Goal: Task Accomplishment & Management: Complete application form

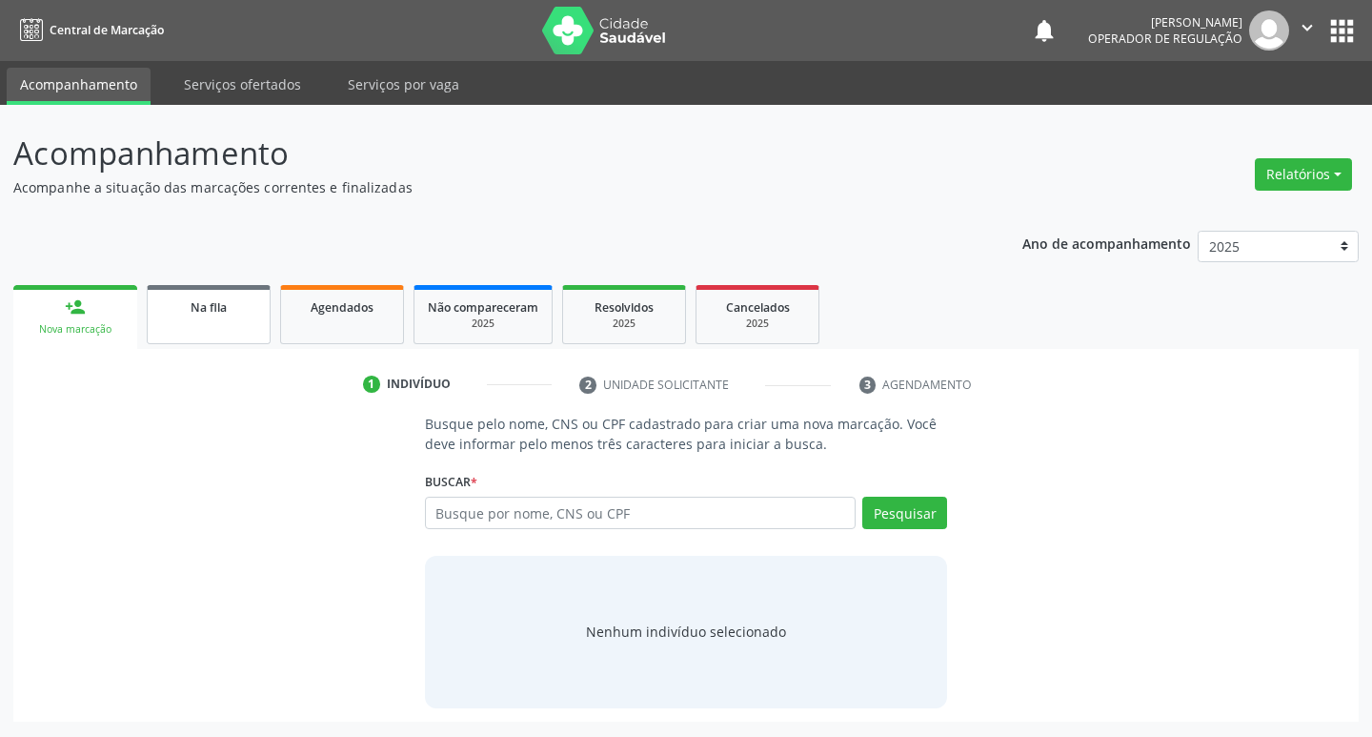
click at [207, 310] on span "Na fila" at bounding box center [209, 307] width 36 height 16
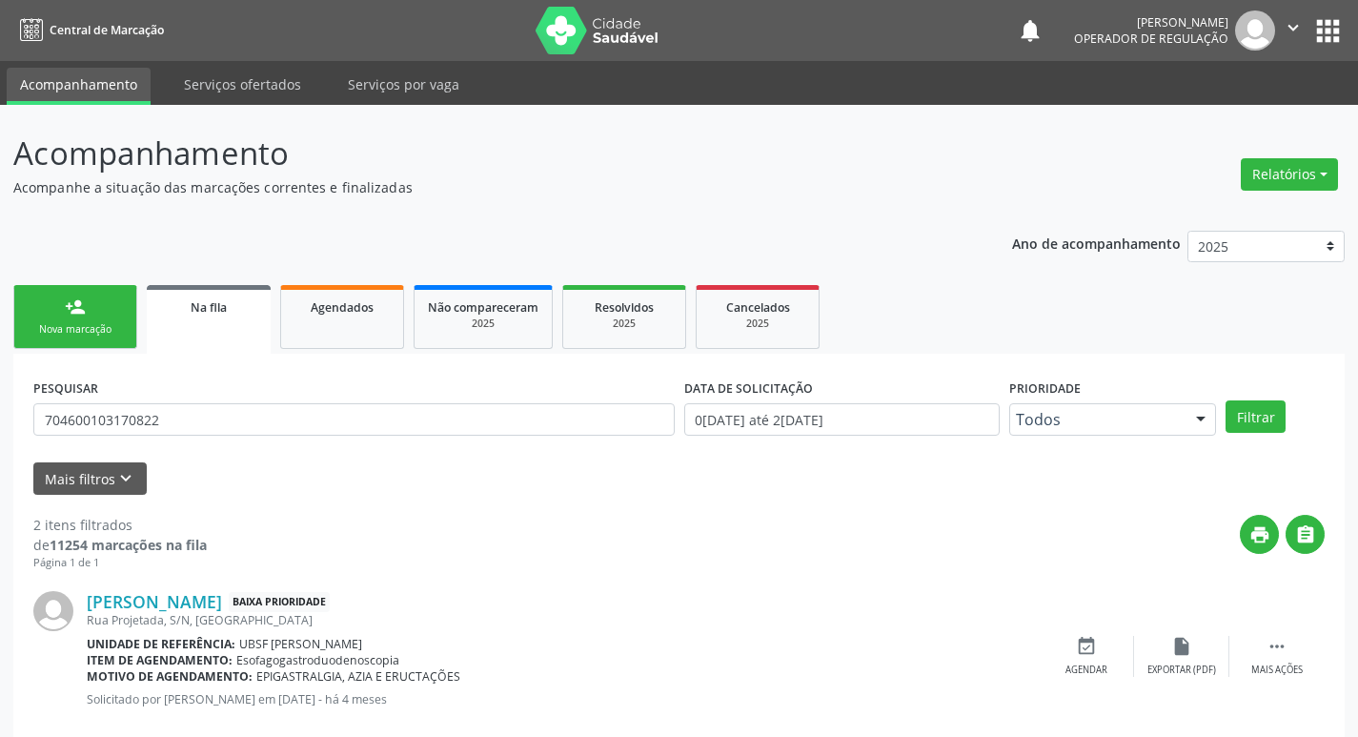
click at [99, 327] on div "Nova marcação" at bounding box center [75, 329] width 95 height 14
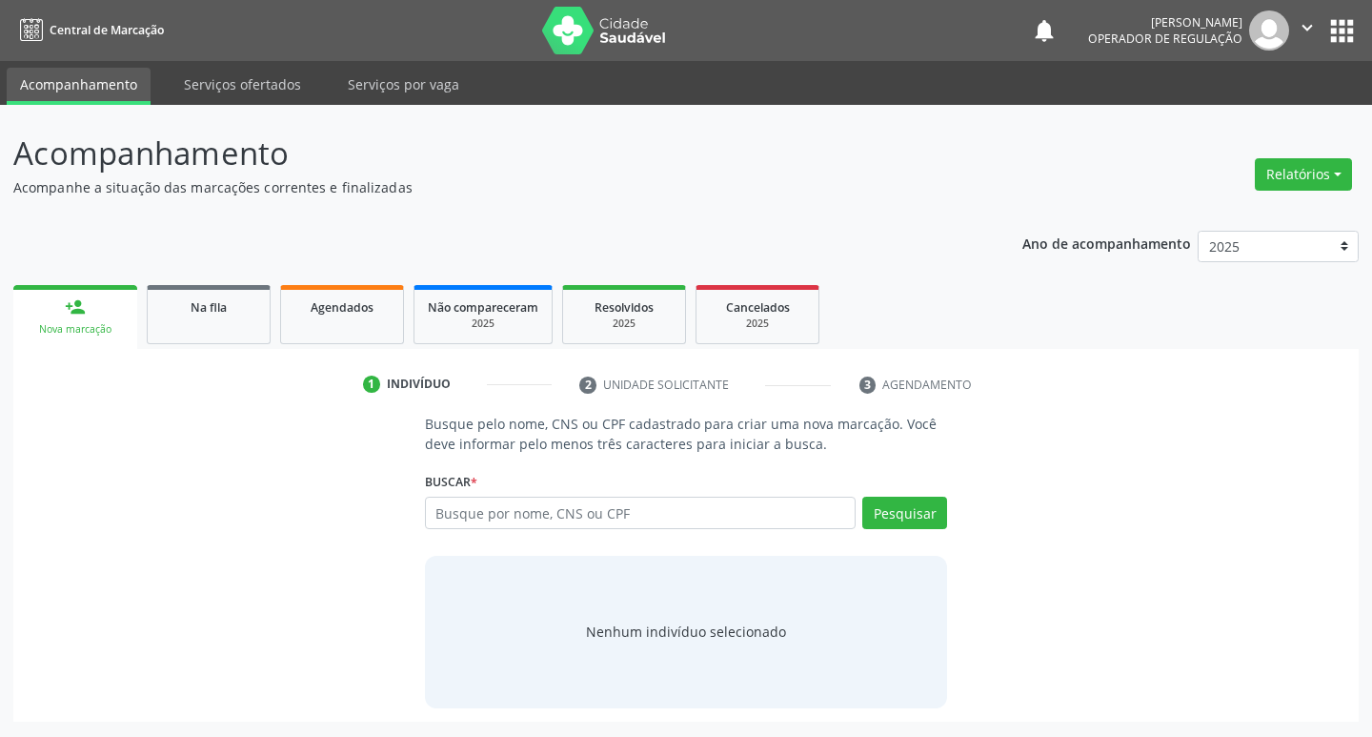
click at [193, 277] on div "Ano de acompanhamento 2025 2024 2023 2022 2021 person_add Nova marcação Na fila…" at bounding box center [686, 469] width 1346 height 504
click at [203, 293] on link "Na fila" at bounding box center [209, 314] width 124 height 59
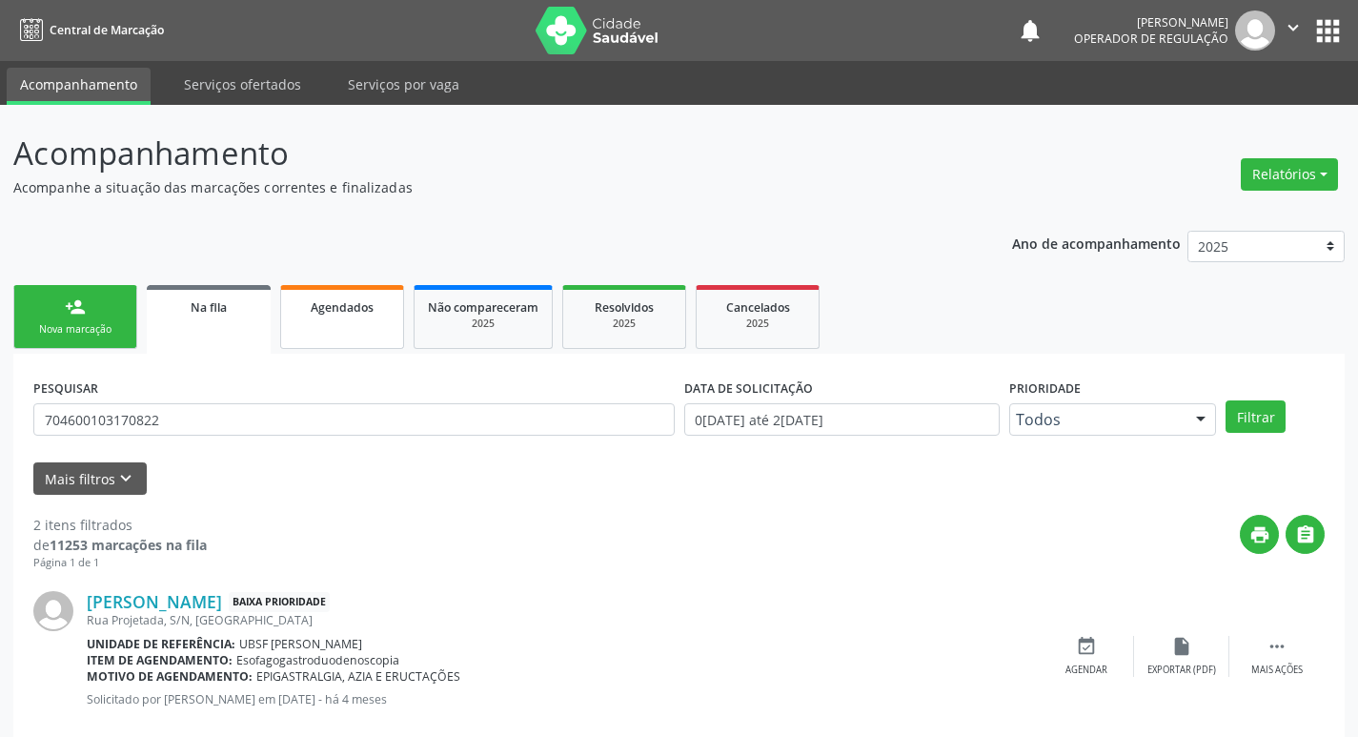
click at [373, 317] on link "Agendados" at bounding box center [342, 317] width 124 height 64
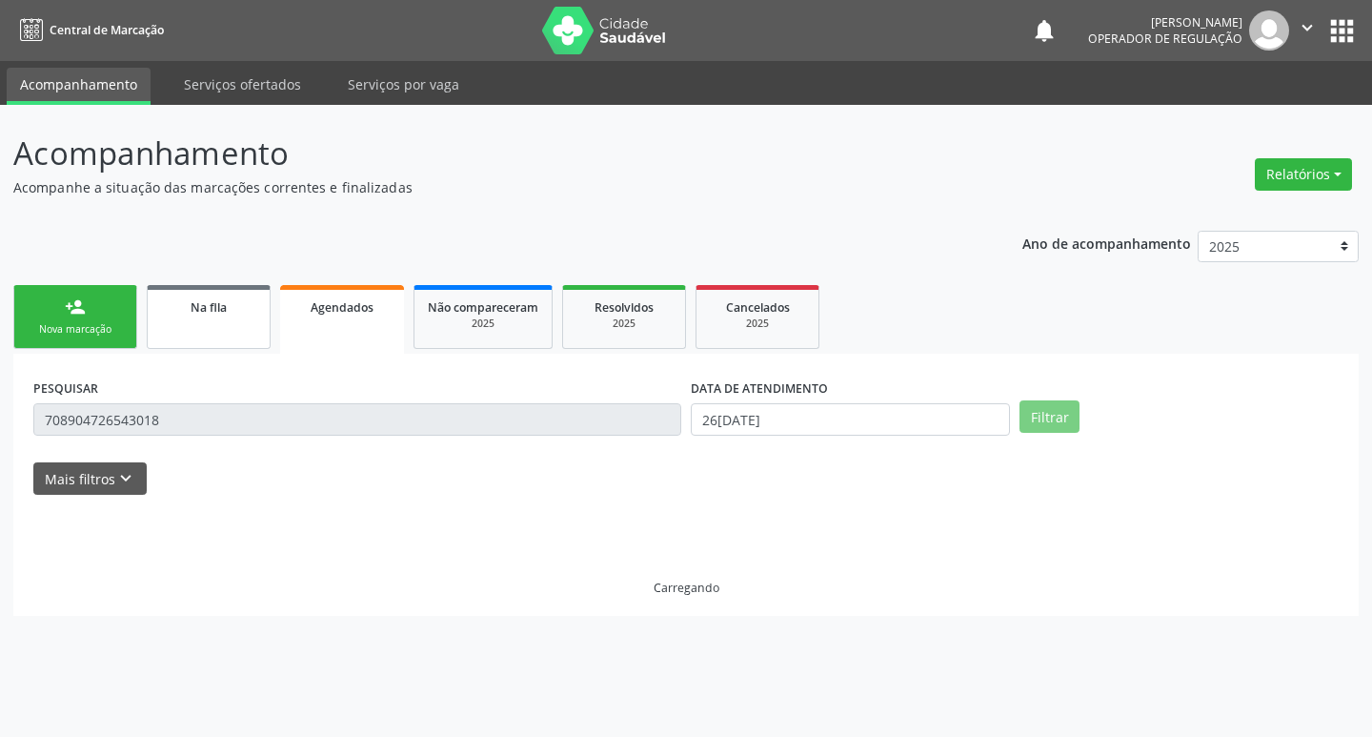
click at [219, 324] on link "Na fila" at bounding box center [209, 317] width 124 height 64
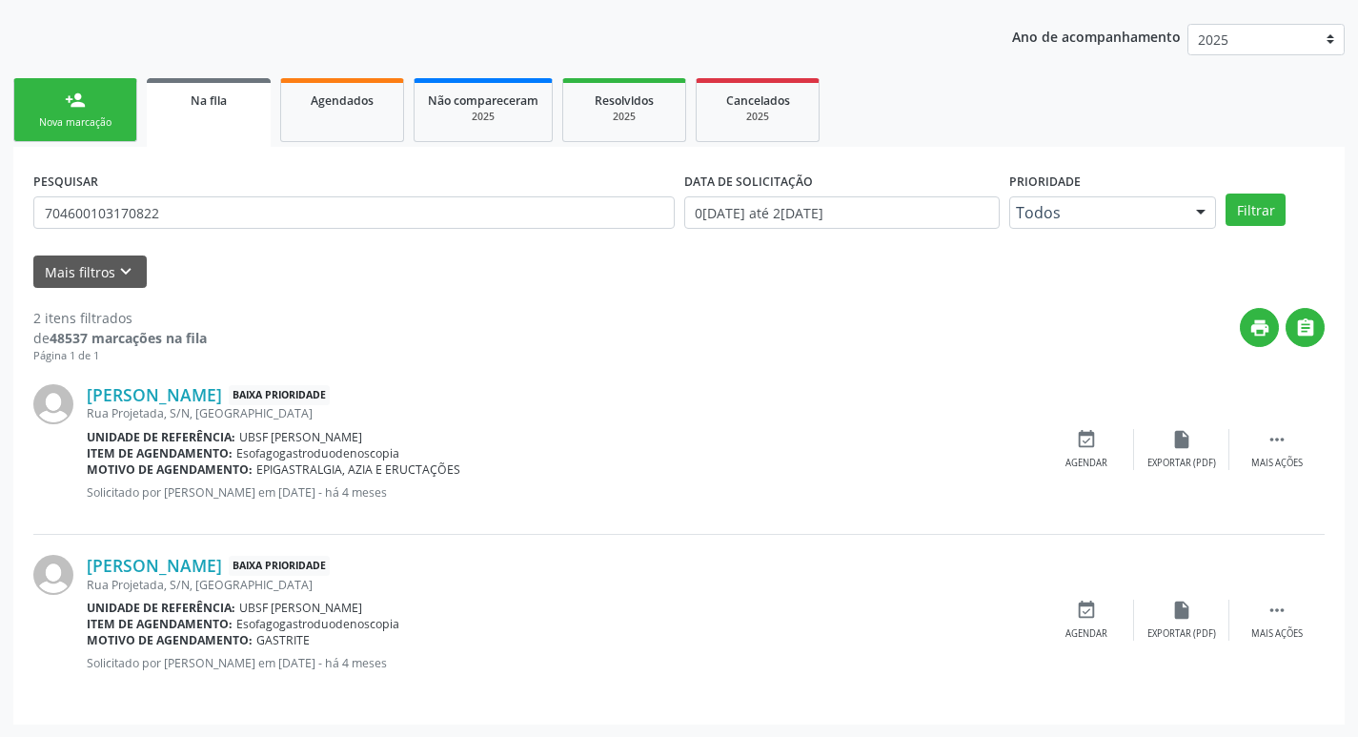
scroll to position [208, 0]
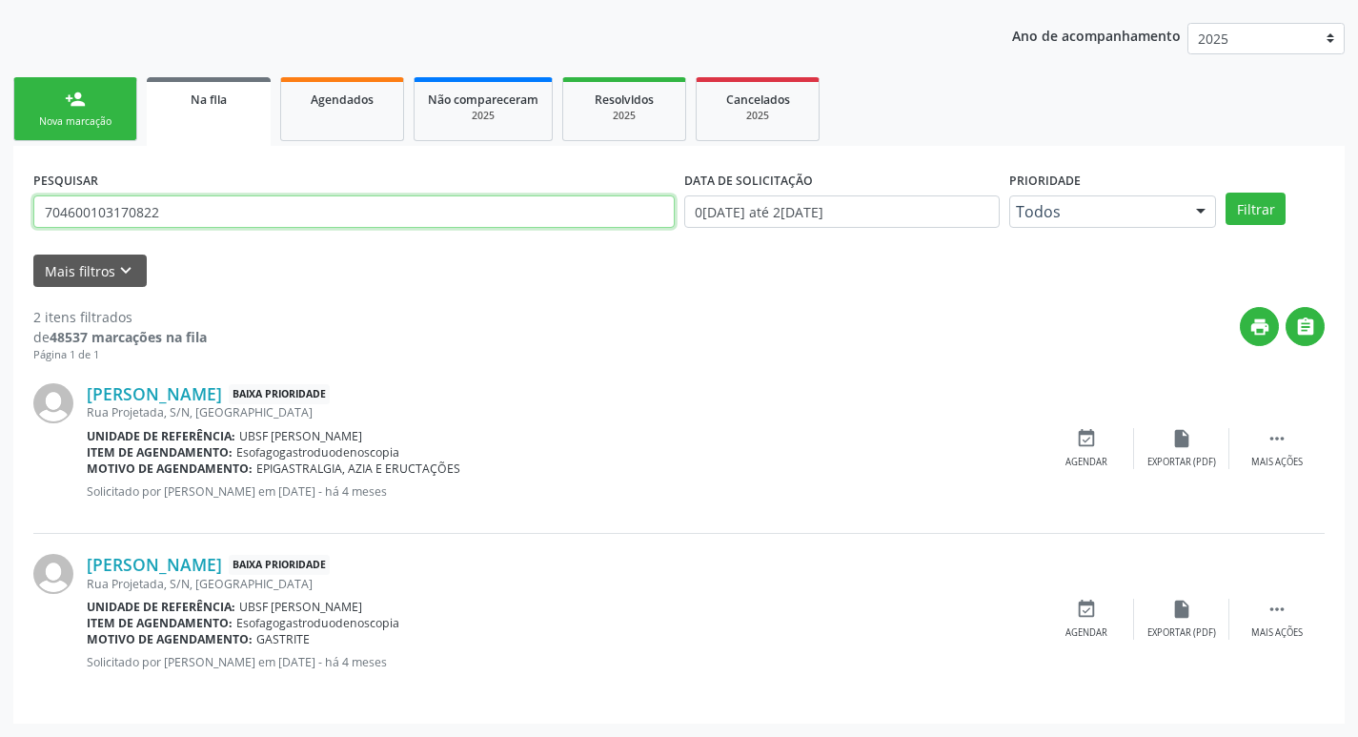
click at [197, 210] on input "704600103170822" at bounding box center [353, 211] width 641 height 32
type input "700808966454787"
click at [1226, 193] on button "Filtrar" at bounding box center [1256, 209] width 60 height 32
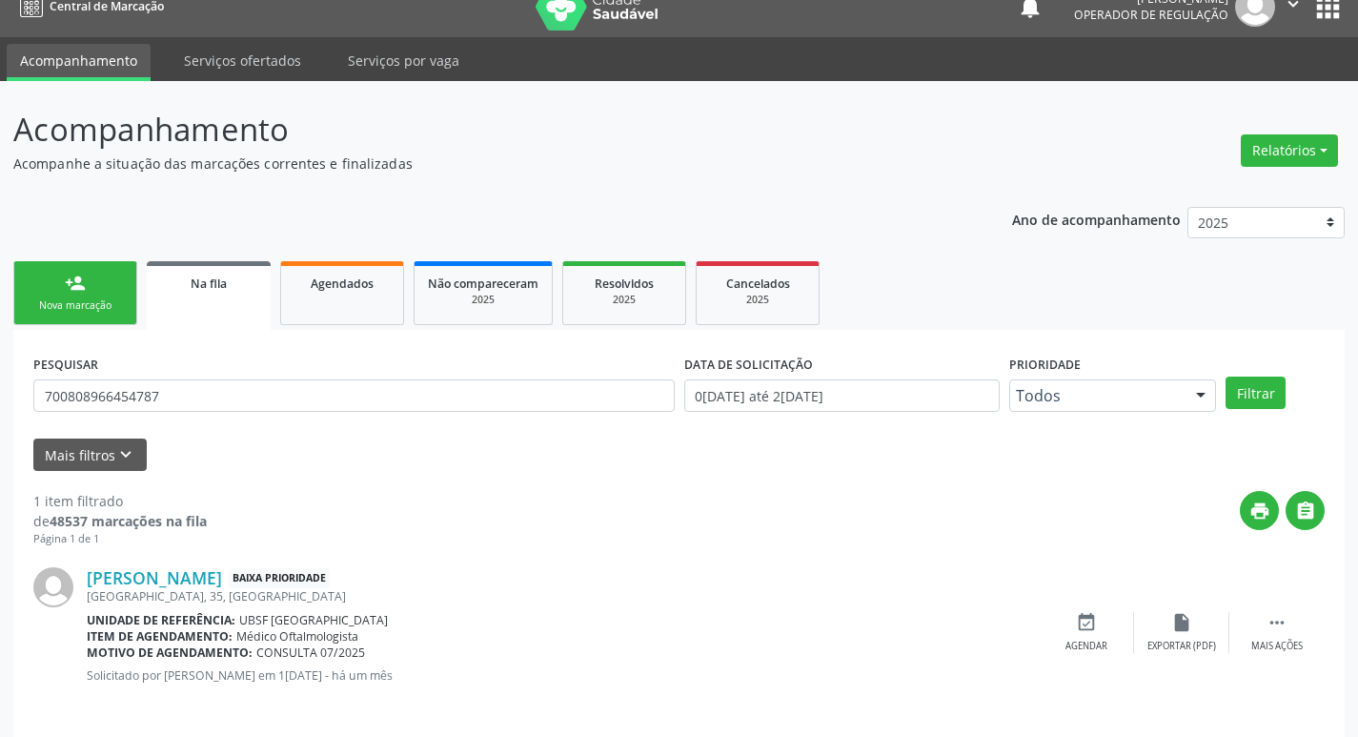
scroll to position [37, 0]
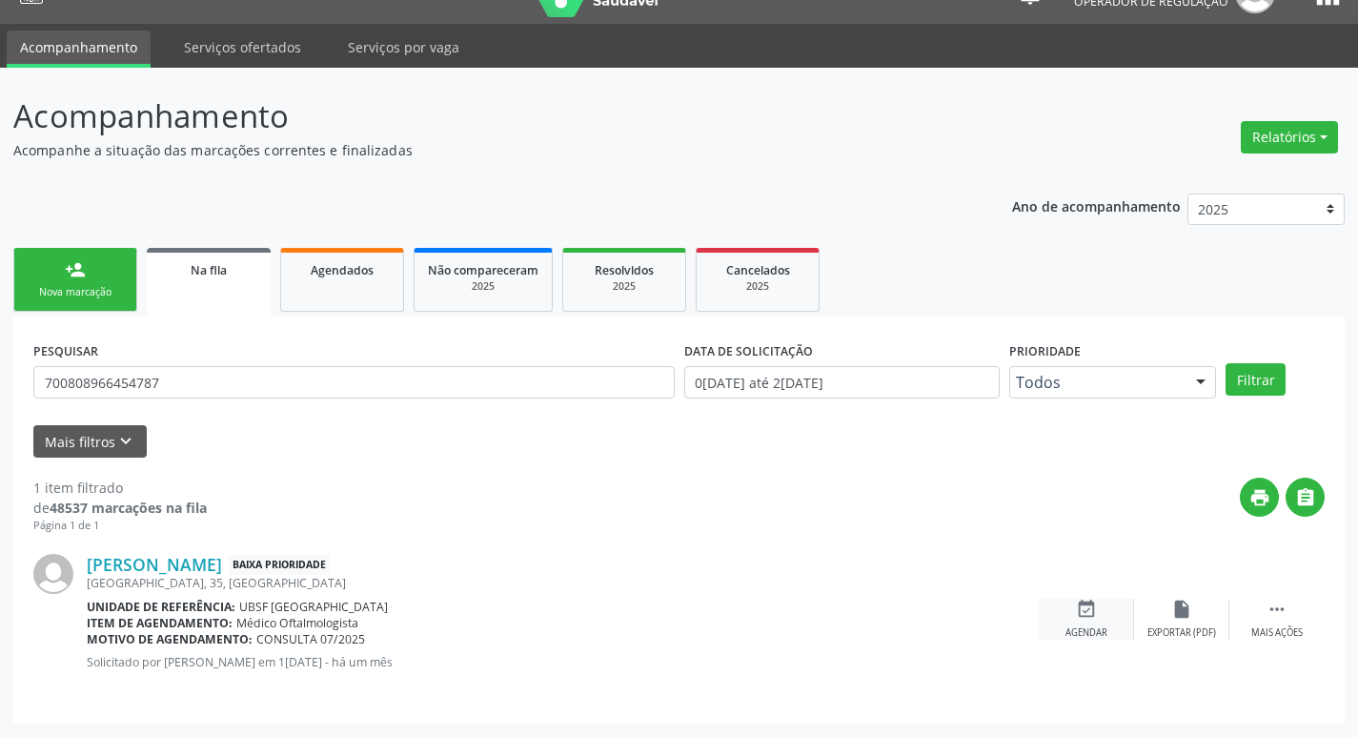
click at [1073, 611] on div "event_available Agendar" at bounding box center [1086, 618] width 95 height 41
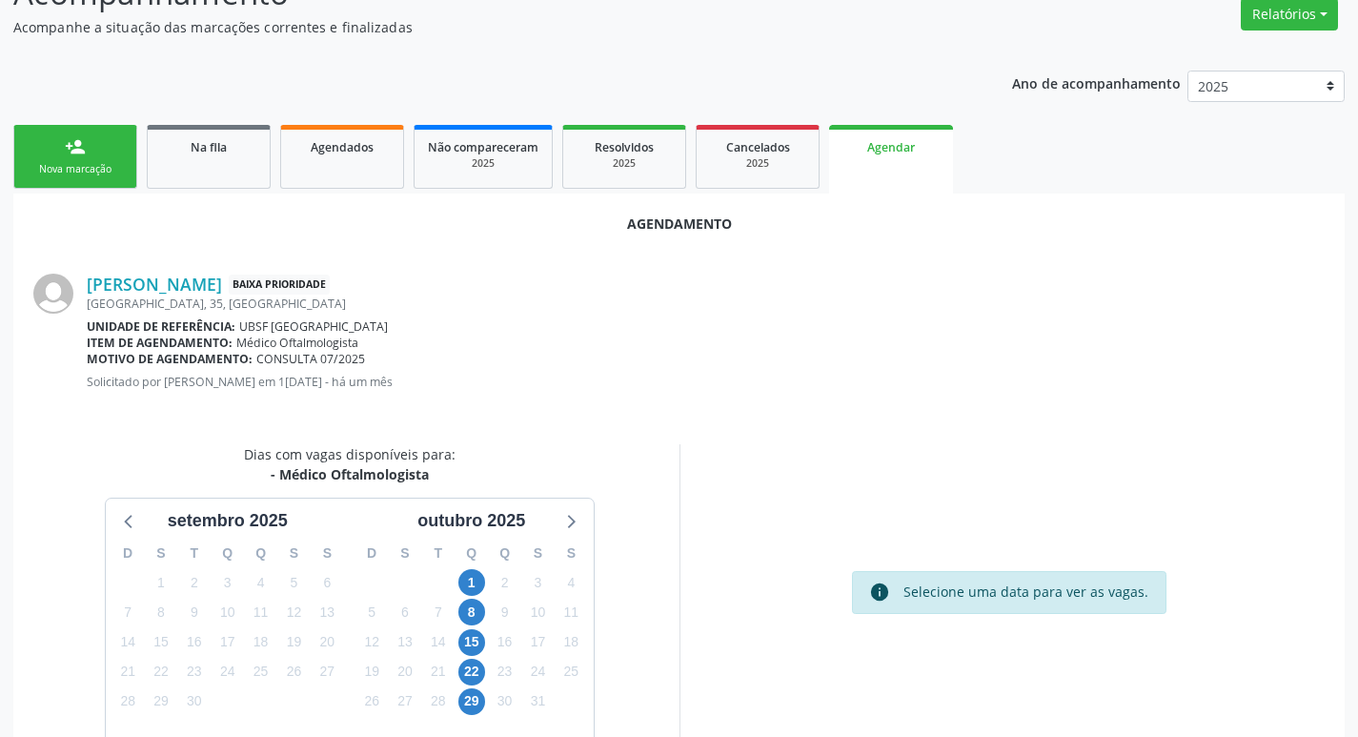
scroll to position [255, 0]
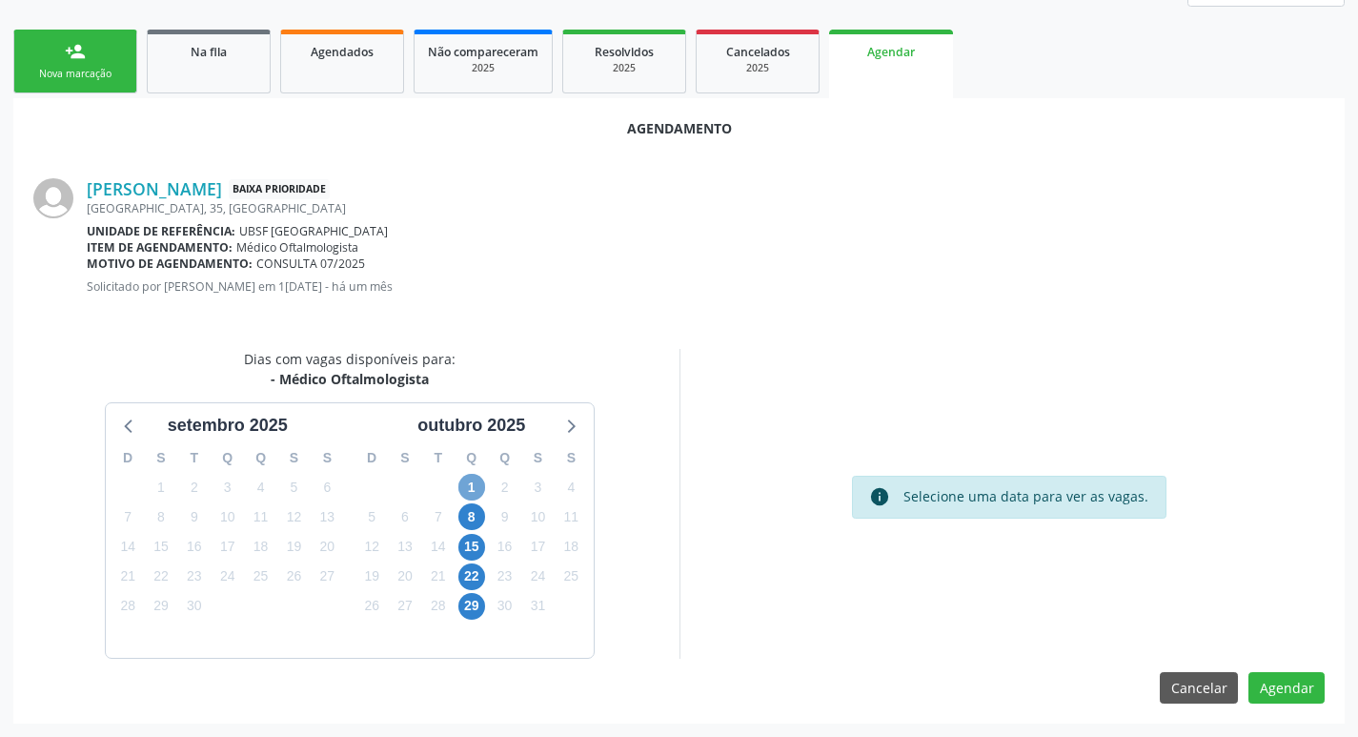
click at [472, 479] on span "1" at bounding box center [471, 487] width 27 height 27
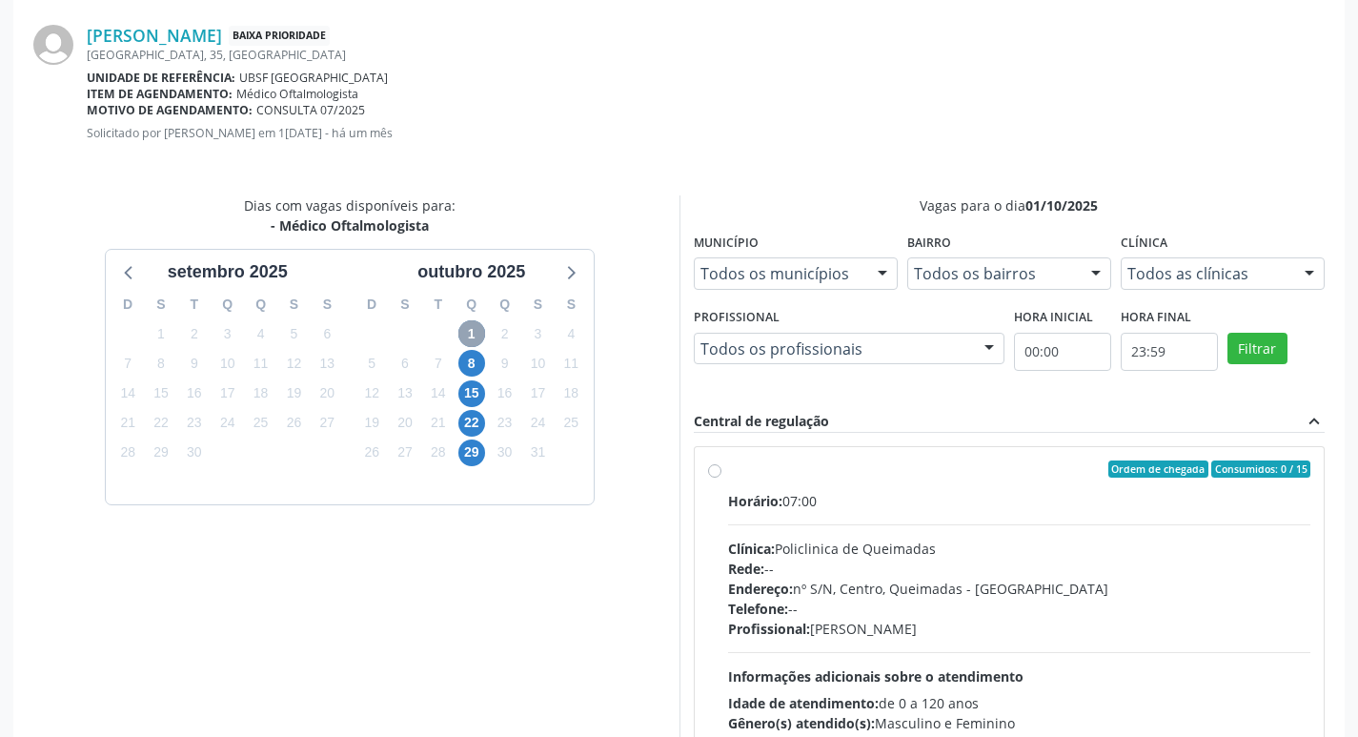
scroll to position [531, 0]
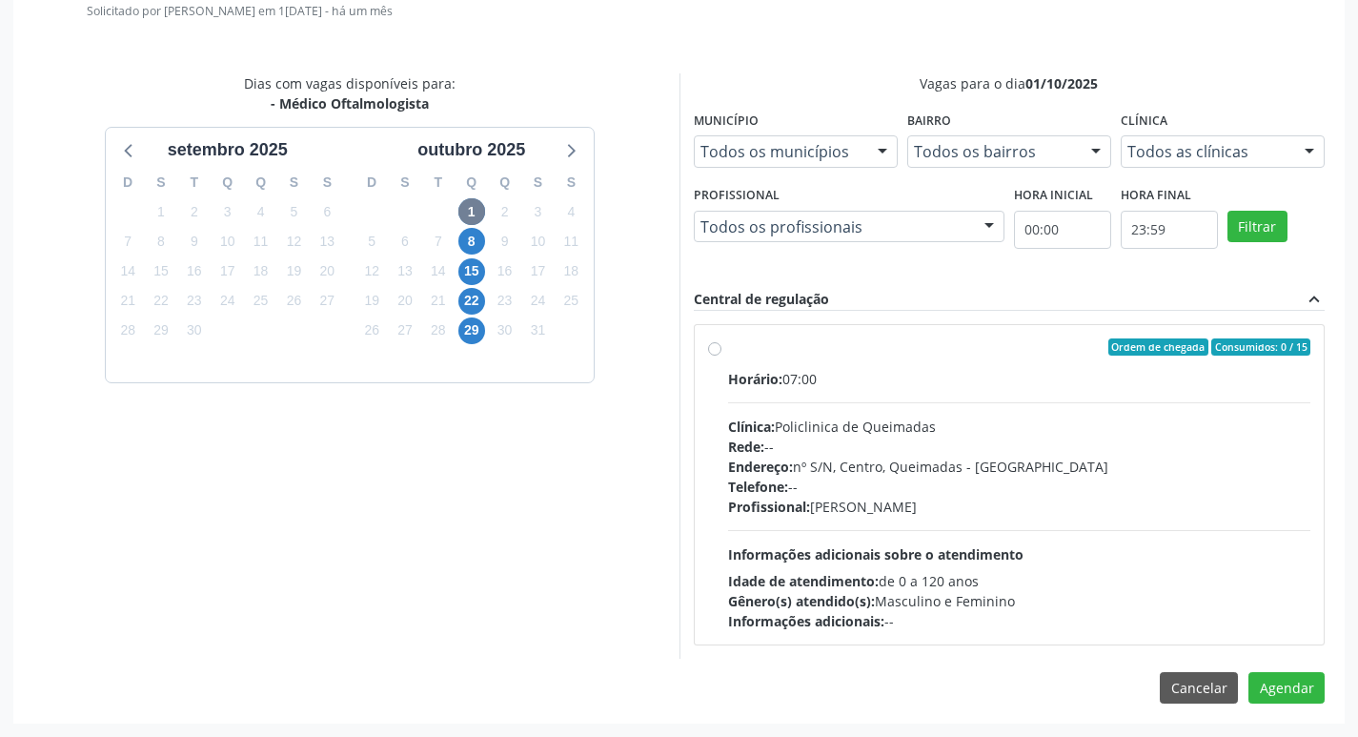
click at [934, 359] on label "Ordem de chegada Consumidos: 0 / 15 Horário: 07:00 Clínica: Policlinica de Quei…" at bounding box center [1019, 484] width 583 height 293
click at [721, 355] on input "Ordem de chegada Consumidos: 0 / 15 Horário: 07:00 Clínica: Policlinica de Quei…" at bounding box center [714, 346] width 13 height 17
radio input "true"
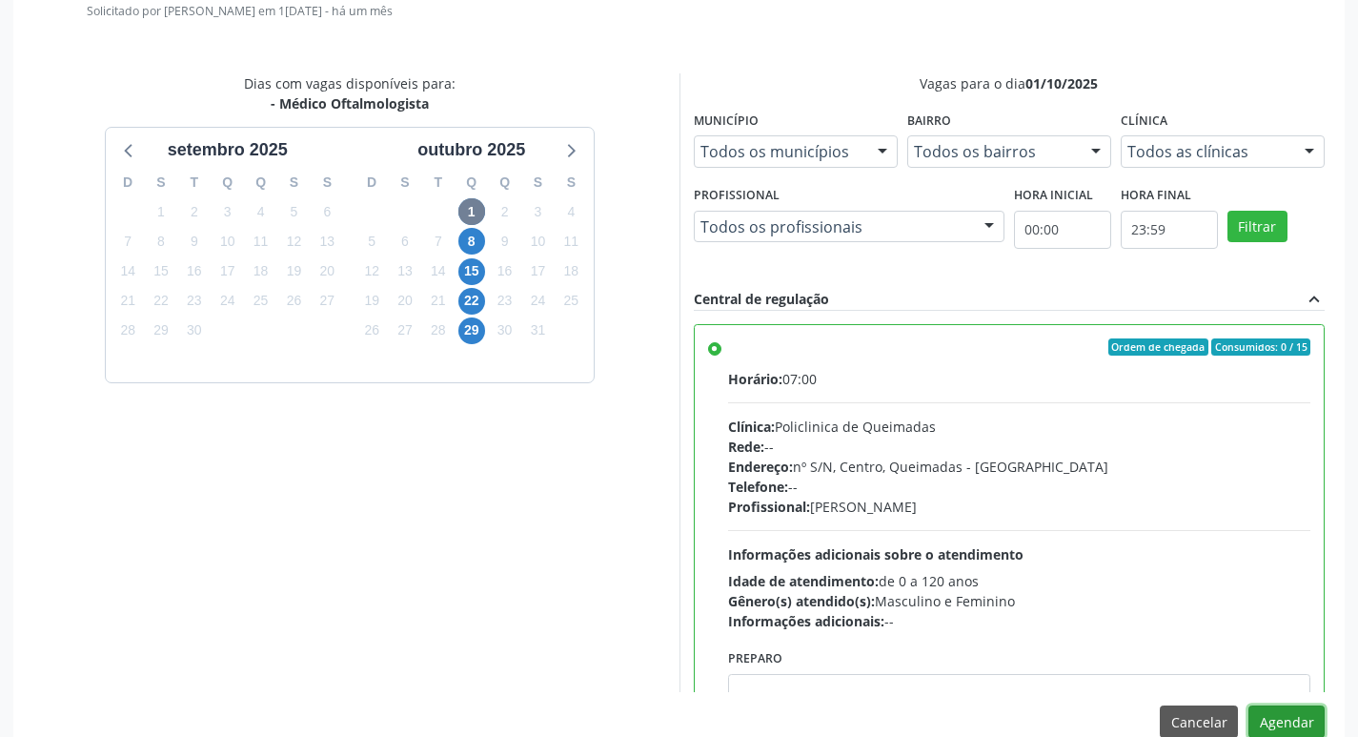
click at [1273, 717] on button "Agendar" at bounding box center [1286, 721] width 76 height 32
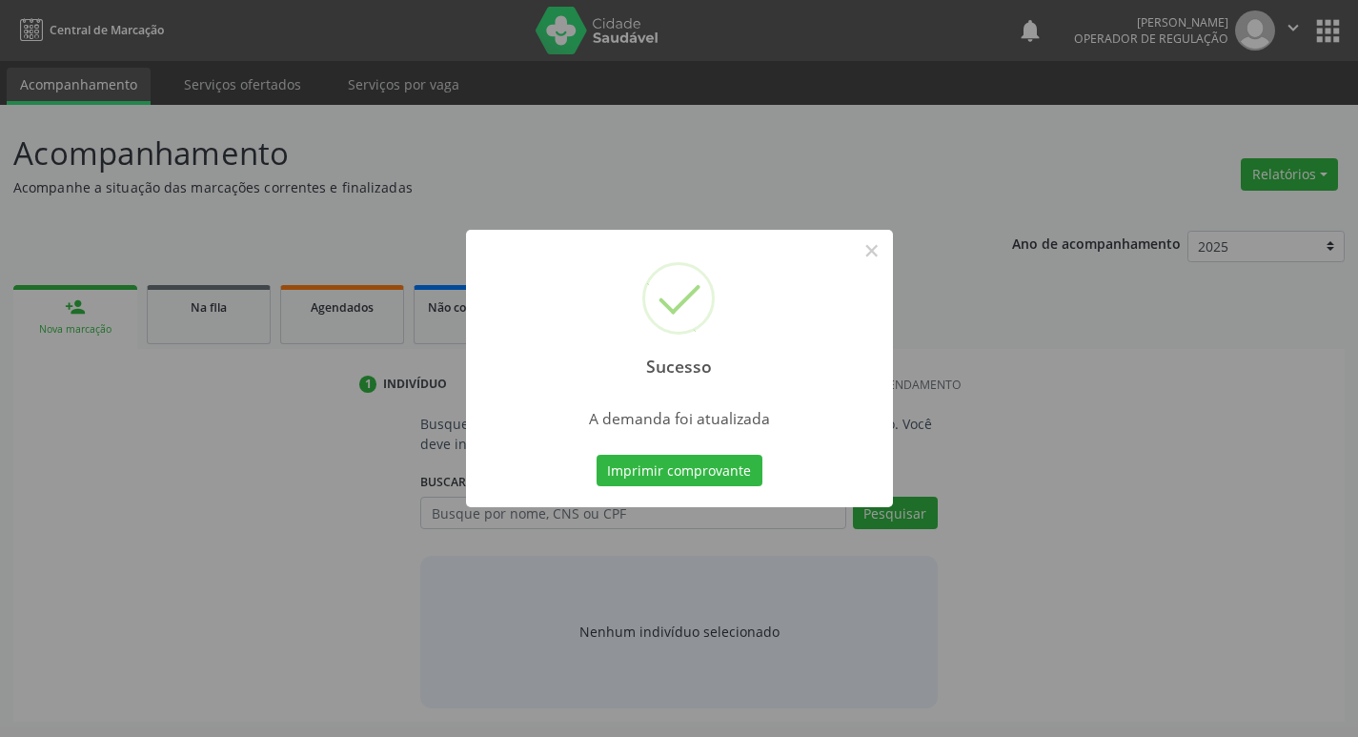
scroll to position [0, 0]
click at [668, 456] on button "Imprimir comprovante" at bounding box center [686, 471] width 166 height 32
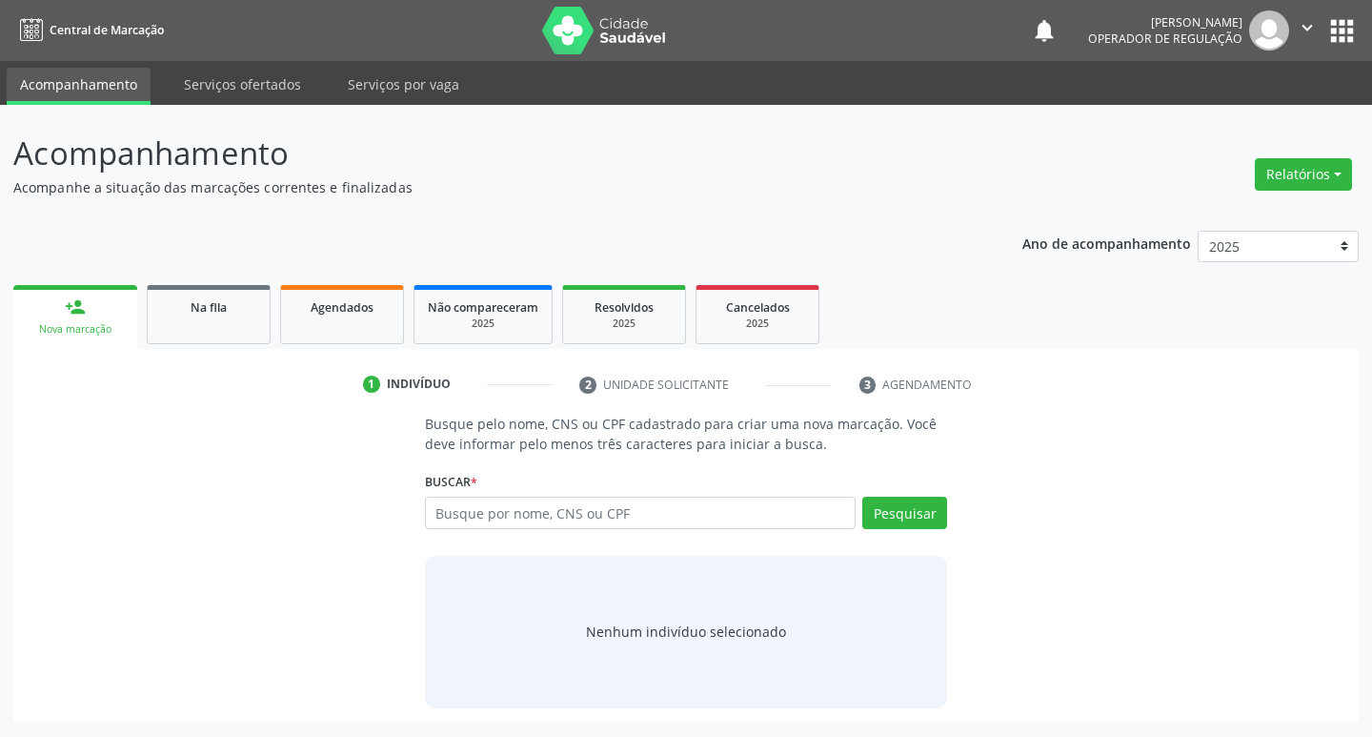
click at [213, 284] on ul "person_add Nova marcação Na fila Agendados Não compareceram 2025 Resolvidos 202…" at bounding box center [686, 314] width 1346 height 69
click at [219, 286] on link "Na fila" at bounding box center [209, 314] width 124 height 59
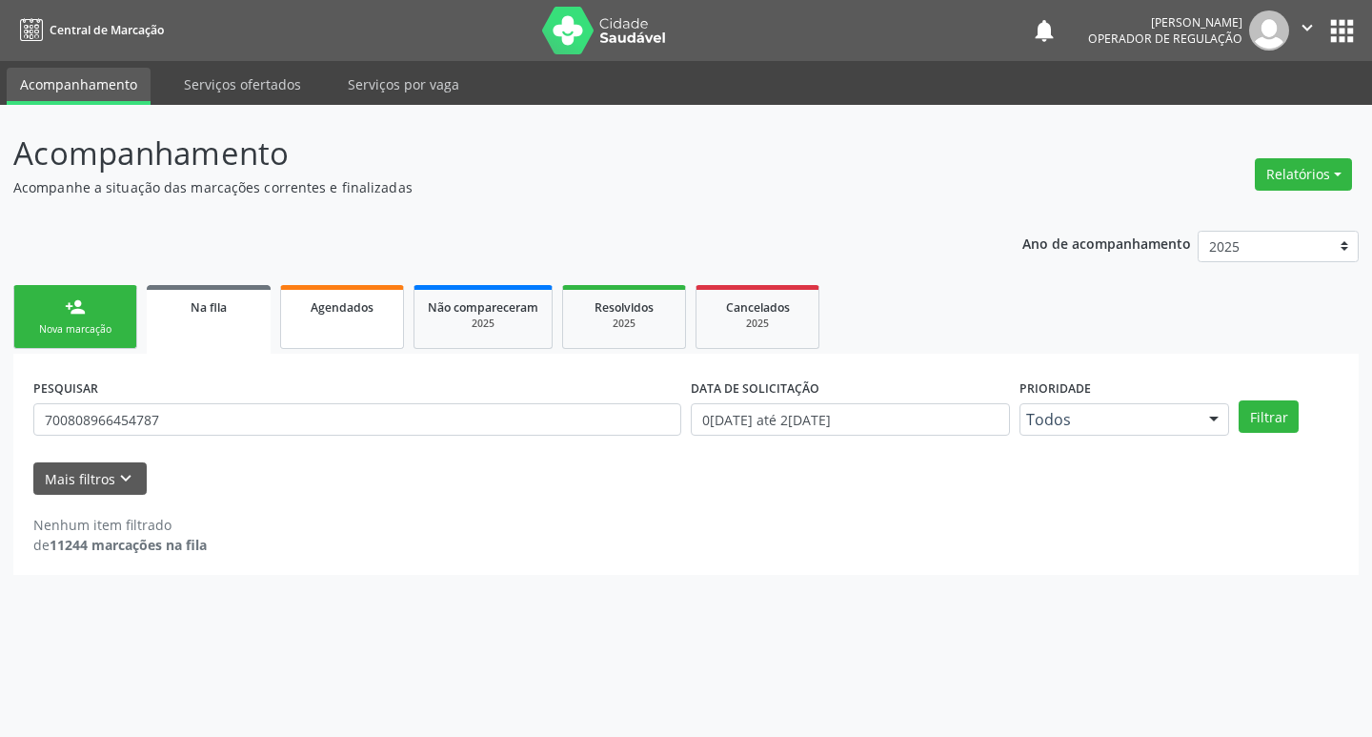
click at [358, 321] on link "Agendados" at bounding box center [342, 317] width 124 height 64
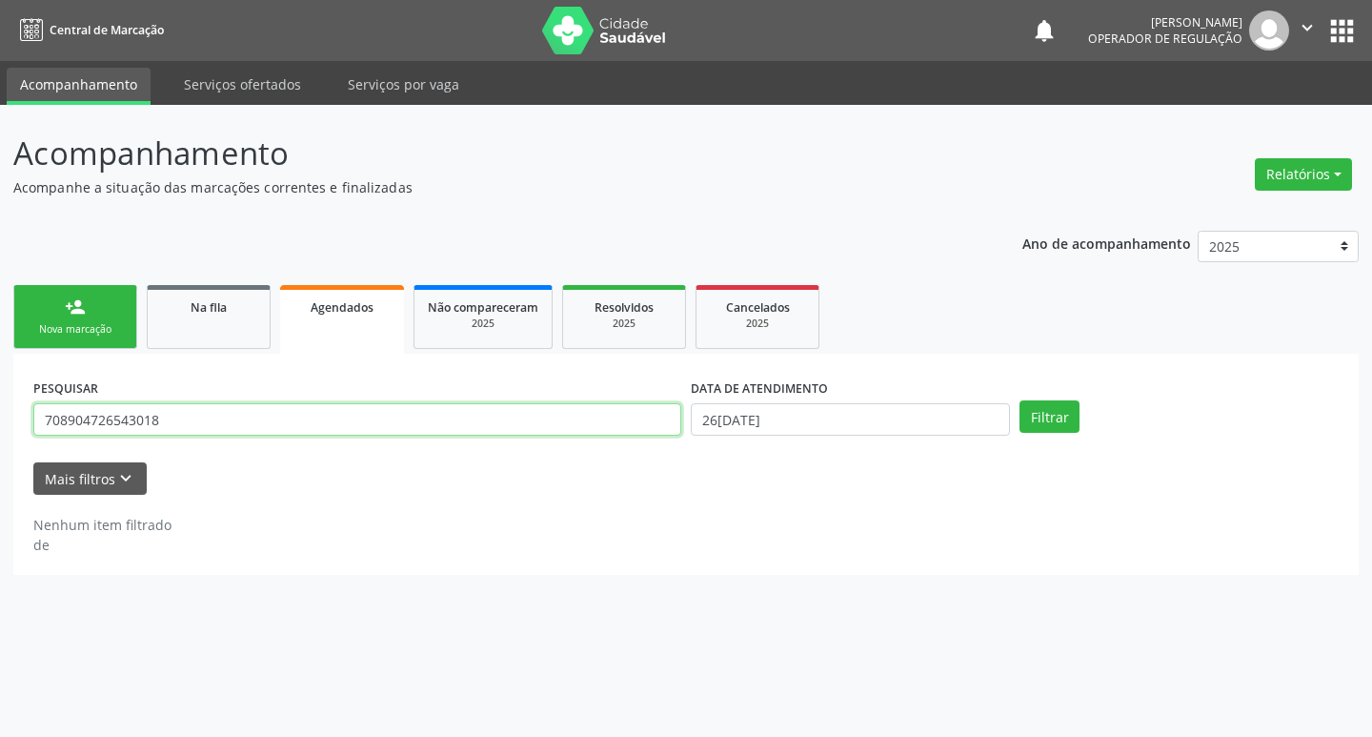
click at [346, 419] on input "708904726543018" at bounding box center [357, 419] width 648 height 32
type input "700808966454787"
click at [1020, 400] on button "Filtrar" at bounding box center [1050, 416] width 60 height 32
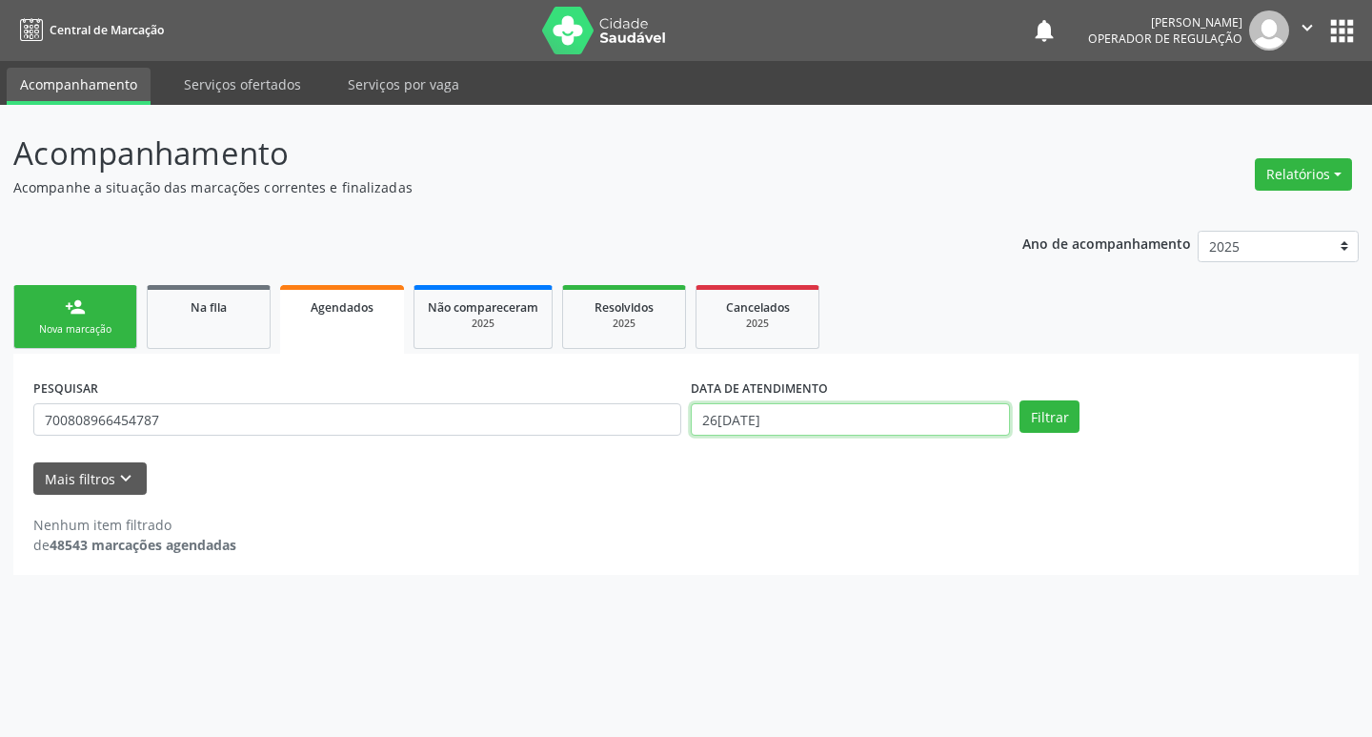
click at [880, 431] on input "26[DATE]" at bounding box center [850, 419] width 319 height 32
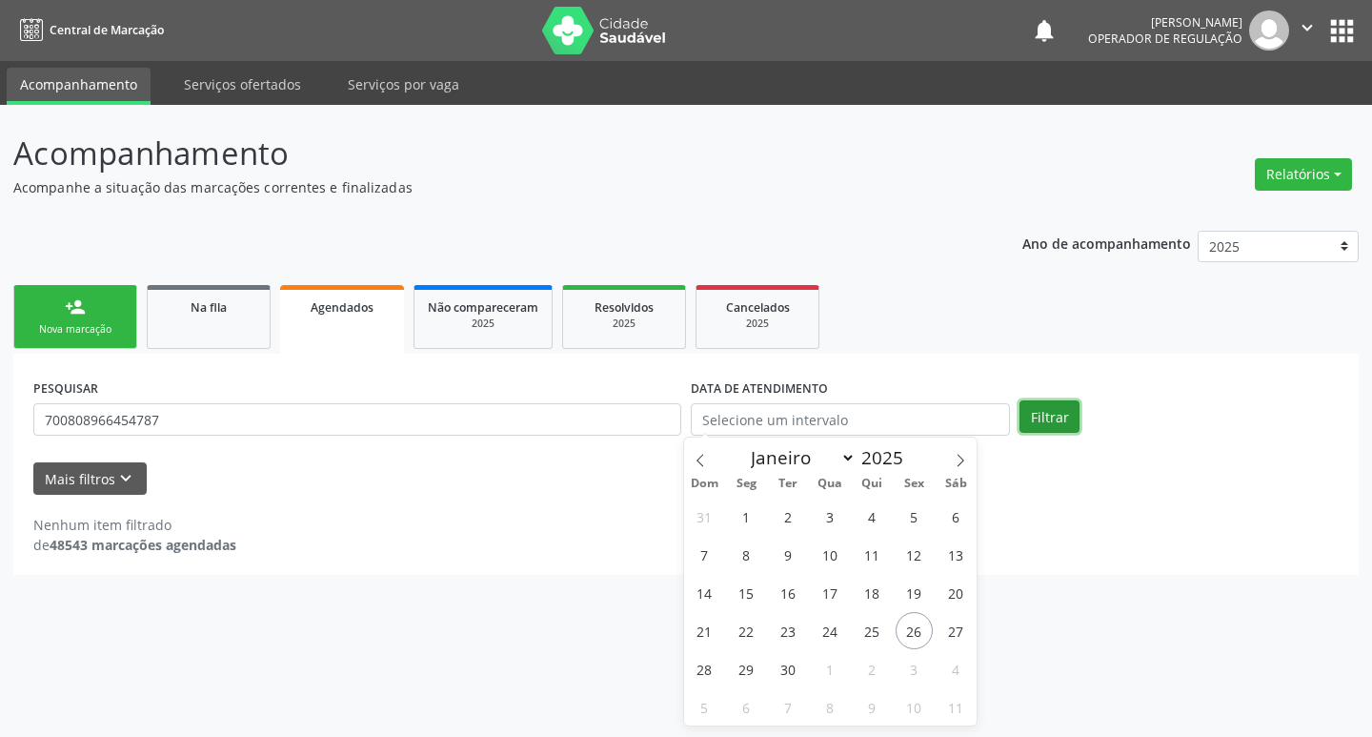
click at [1064, 422] on button "Filtrar" at bounding box center [1050, 416] width 60 height 32
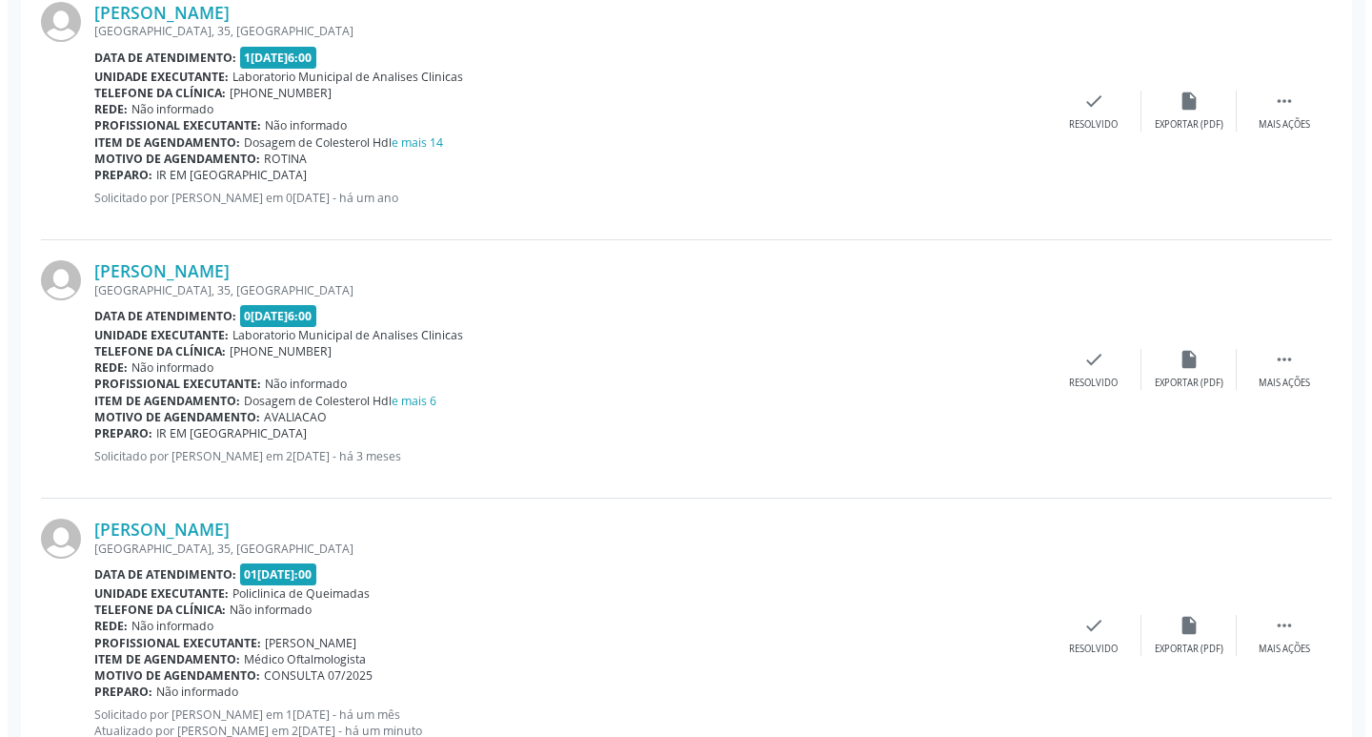
scroll to position [659, 0]
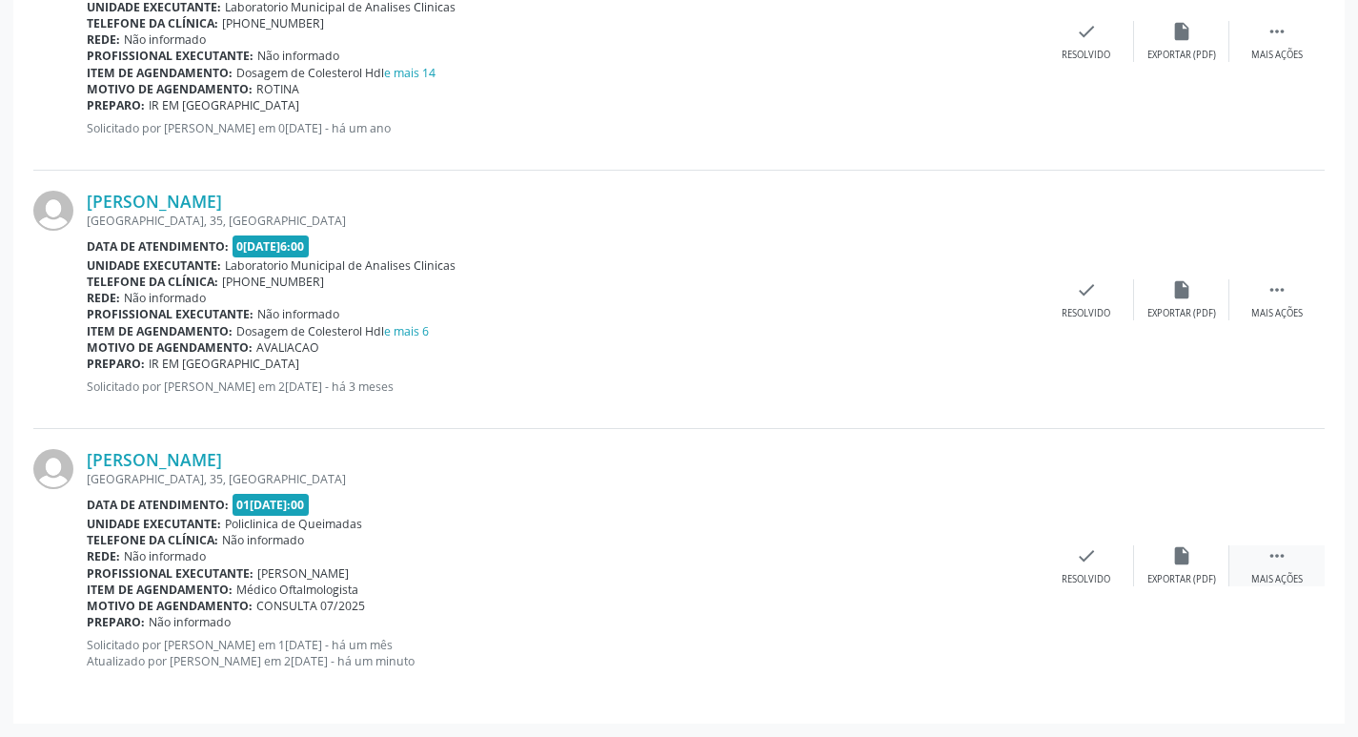
click at [1276, 553] on icon "" at bounding box center [1277, 555] width 21 height 21
click at [992, 549] on icon "cancel" at bounding box center [991, 555] width 21 height 21
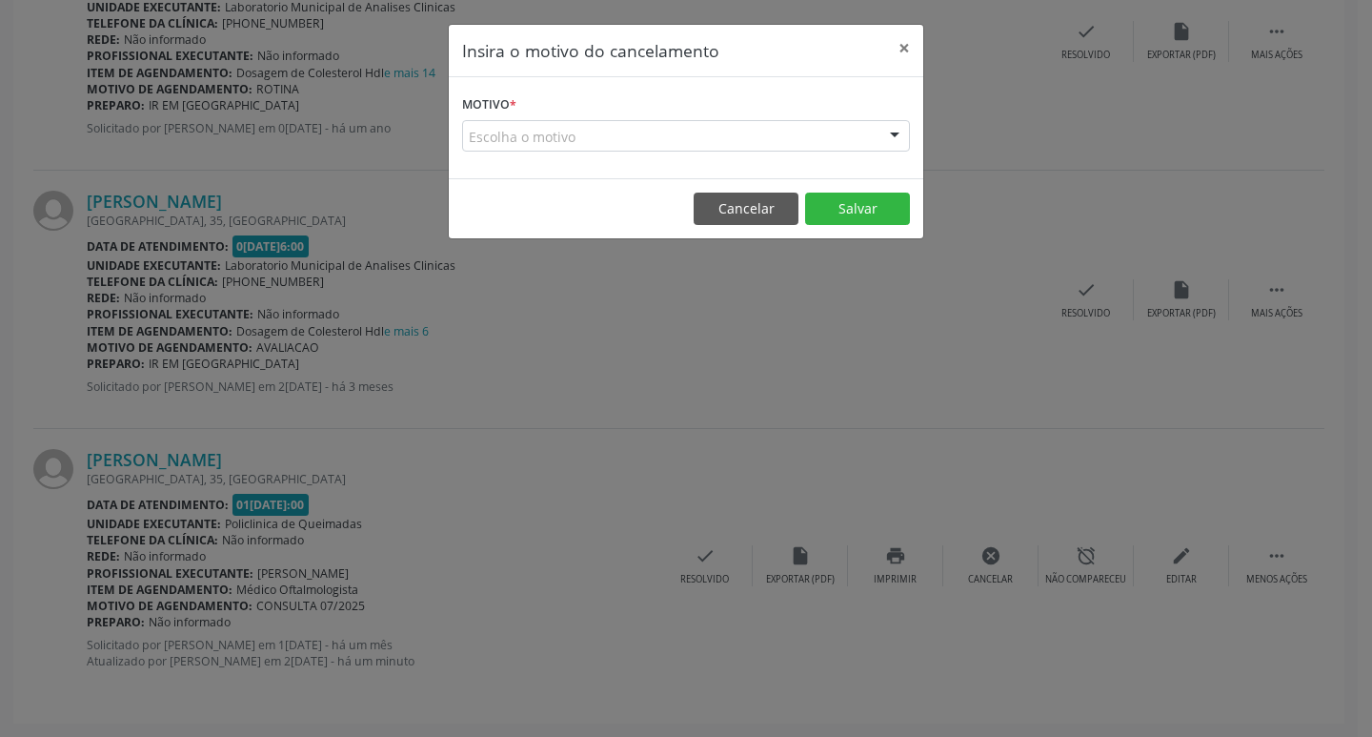
click at [802, 137] on div "Escolha o motivo" at bounding box center [686, 136] width 448 height 32
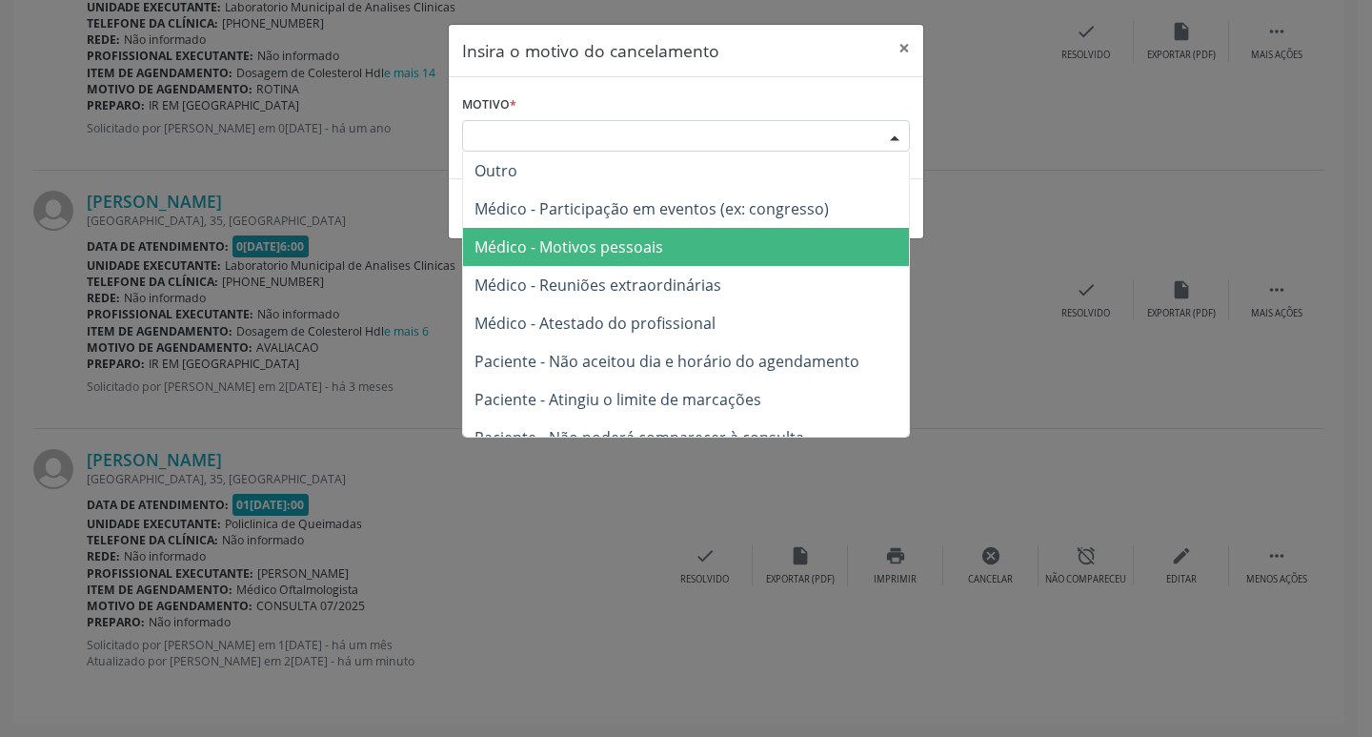
click at [735, 229] on span "Médico - Motivos pessoais" at bounding box center [686, 247] width 446 height 38
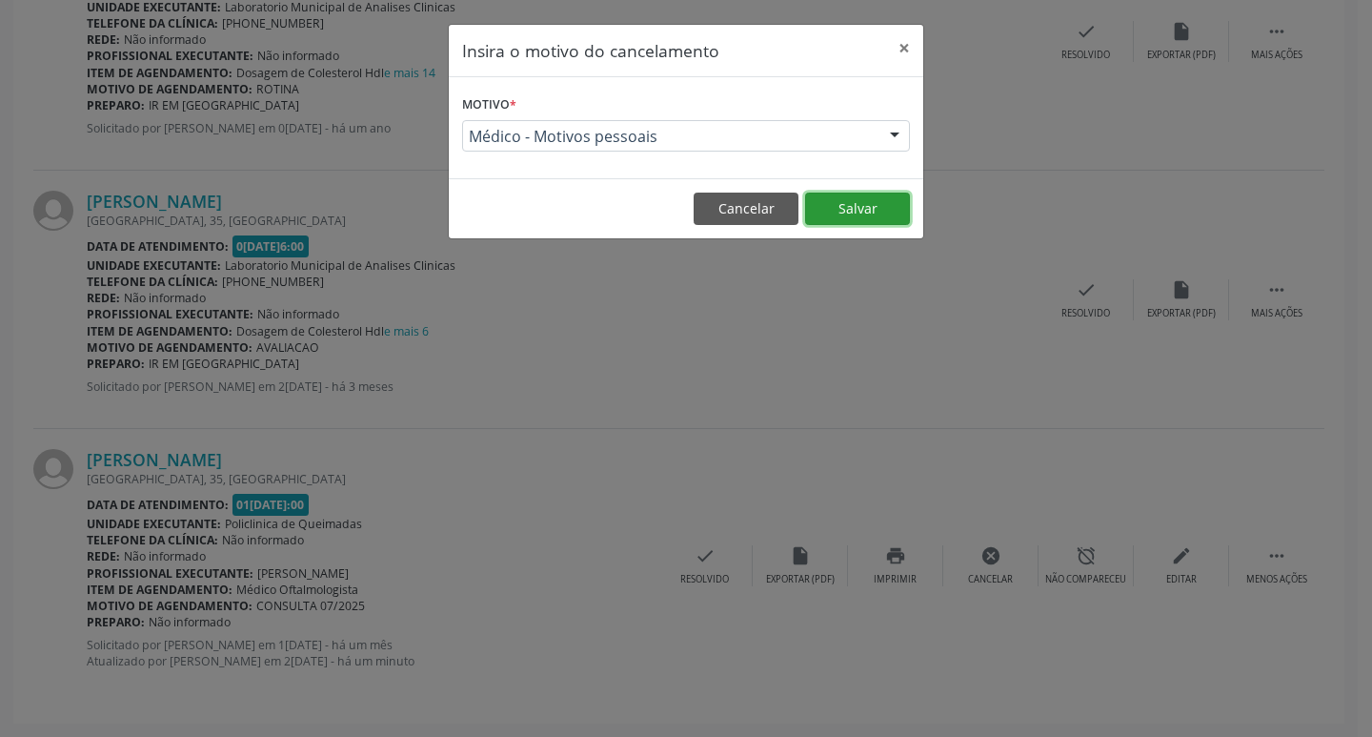
click at [826, 211] on button "Salvar" at bounding box center [857, 209] width 105 height 32
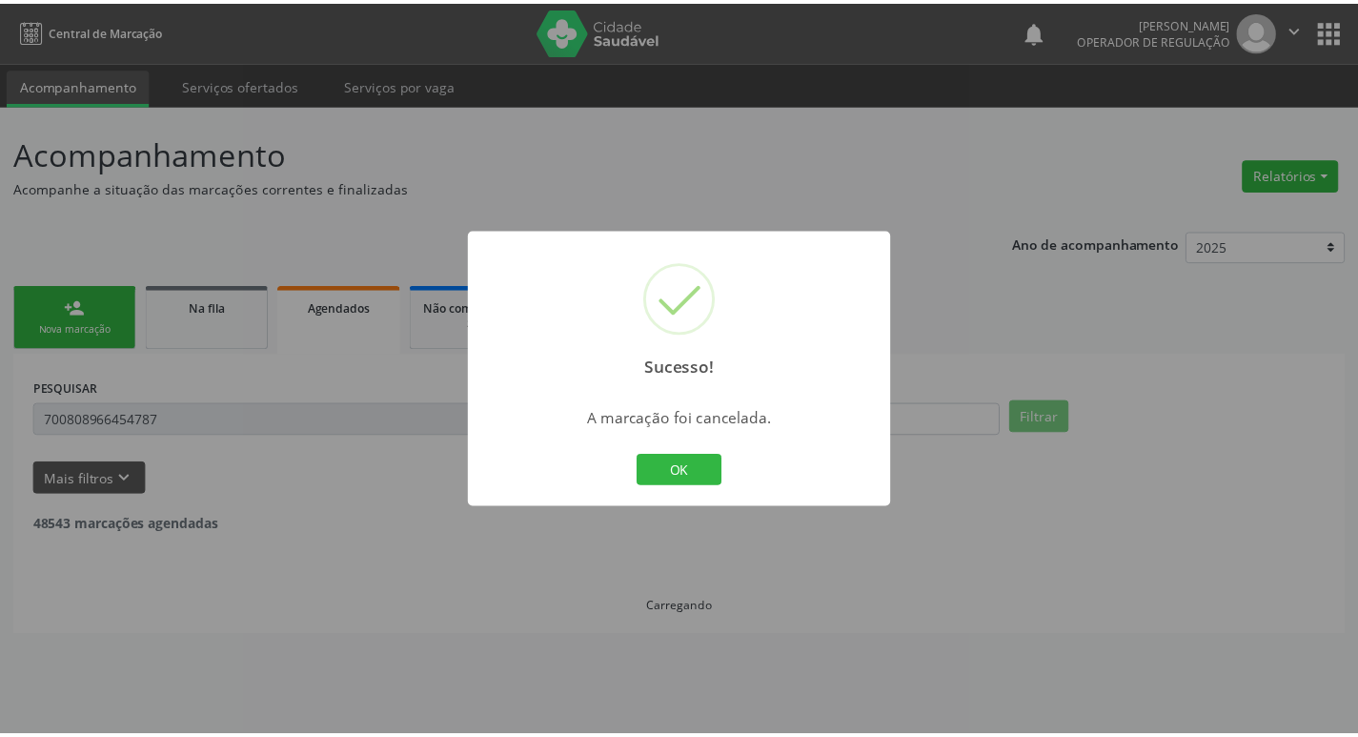
scroll to position [0, 0]
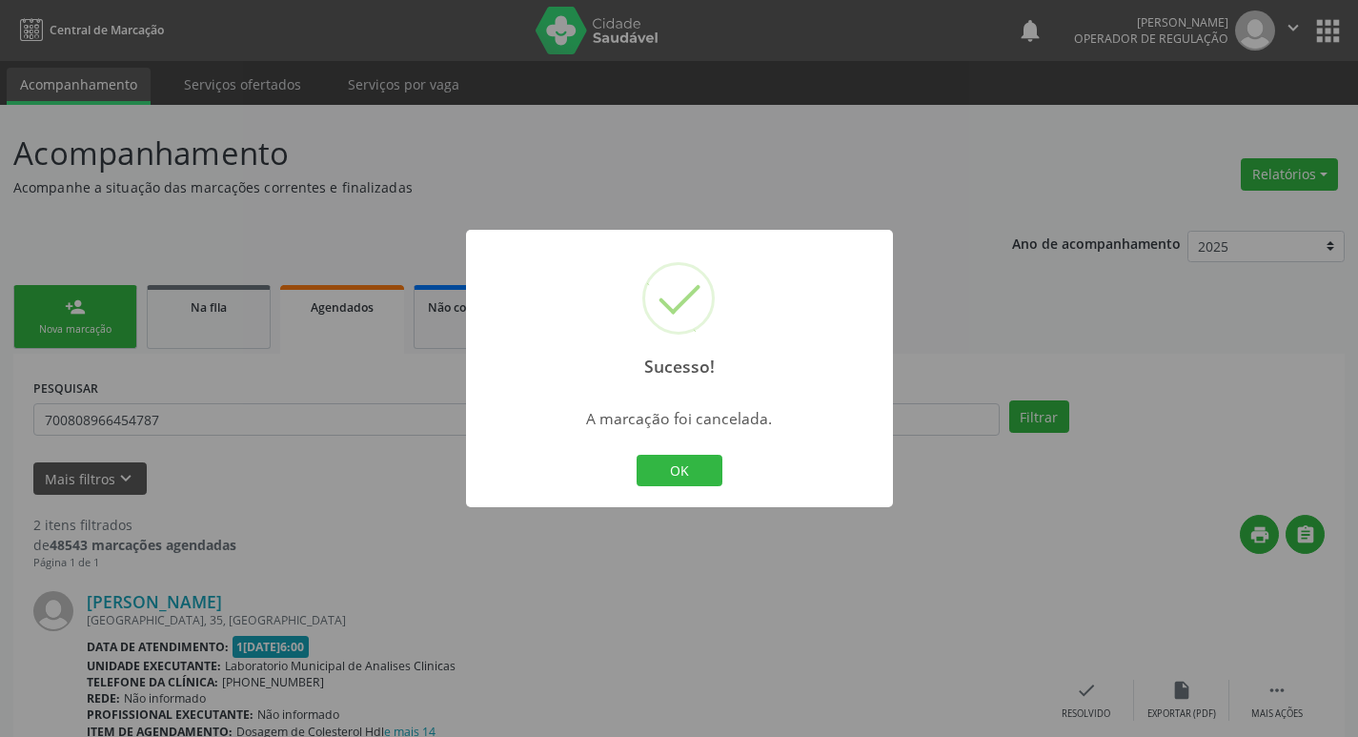
click at [37, 308] on div "Sucesso! × A marcação foi cancelada. OK Cancel" at bounding box center [679, 368] width 1358 height 737
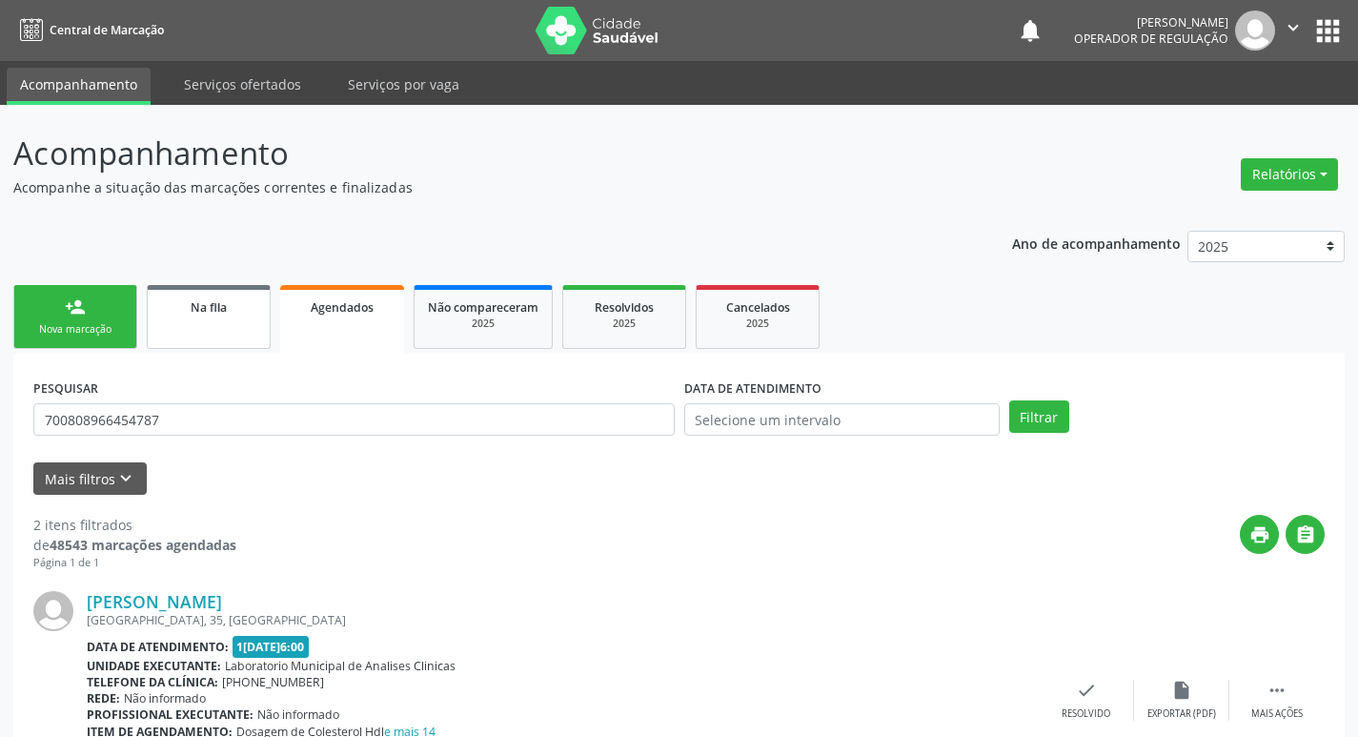
click at [231, 306] on div "Na fila" at bounding box center [208, 306] width 95 height 20
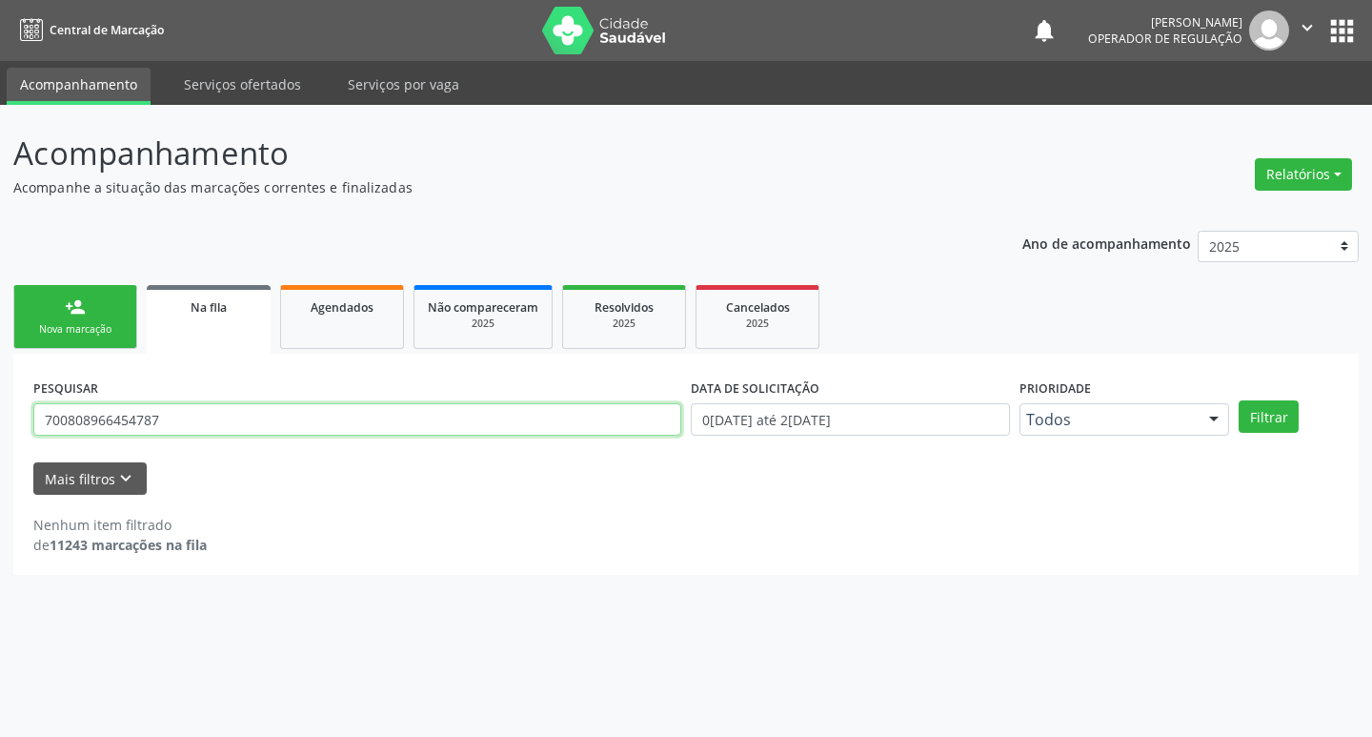
click at [220, 416] on input "700808966454787" at bounding box center [357, 419] width 648 height 32
type input "67608841400"
click at [1239, 400] on button "Filtrar" at bounding box center [1269, 416] width 60 height 32
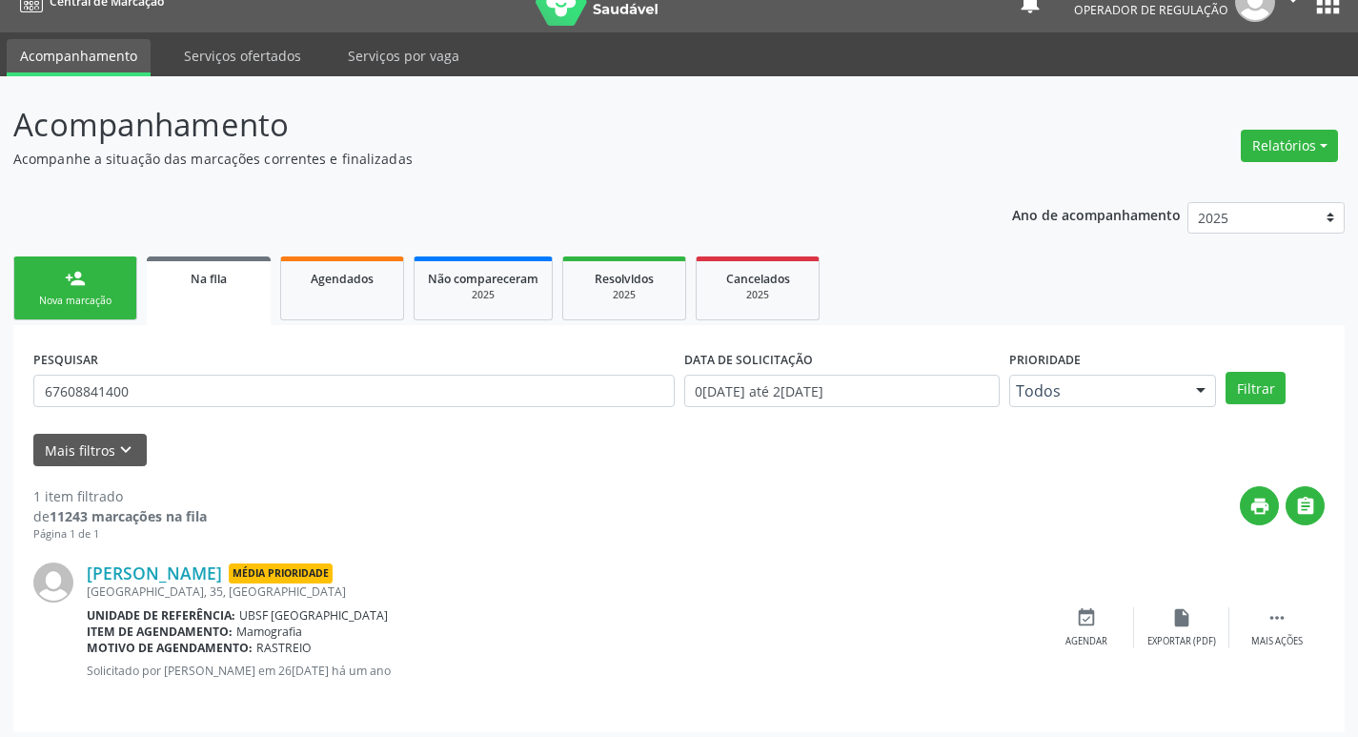
scroll to position [37, 0]
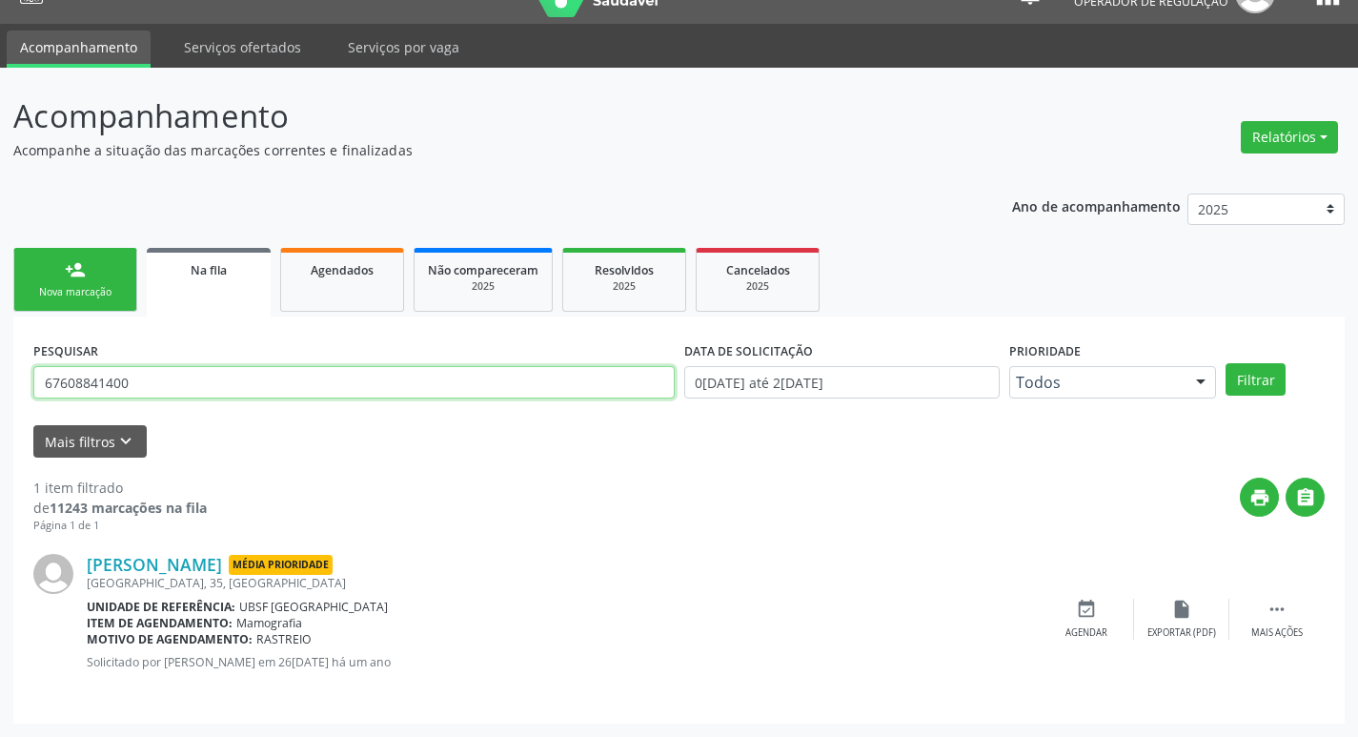
click at [155, 389] on input "67608841400" at bounding box center [353, 382] width 641 height 32
click at [222, 568] on link "[PERSON_NAME]" at bounding box center [154, 564] width 135 height 21
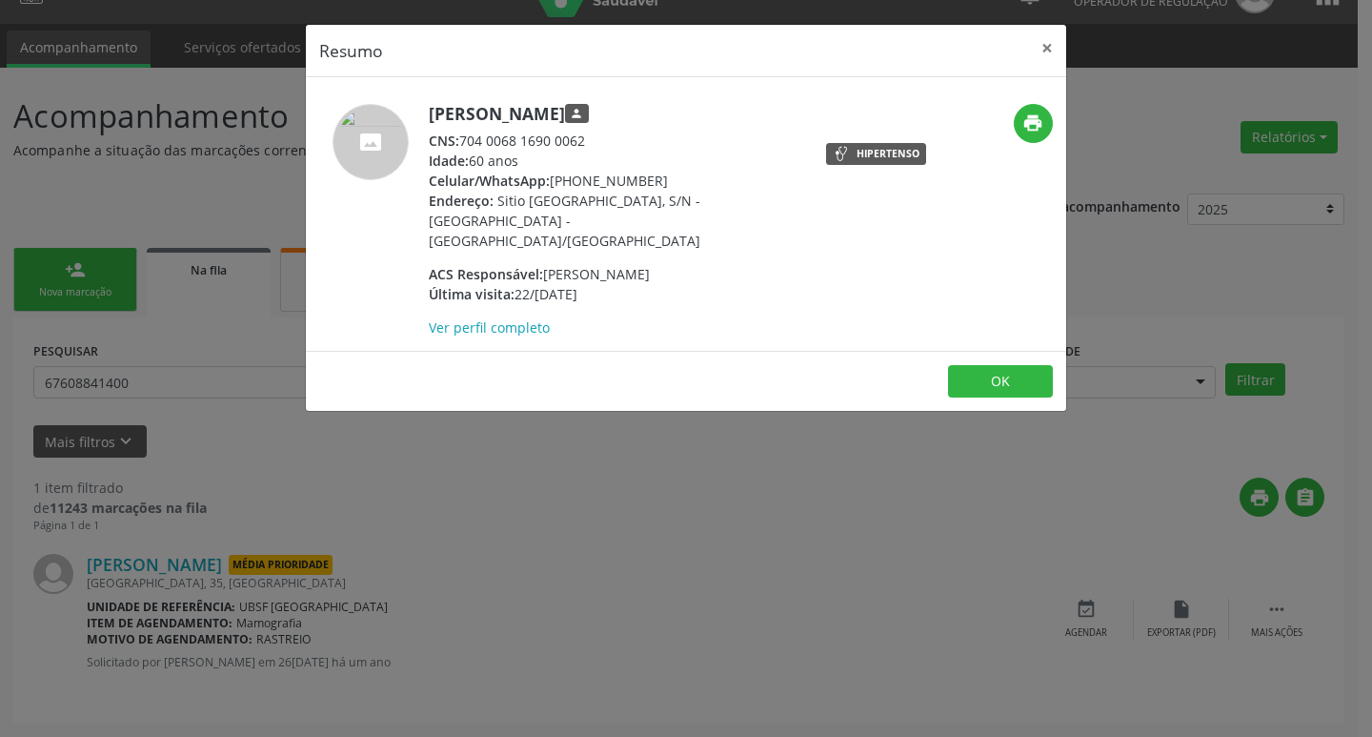
drag, startPoint x: 464, startPoint y: 140, endPoint x: 598, endPoint y: 140, distance: 134.4
click at [598, 140] on div "CNS: 704 0068 1690 0062" at bounding box center [614, 141] width 371 height 20
copy div "704 0068 1690 0062"
click at [820, 568] on div "Resumo × [PERSON_NAME] person CNS: 704 0068 1690 0062 Idade: 60 anos Celular/Wh…" at bounding box center [686, 368] width 1372 height 737
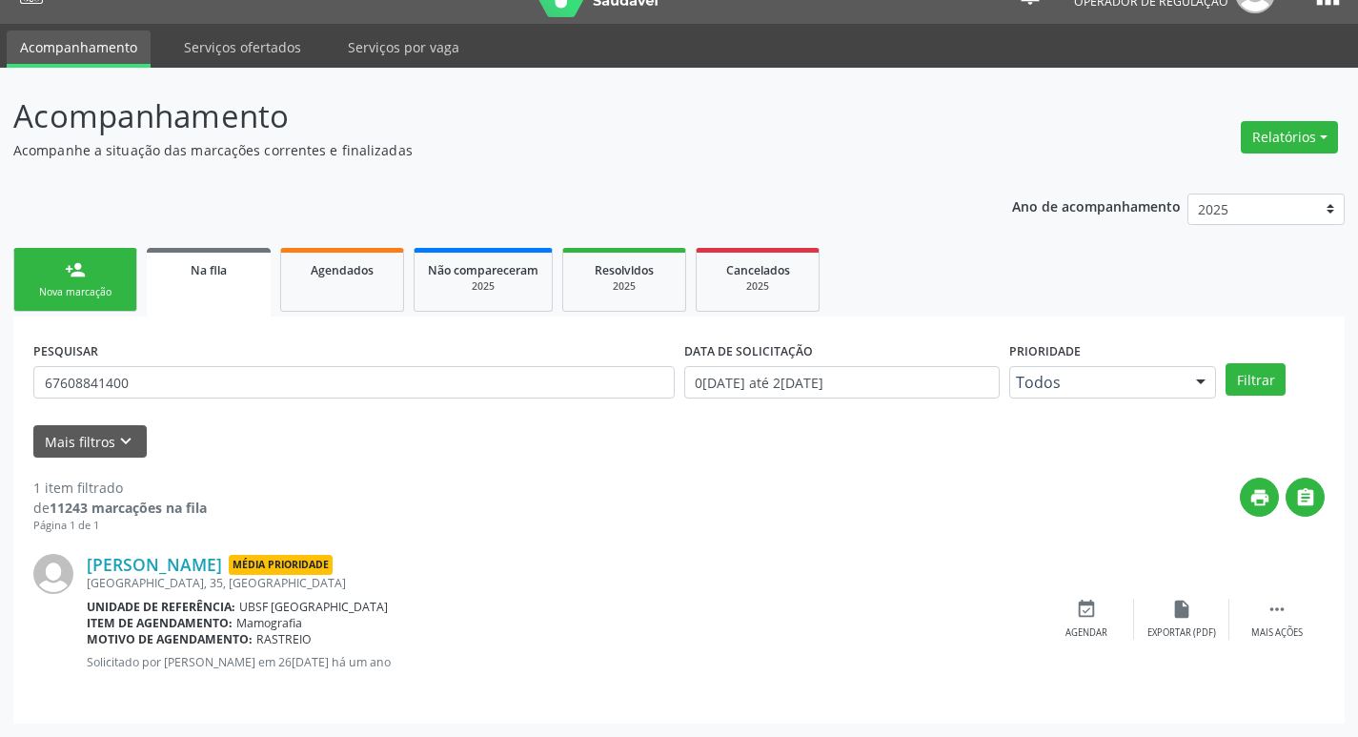
click at [38, 278] on link "person_add Nova marcação" at bounding box center [75, 280] width 124 height 64
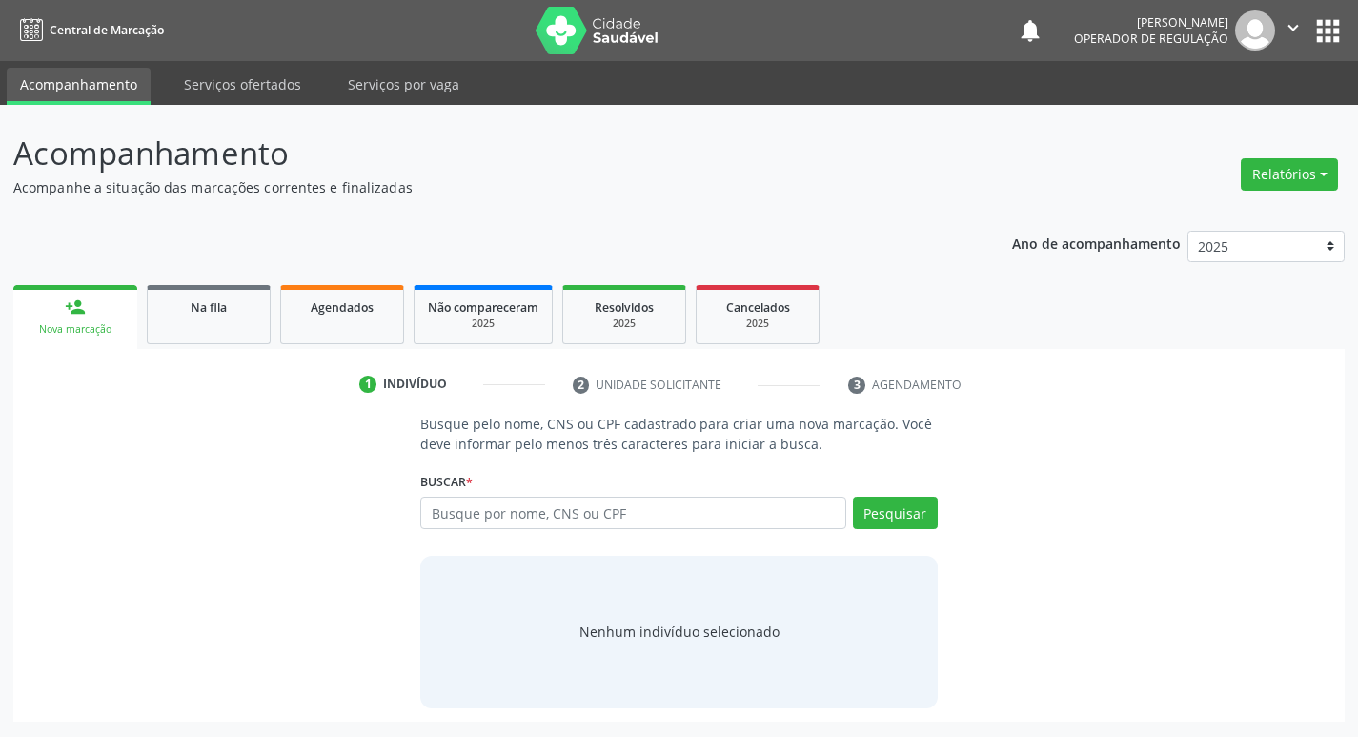
scroll to position [0, 0]
click at [558, 528] on div "Busque por nome, CNS ou CPF Nenhum resultado encontrado para: " " Digite nome, …" at bounding box center [686, 520] width 523 height 46
click at [558, 528] on input "text" at bounding box center [641, 513] width 432 height 32
paste input "704 0068 1690 0062"
type input "704 0068 1690 0062"
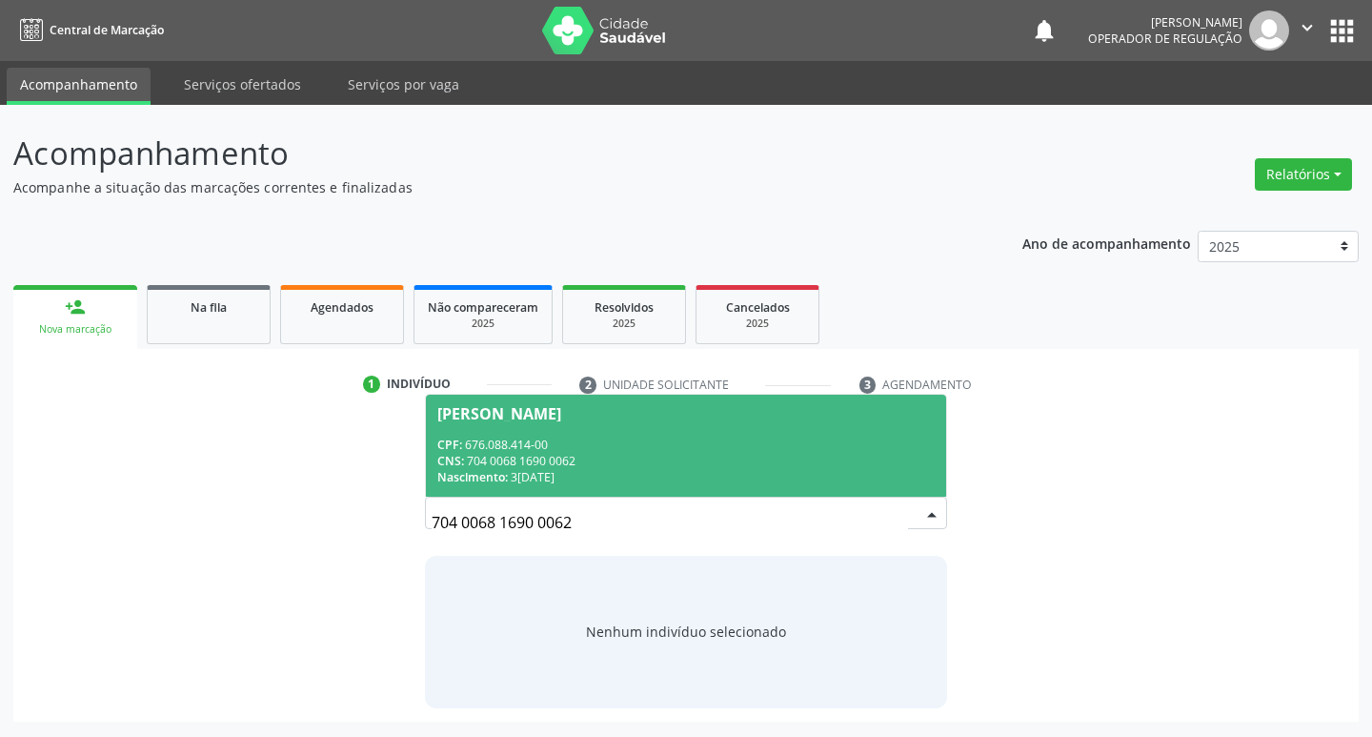
click at [650, 436] on div "CPF: 676.088.414-00" at bounding box center [686, 444] width 498 height 16
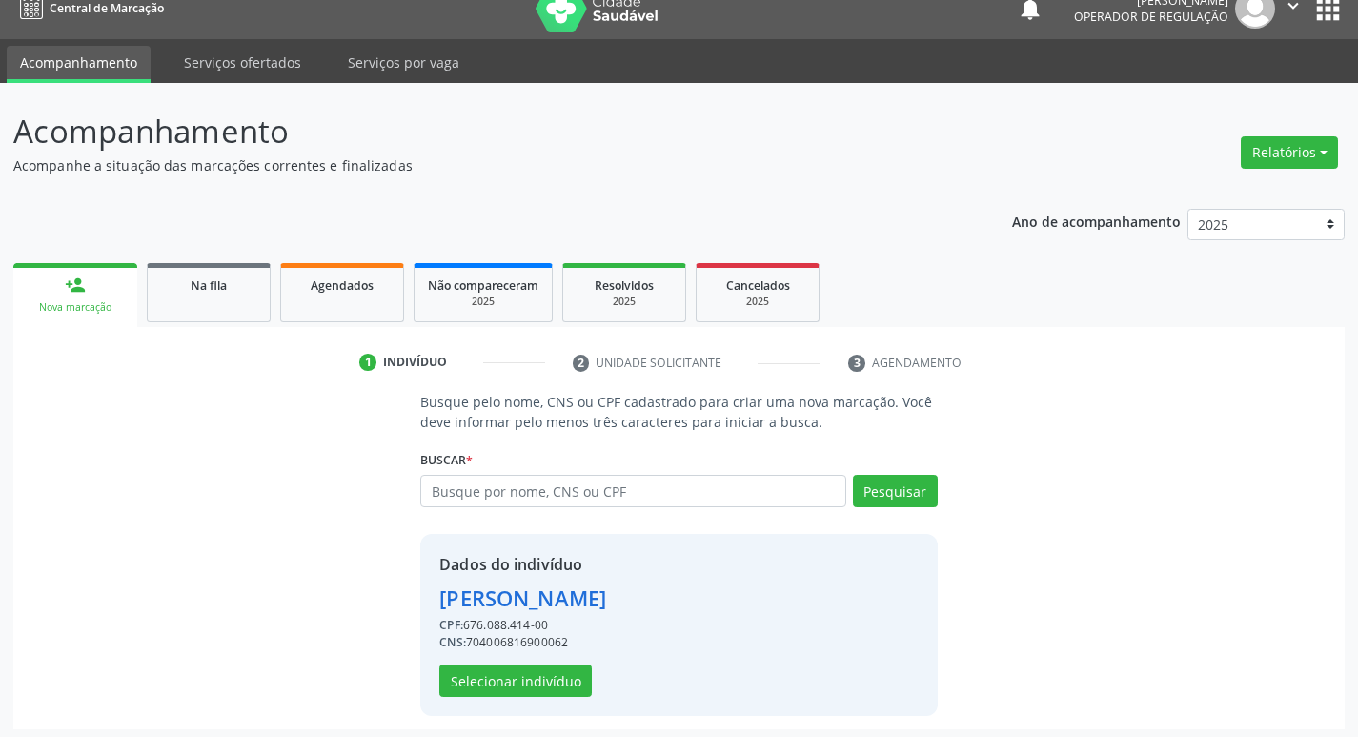
scroll to position [28, 0]
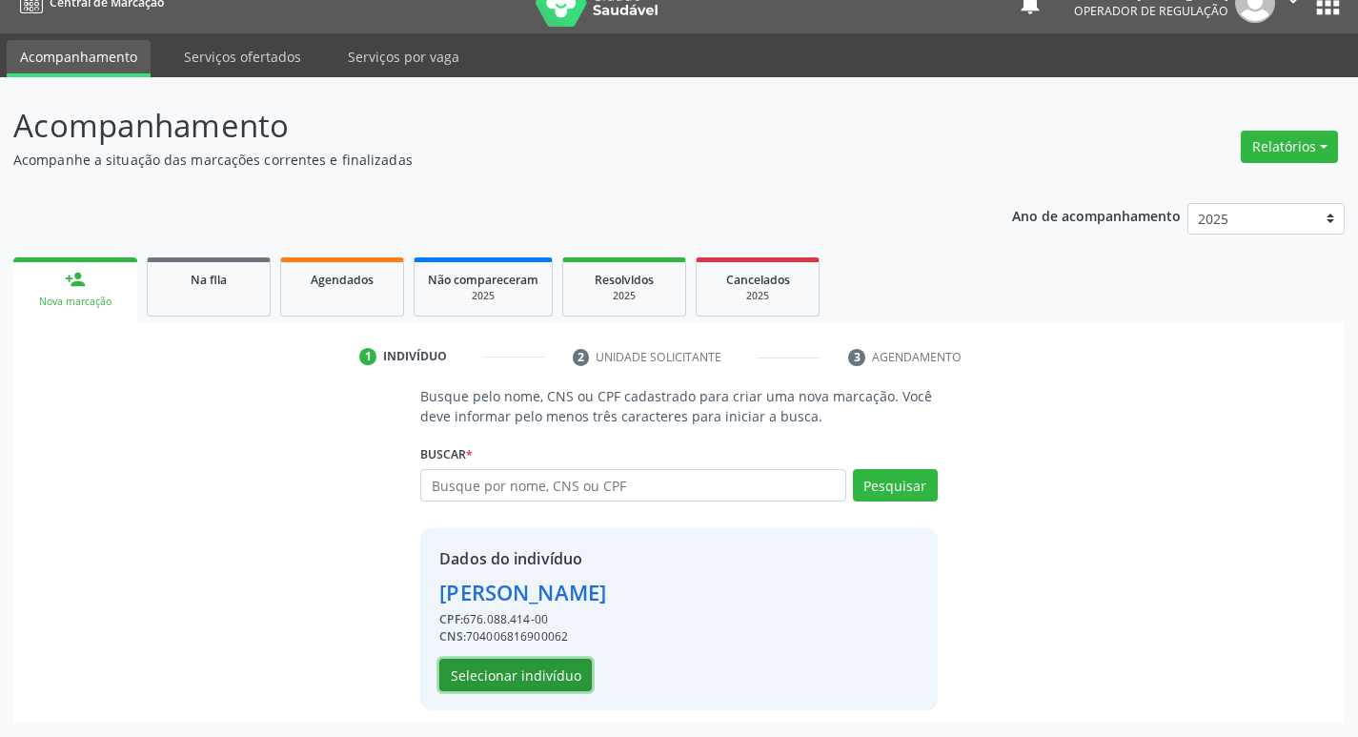
click at [501, 664] on button "Selecionar indivíduo" at bounding box center [515, 675] width 152 height 32
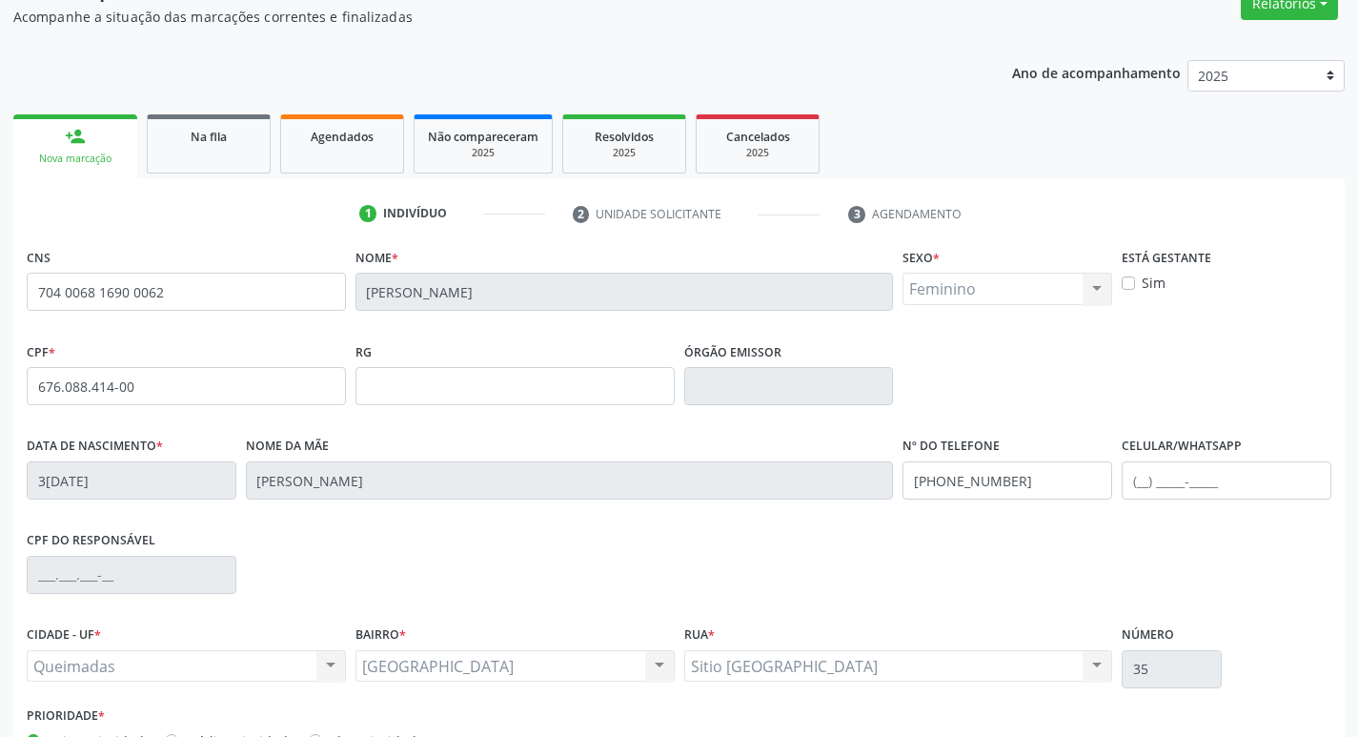
scroll to position [296, 0]
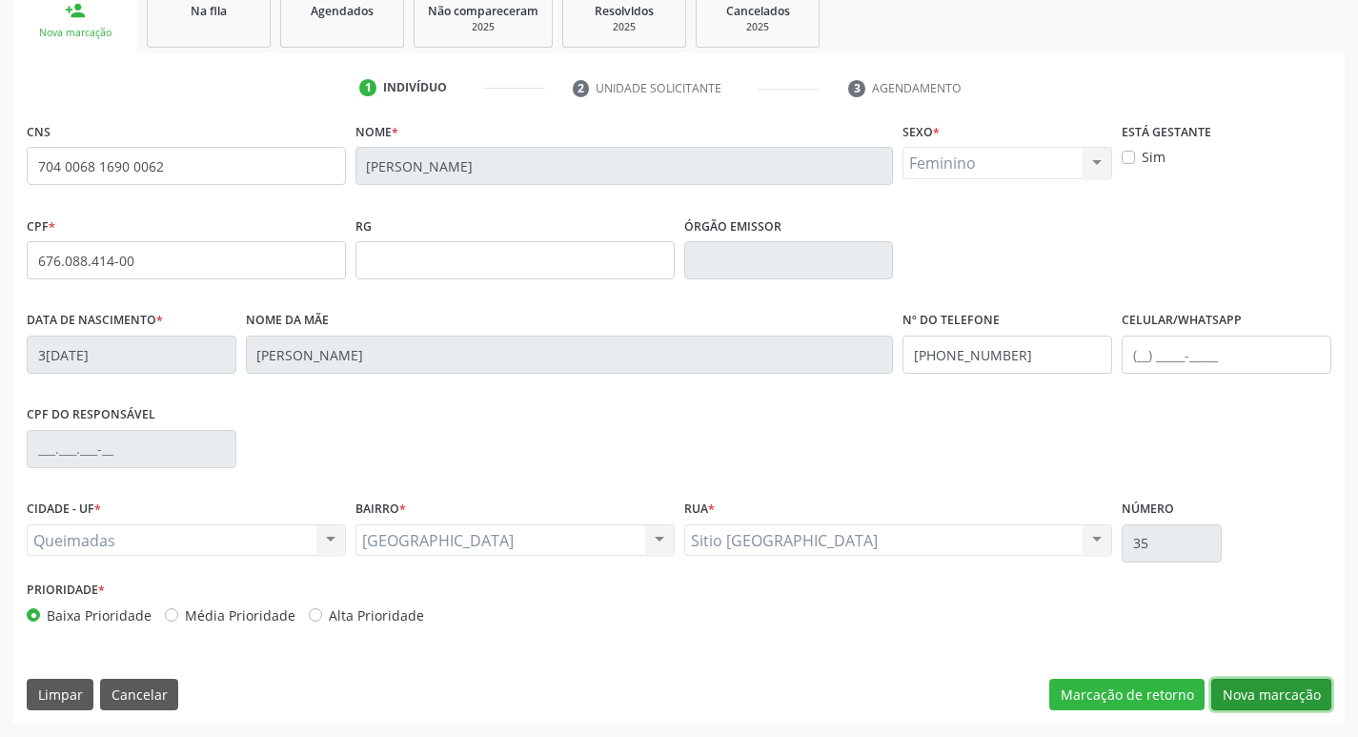
click at [1256, 697] on button "Nova marcação" at bounding box center [1271, 695] width 120 height 32
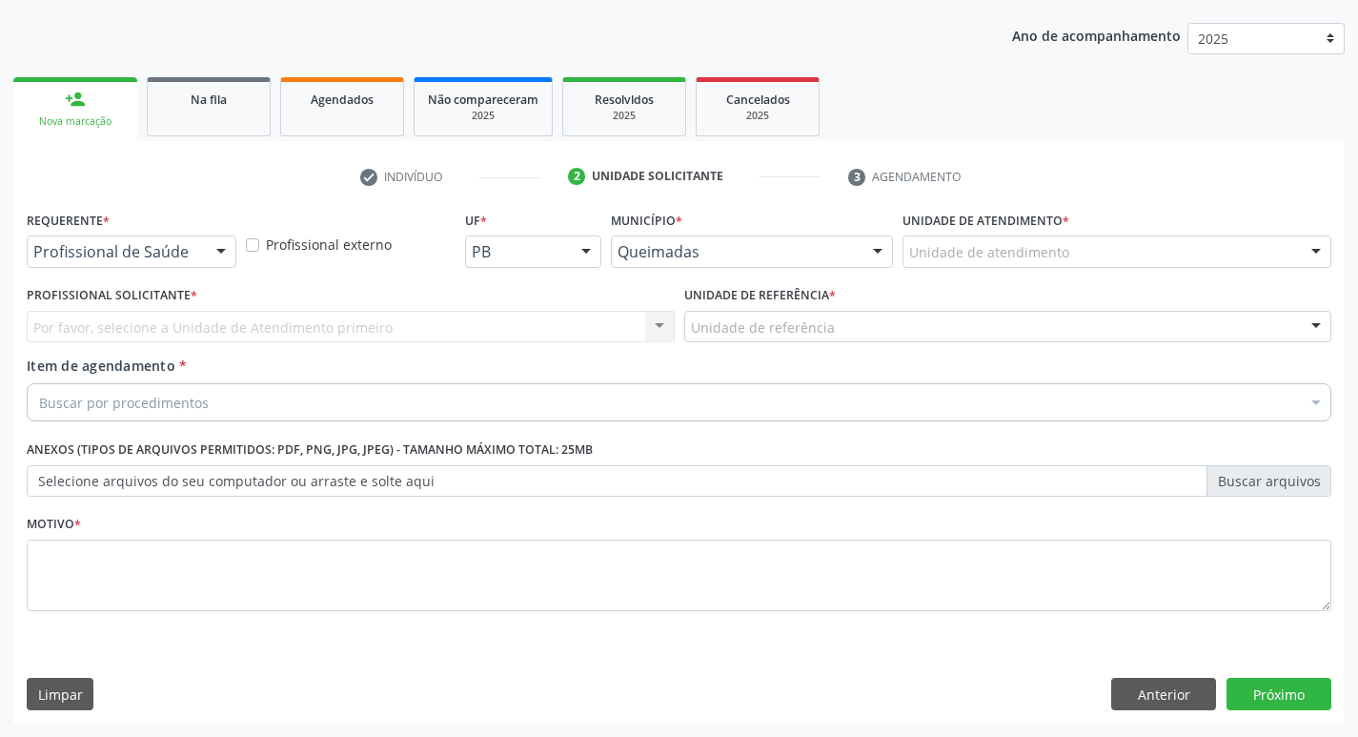
scroll to position [208, 0]
click at [208, 252] on div at bounding box center [221, 252] width 29 height 32
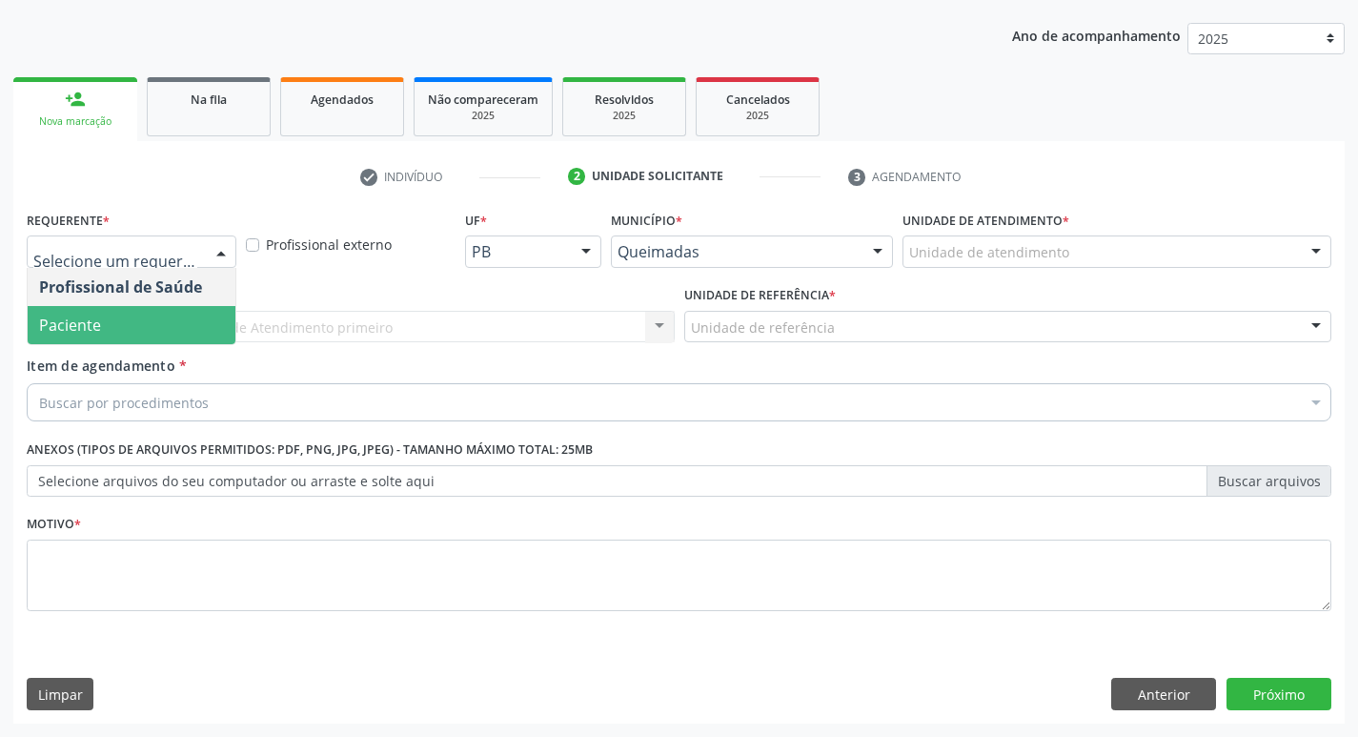
click at [165, 316] on span "Paciente" at bounding box center [132, 325] width 208 height 38
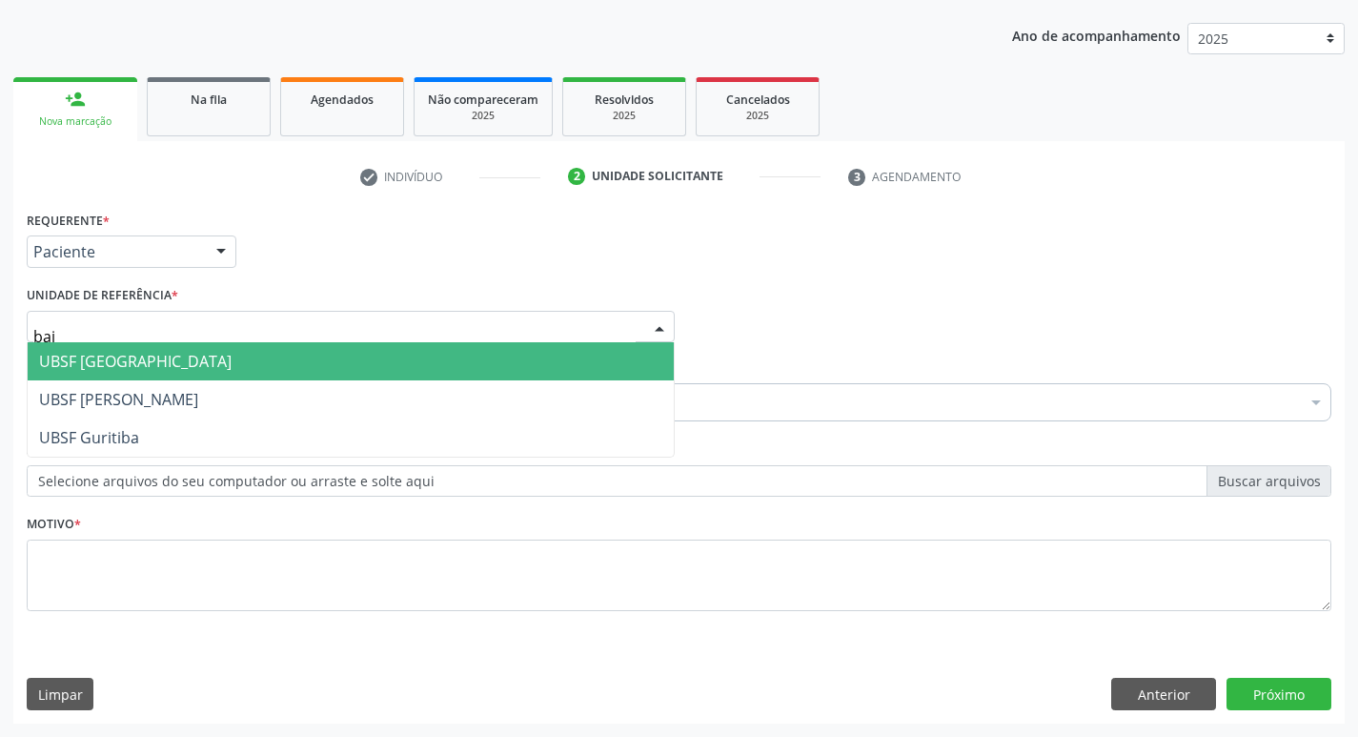
type input "baix"
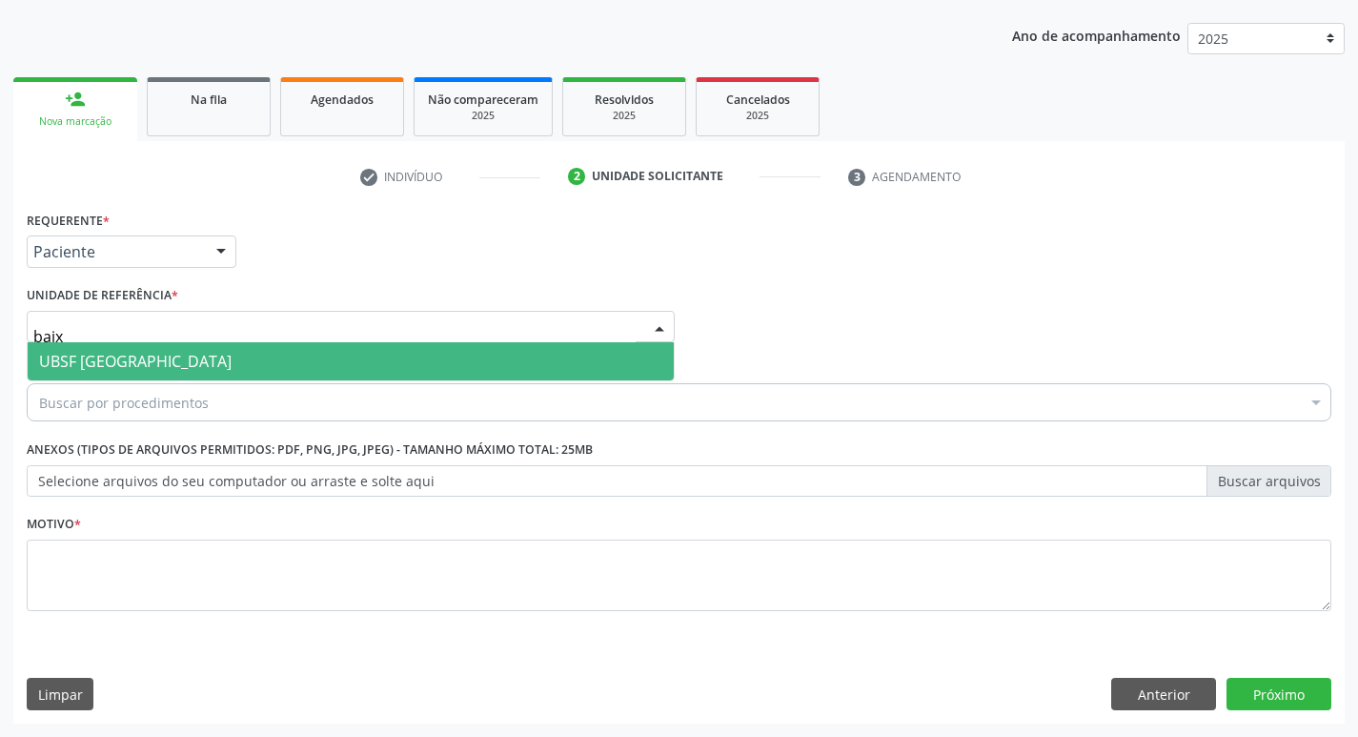
click at [166, 358] on span "UBSF [GEOGRAPHIC_DATA]" at bounding box center [351, 361] width 646 height 38
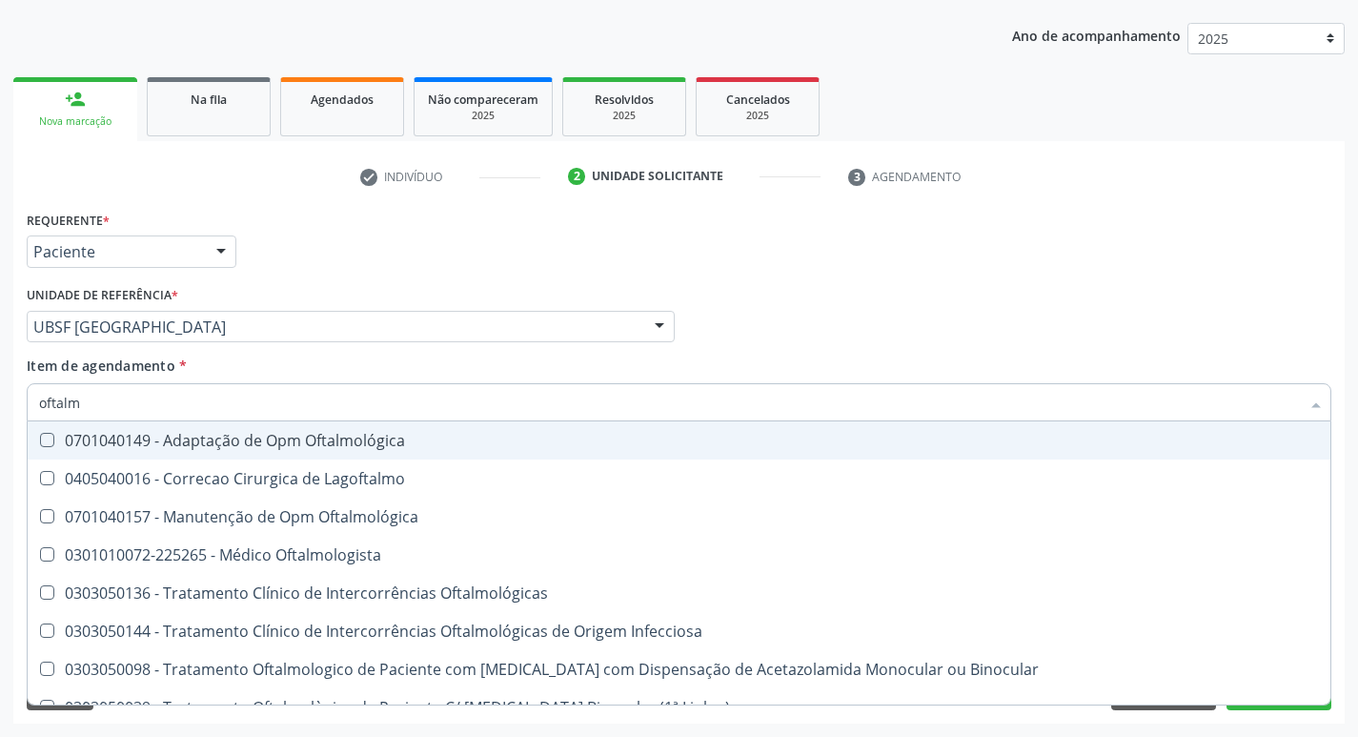
type input "oftalmo"
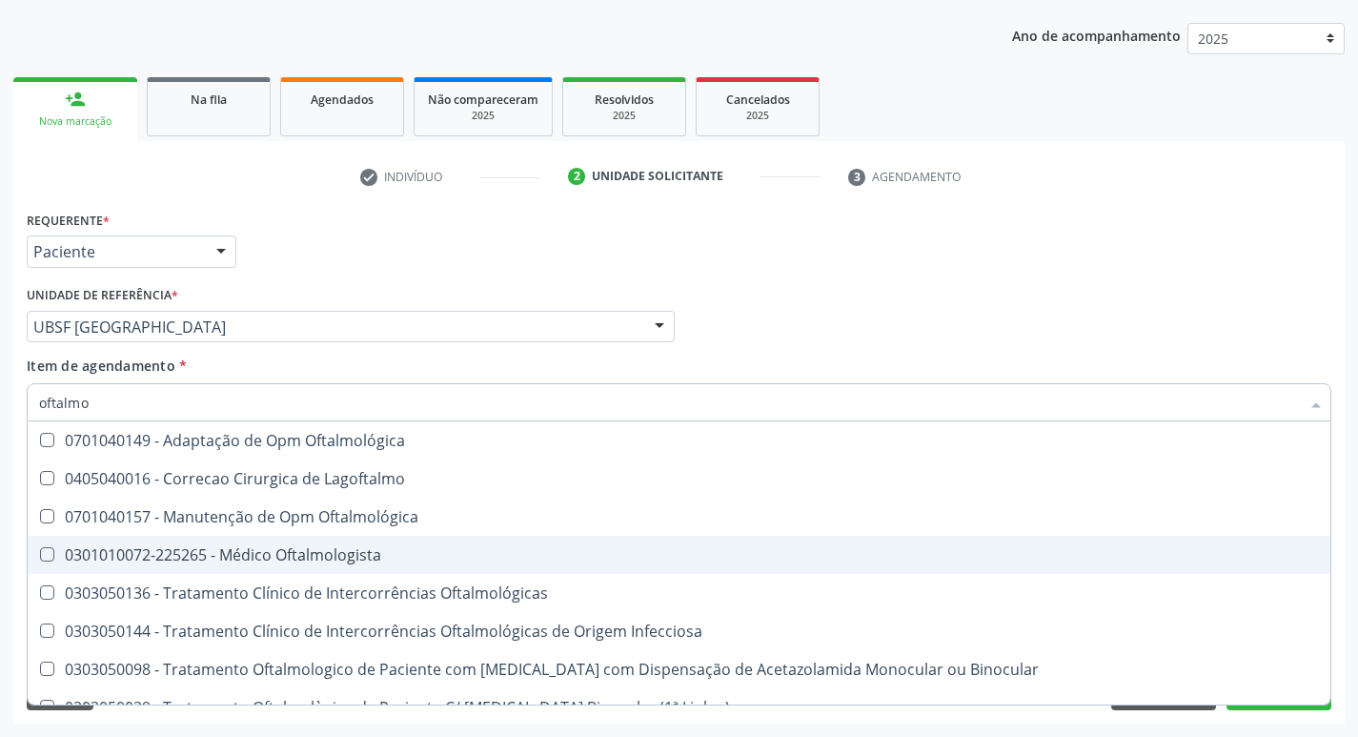
click at [124, 555] on div "0301010072-225265 - Médico Oftalmologista" at bounding box center [679, 554] width 1280 height 15
checkbox Oftalmologista "true"
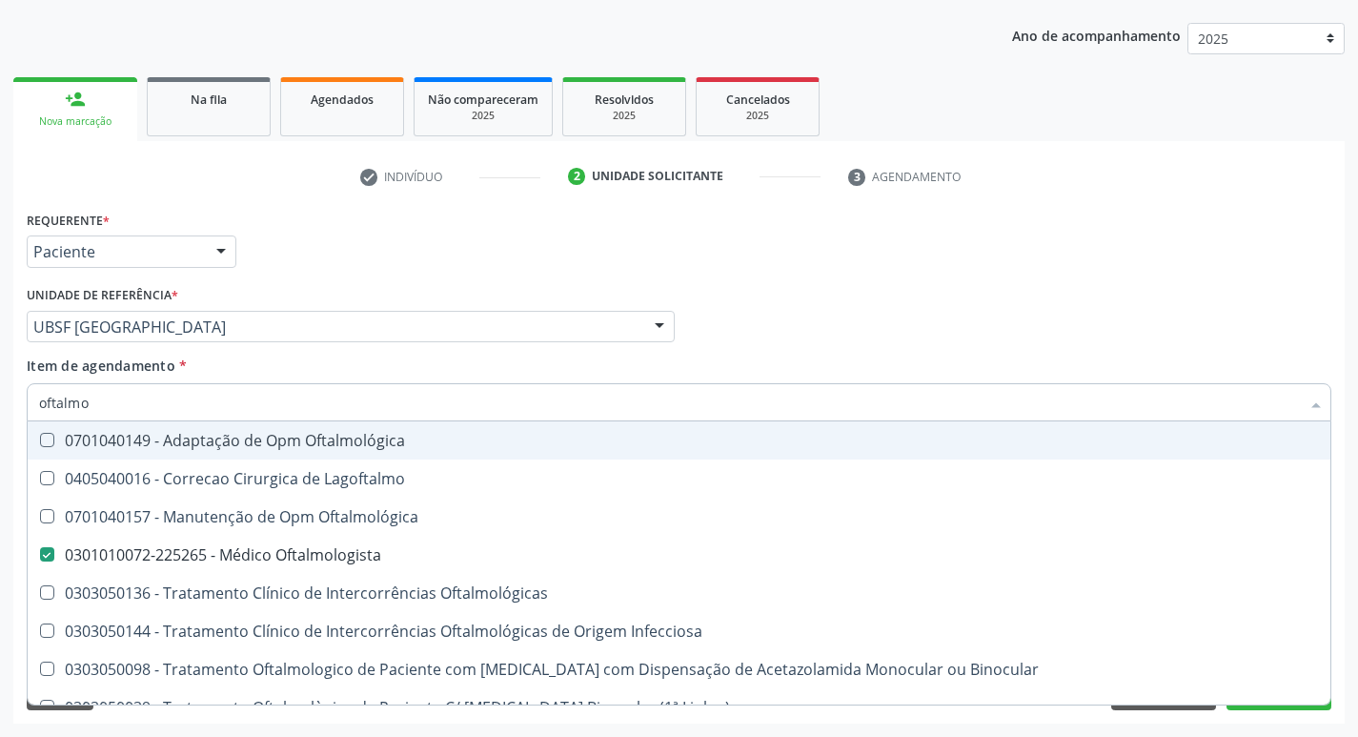
click at [600, 254] on div "Requerente * Paciente Profissional de Saúde Paciente Nenhum resultado encontrad…" at bounding box center [679, 243] width 1314 height 74
checkbox Lagoftalmo "true"
checkbox Oftalmologista "false"
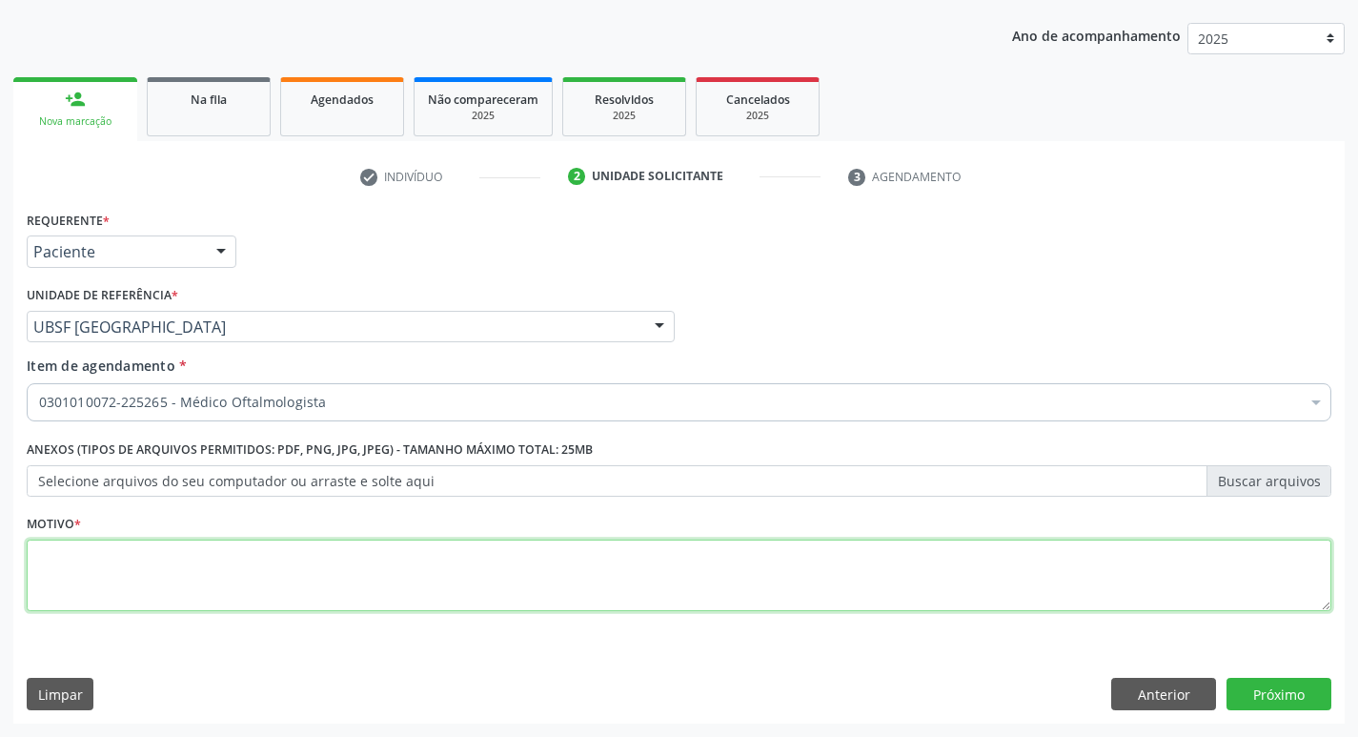
click at [86, 593] on textarea at bounding box center [679, 575] width 1305 height 72
type textarea "ERRO REFRATIVO."
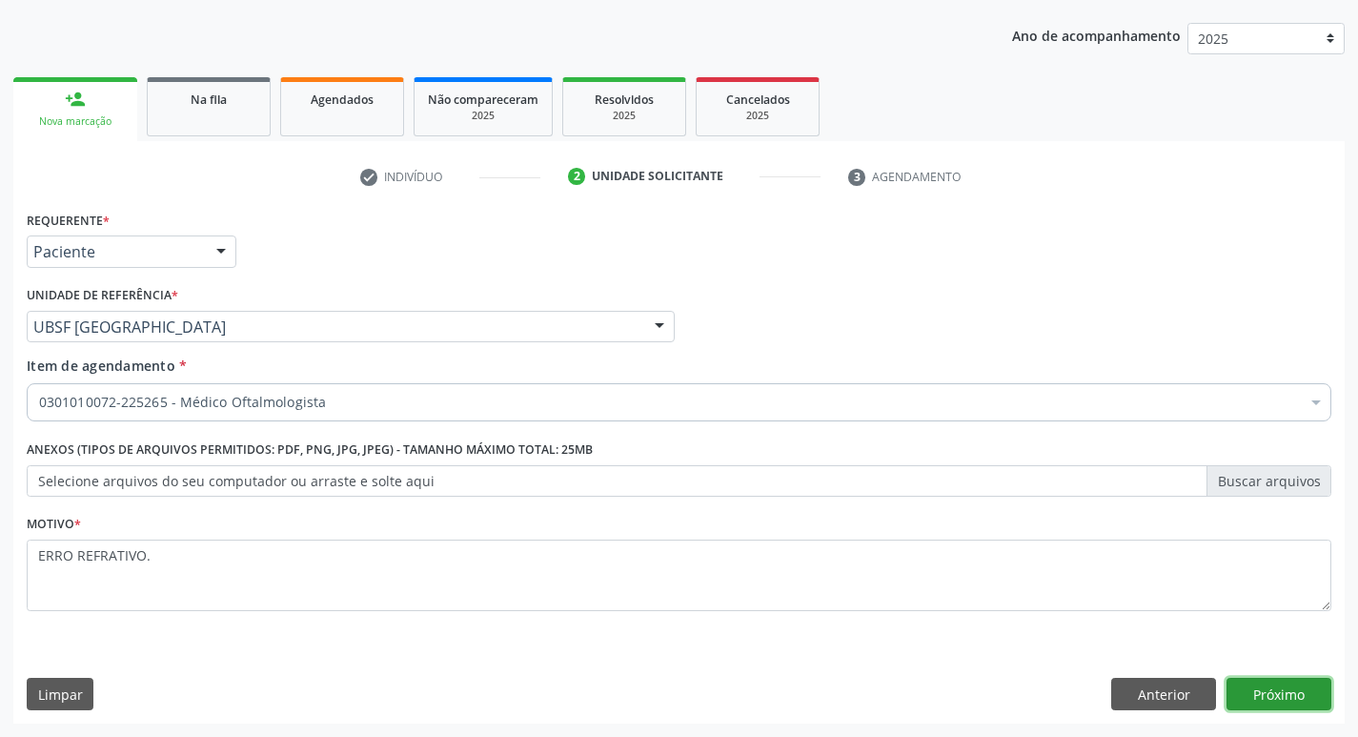
click at [1256, 701] on button "Próximo" at bounding box center [1279, 694] width 105 height 32
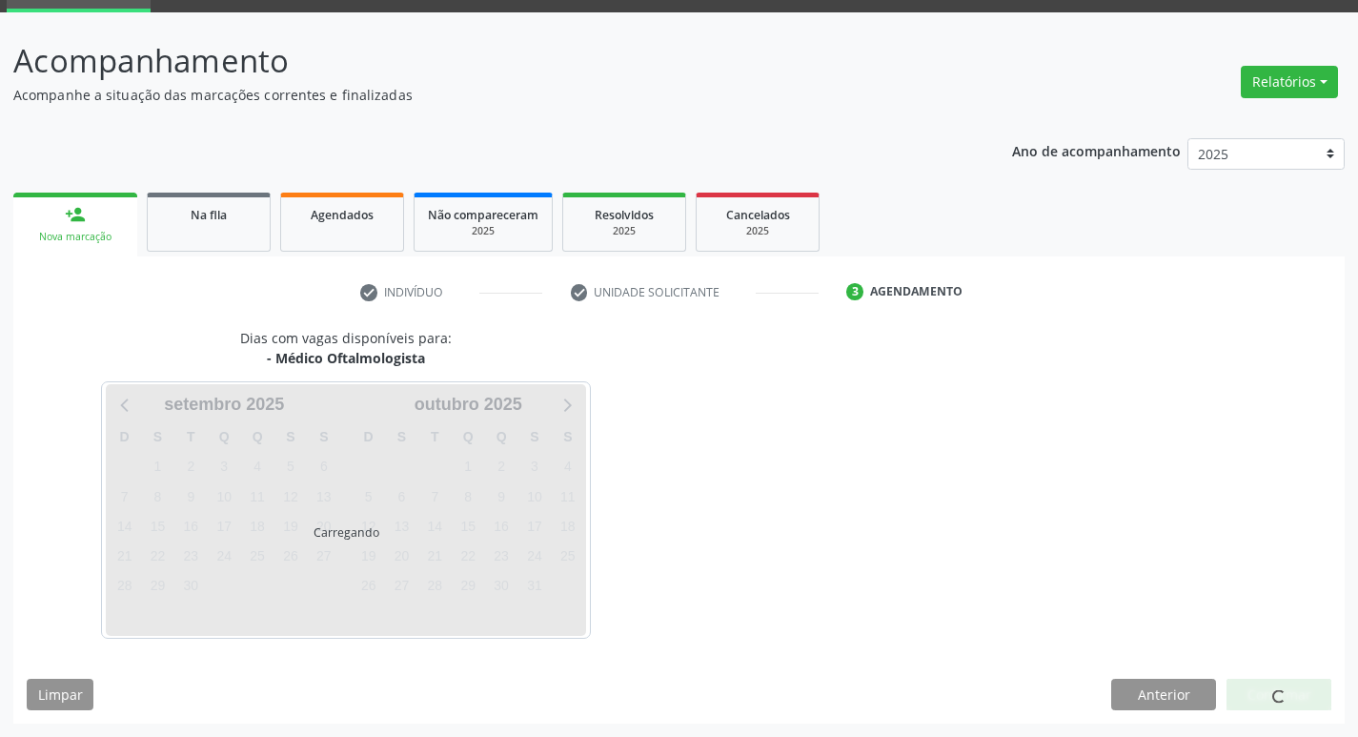
scroll to position [92, 0]
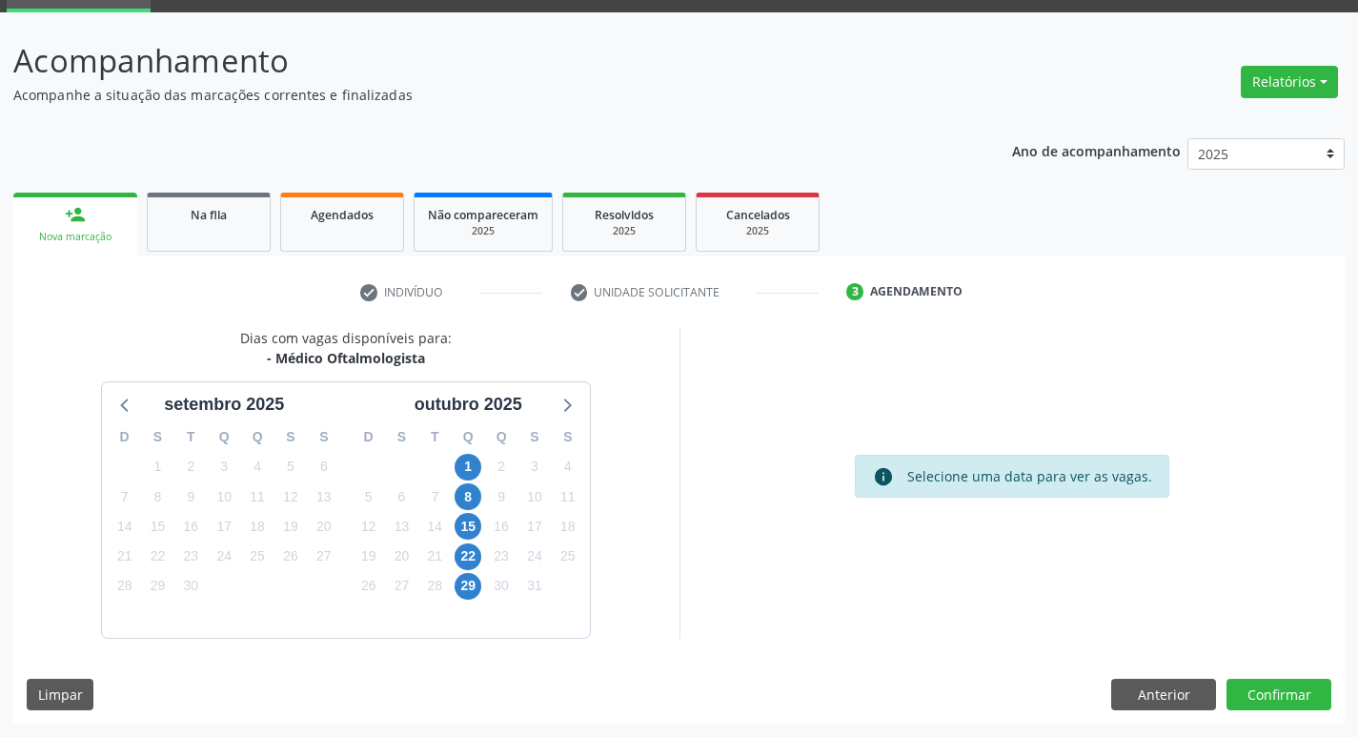
click at [482, 468] on div "1" at bounding box center [468, 467] width 33 height 30
click at [476, 465] on span "1" at bounding box center [468, 467] width 27 height 27
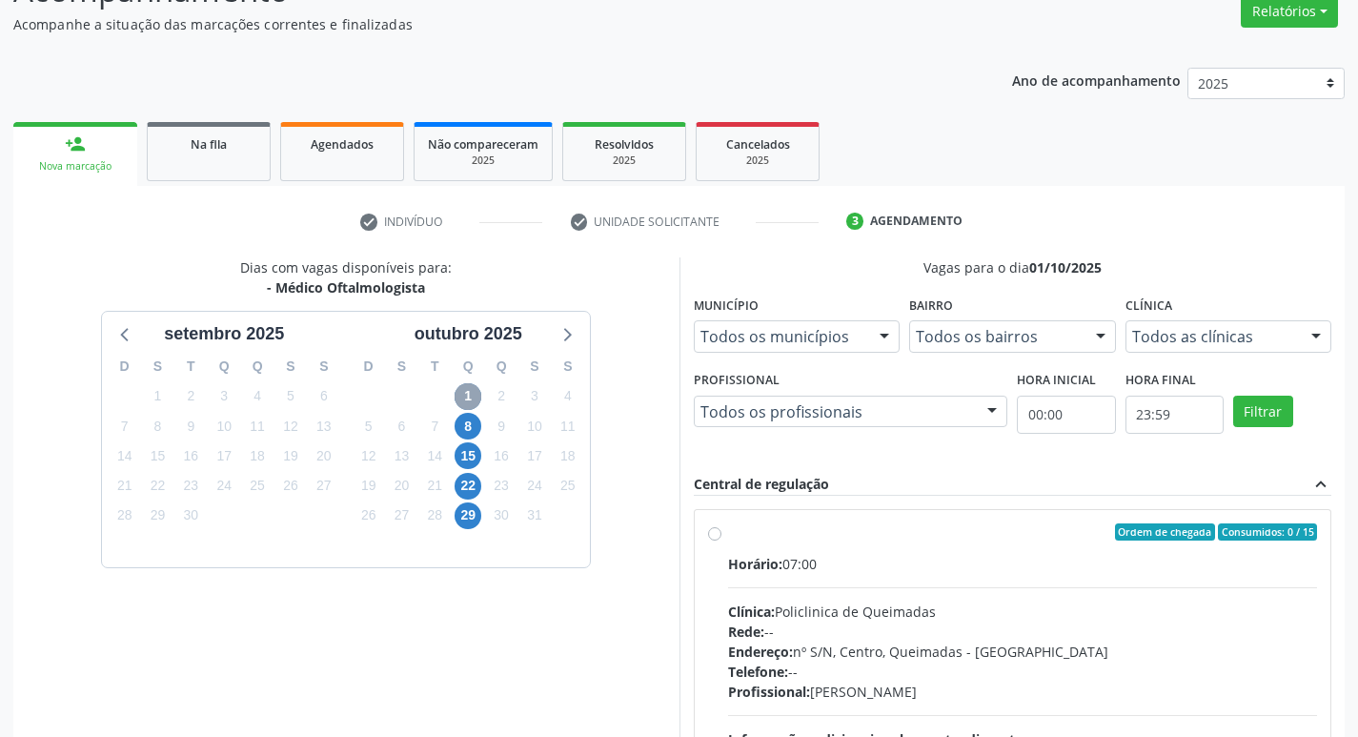
scroll to position [368, 0]
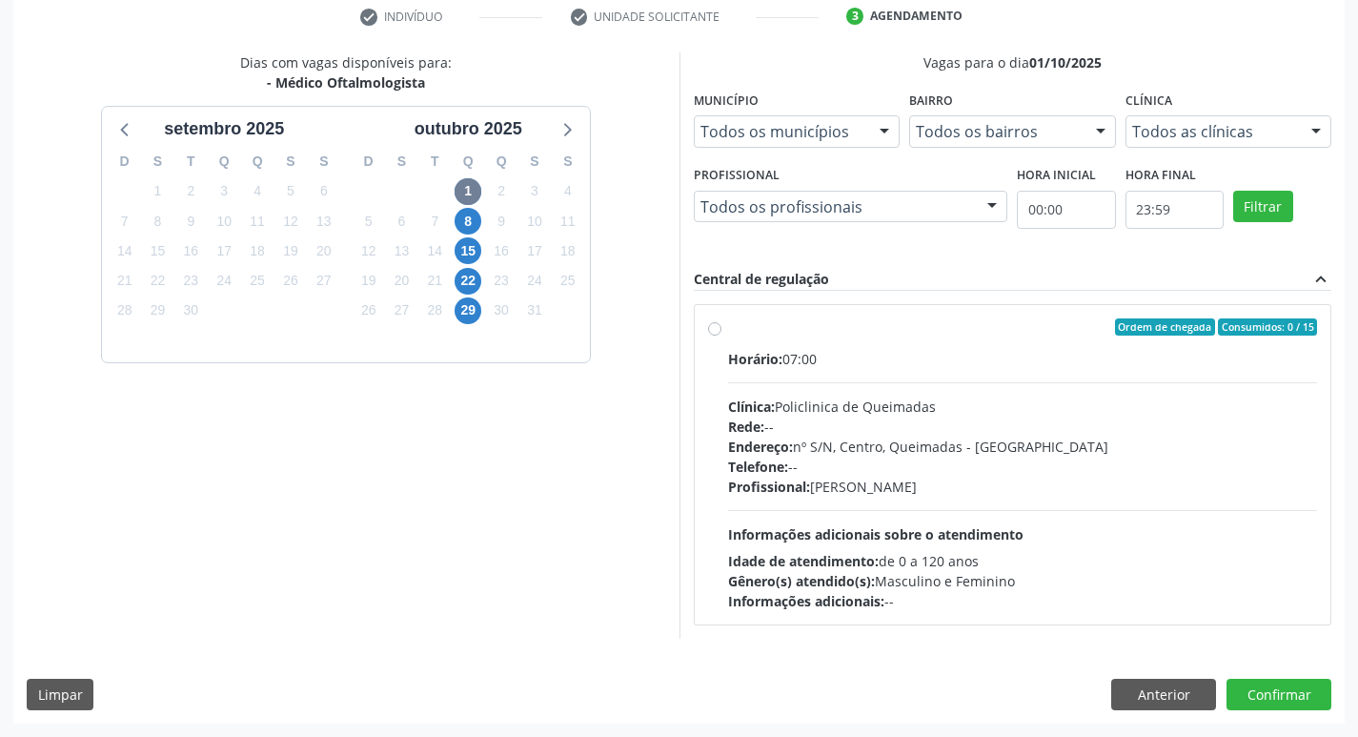
click at [1044, 369] on div "Horário: 07:00 Clínica: Policlinica de Queimadas Rede: -- Endereço: nº S/N, Cen…" at bounding box center [1023, 480] width 590 height 262
click at [721, 335] on input "Ordem de chegada Consumidos: 0 / 15 Horário: 07:00 Clínica: Policlinica de Quei…" at bounding box center [714, 326] width 13 height 17
radio input "true"
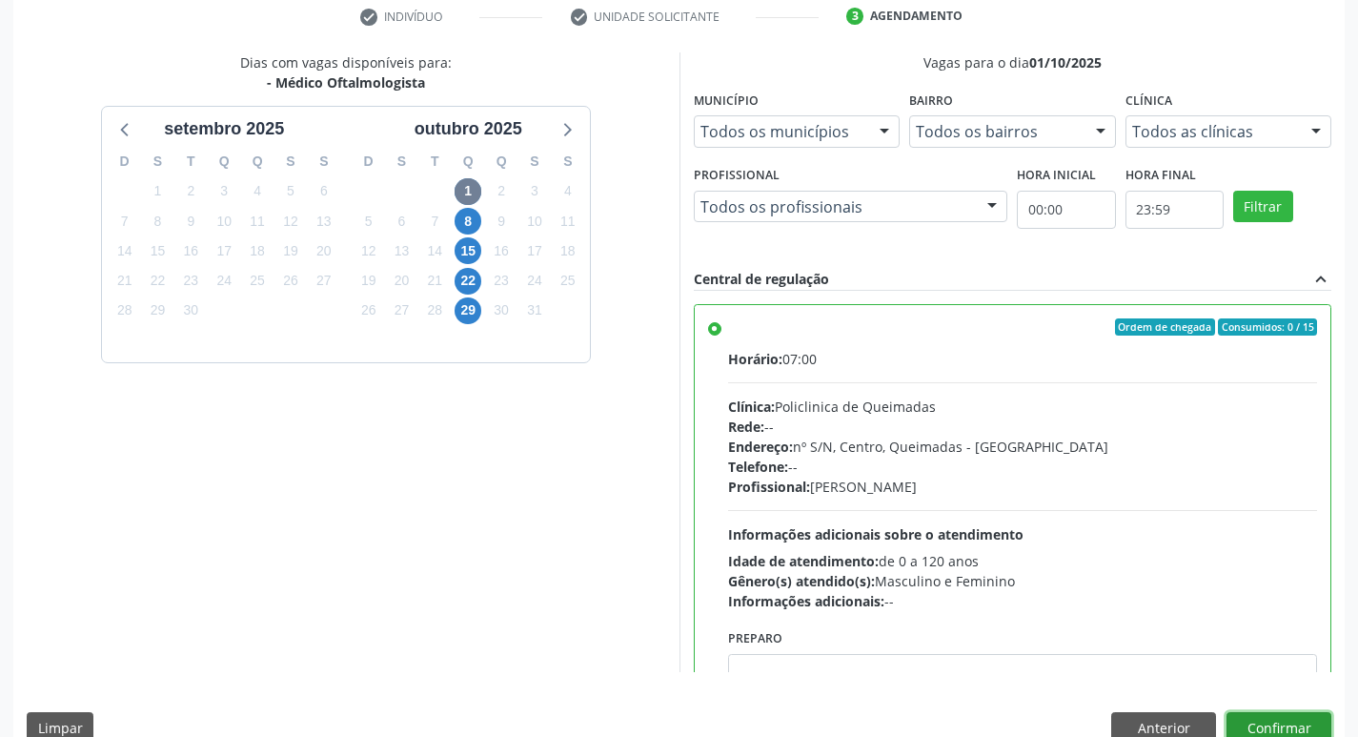
click at [1296, 720] on button "Confirmar" at bounding box center [1279, 728] width 105 height 32
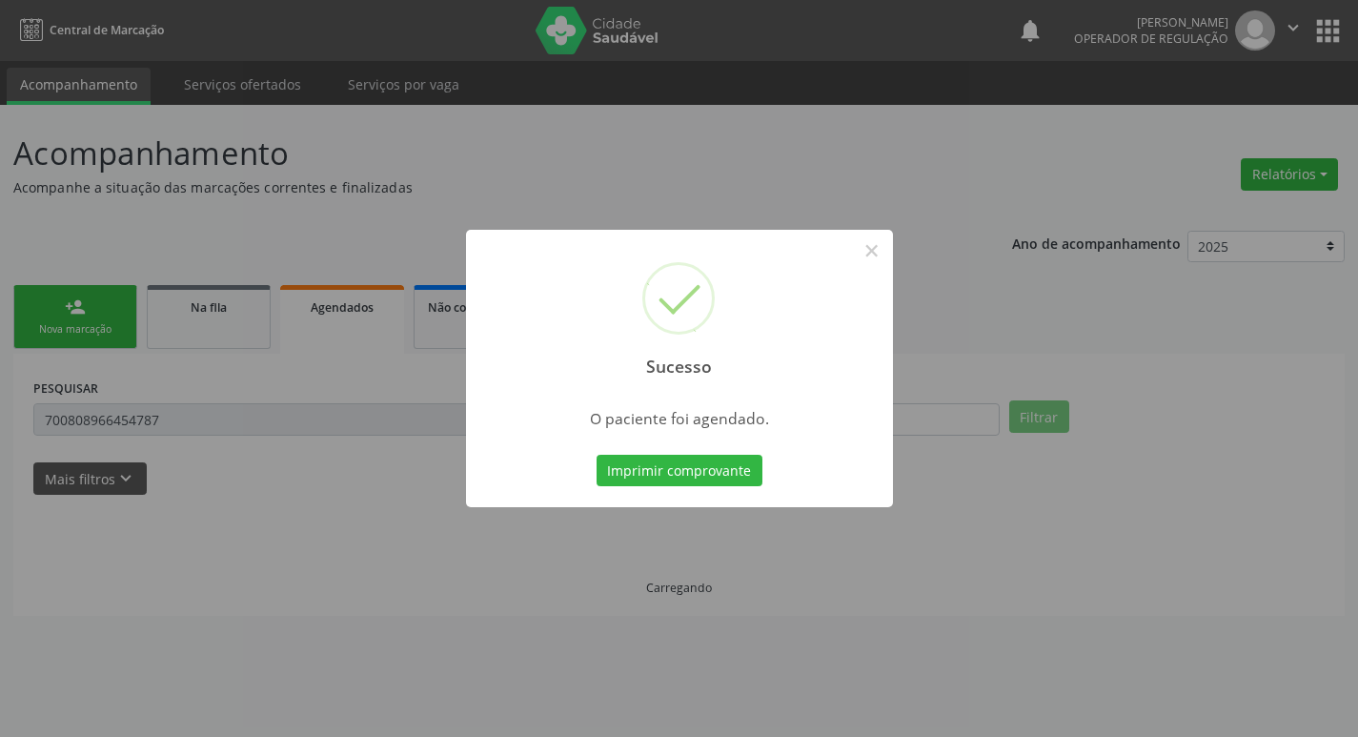
scroll to position [0, 0]
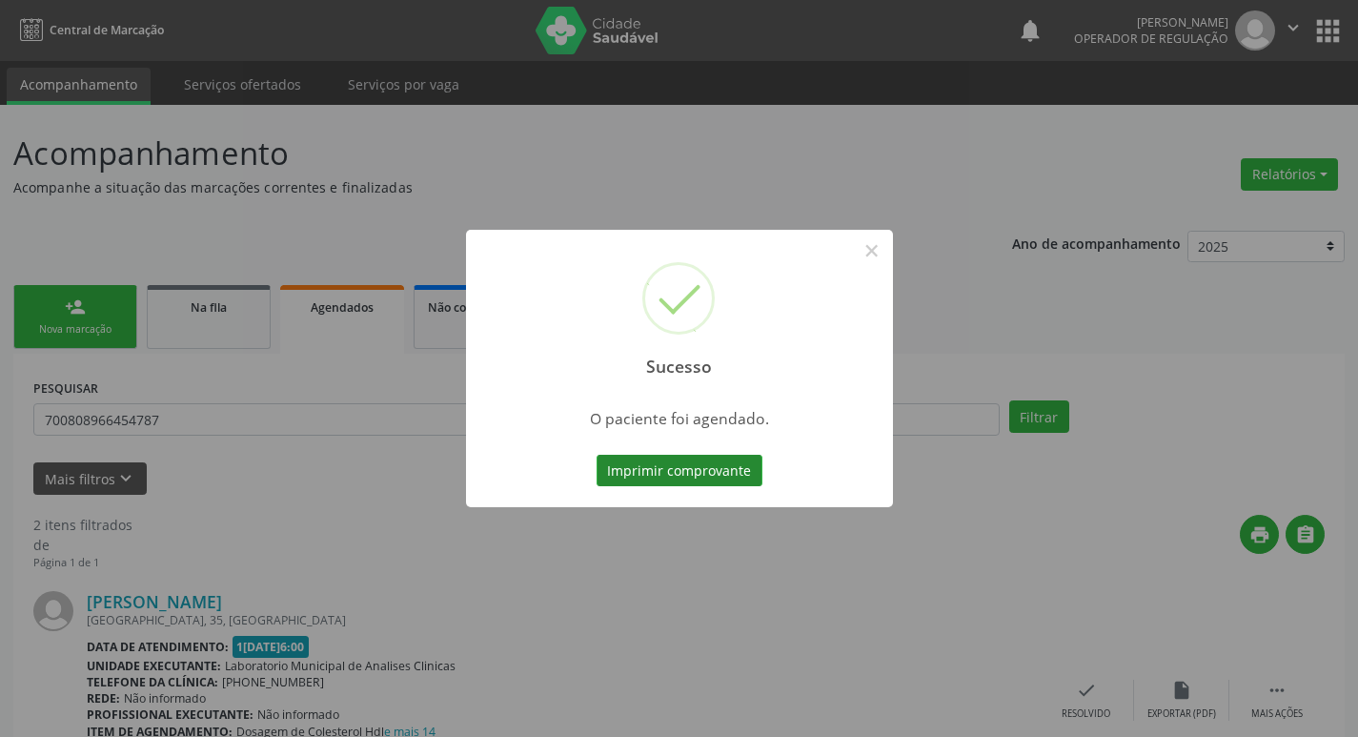
click at [713, 458] on button "Imprimir comprovante" at bounding box center [680, 471] width 166 height 32
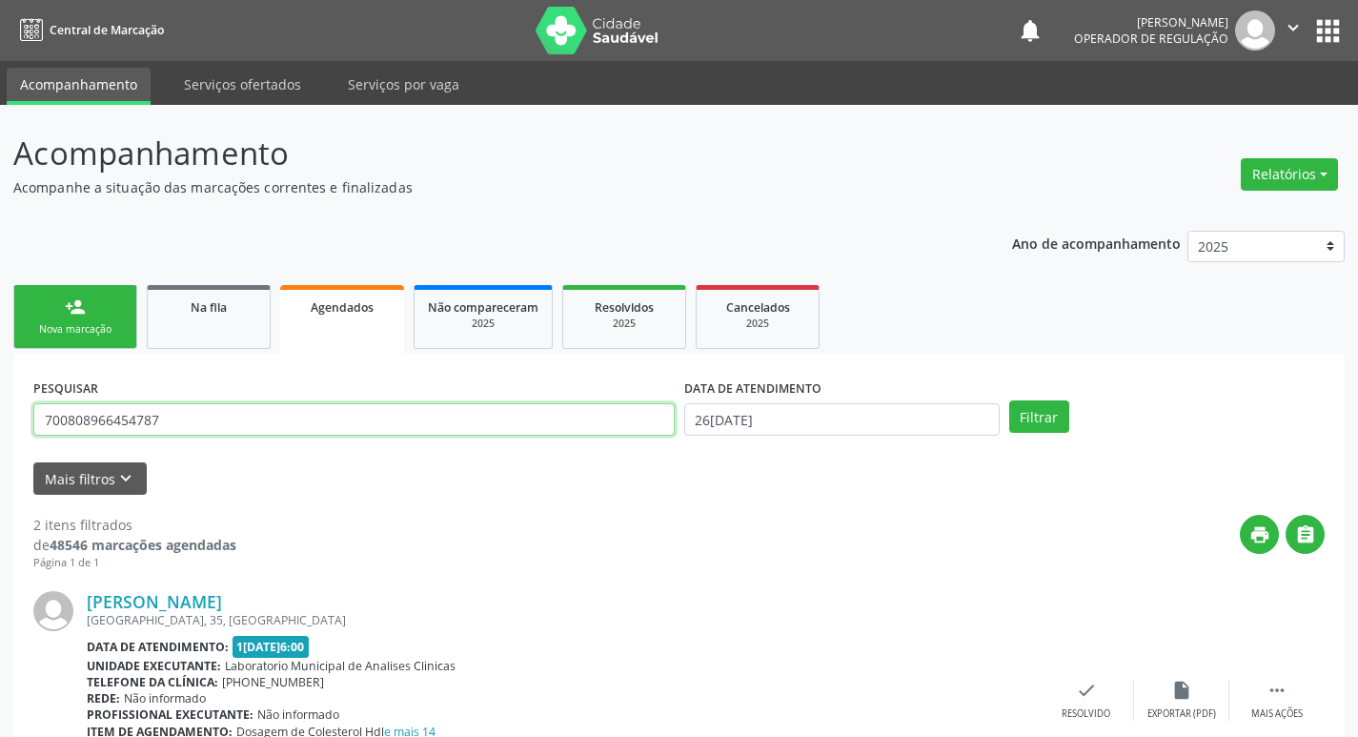
click at [171, 412] on input "700808966454787" at bounding box center [353, 419] width 641 height 32
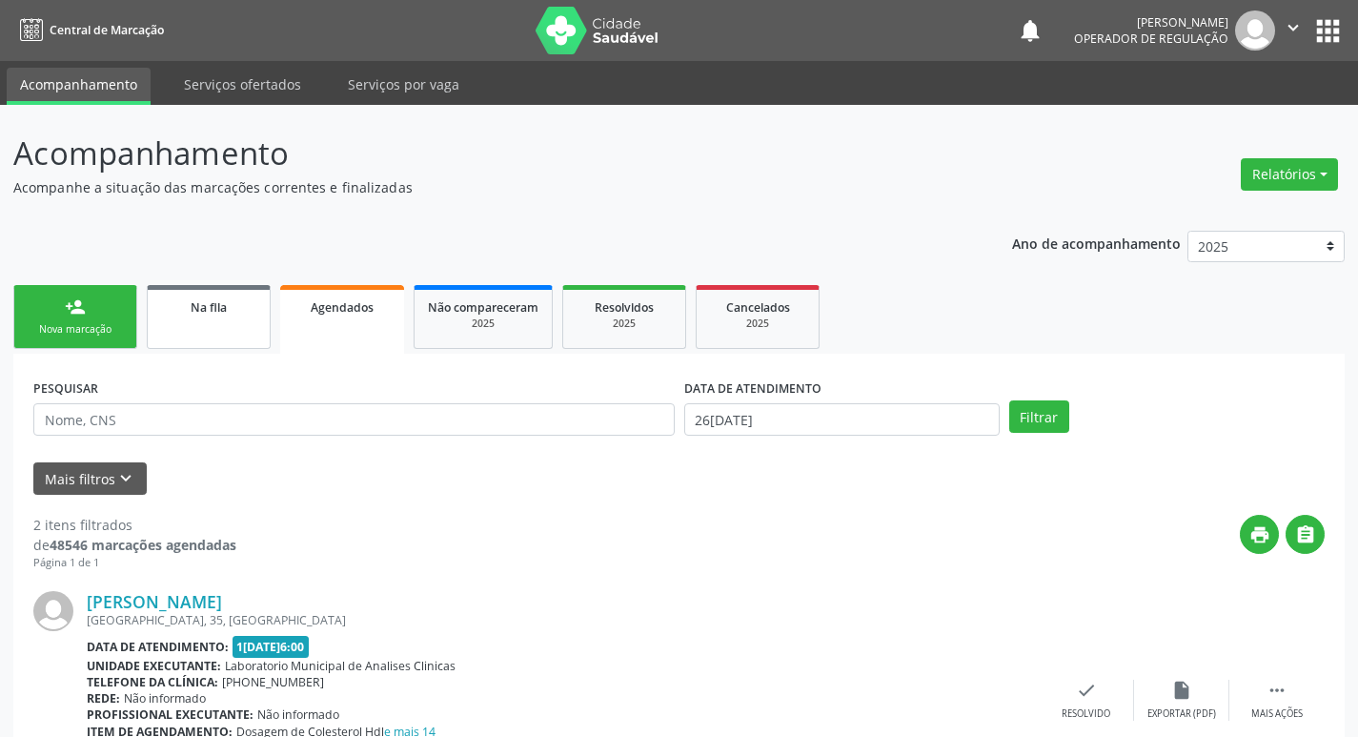
click at [205, 326] on link "Na fila" at bounding box center [209, 317] width 124 height 64
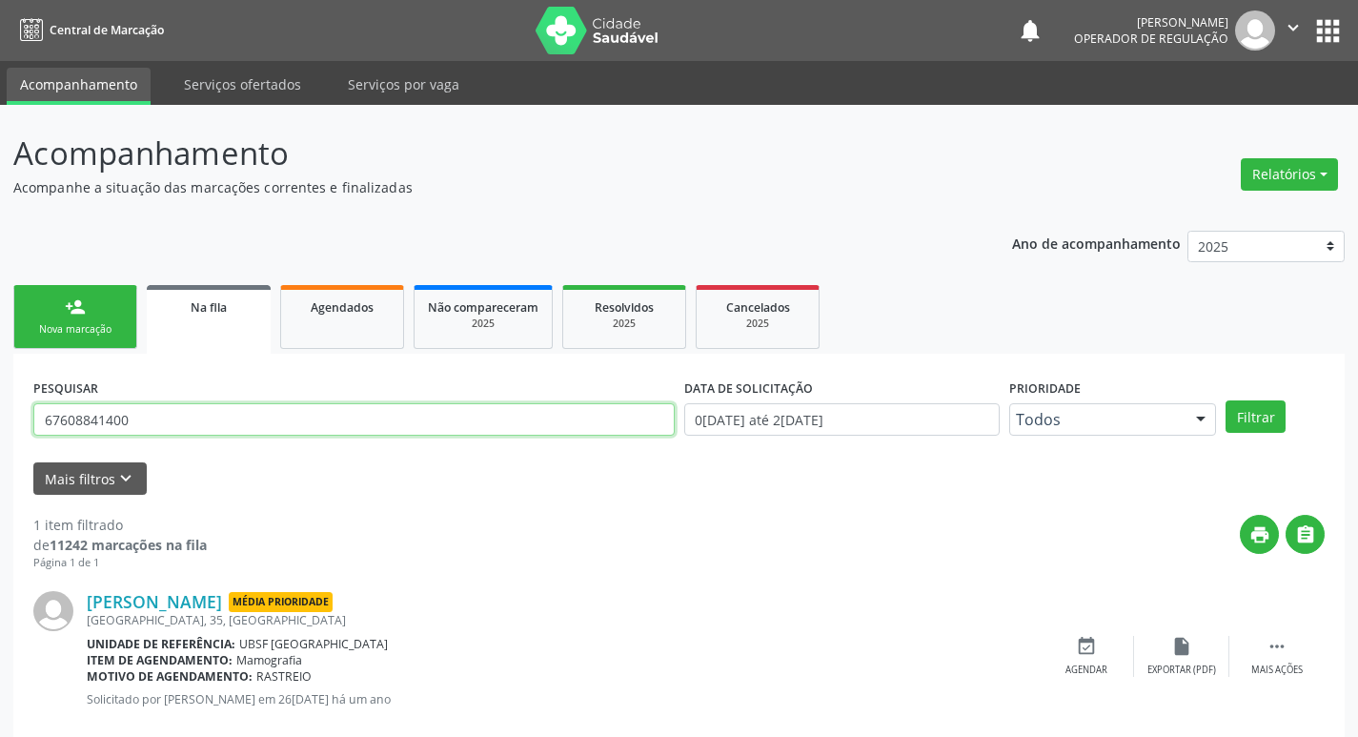
click at [169, 413] on input "67608841400" at bounding box center [353, 419] width 641 height 32
type input "705805408092834"
click at [1226, 400] on button "Filtrar" at bounding box center [1256, 416] width 60 height 32
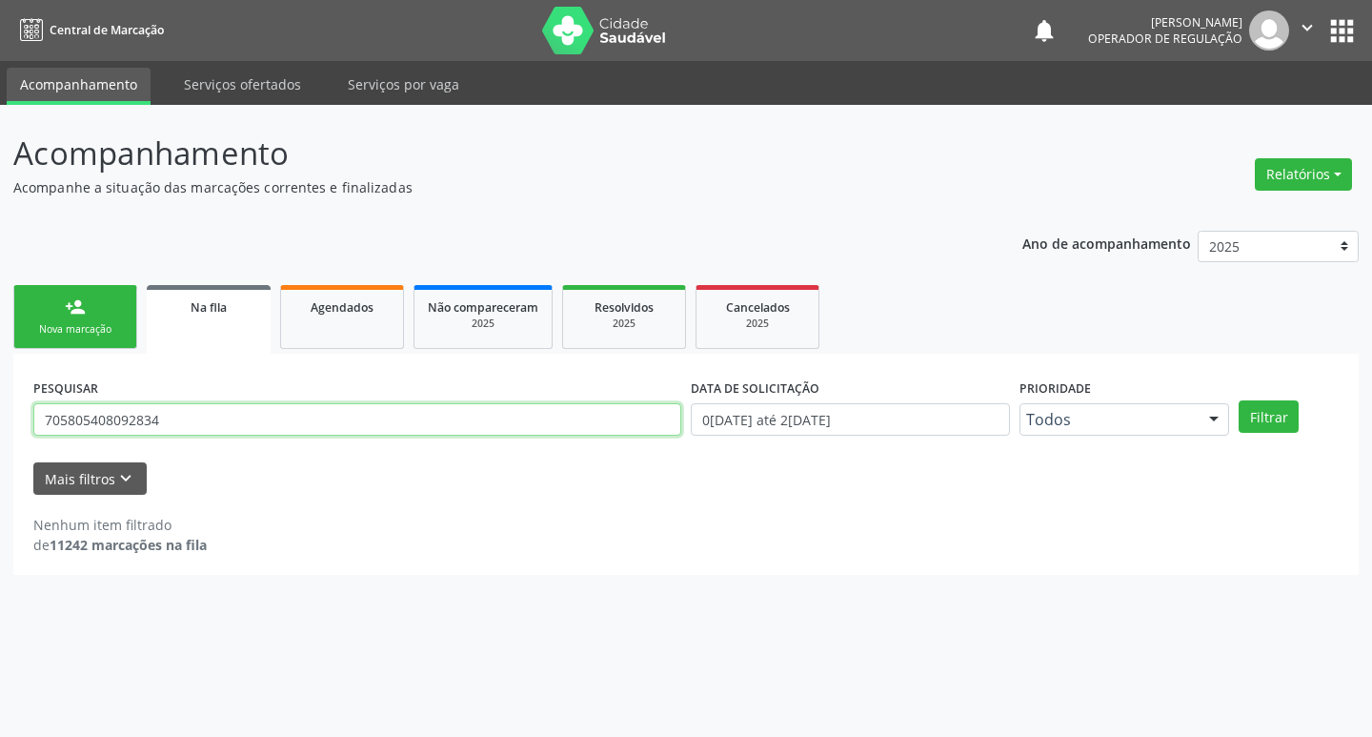
click at [181, 435] on input "705805408092834" at bounding box center [357, 419] width 648 height 32
click at [180, 432] on input "705805408092834" at bounding box center [357, 419] width 648 height 32
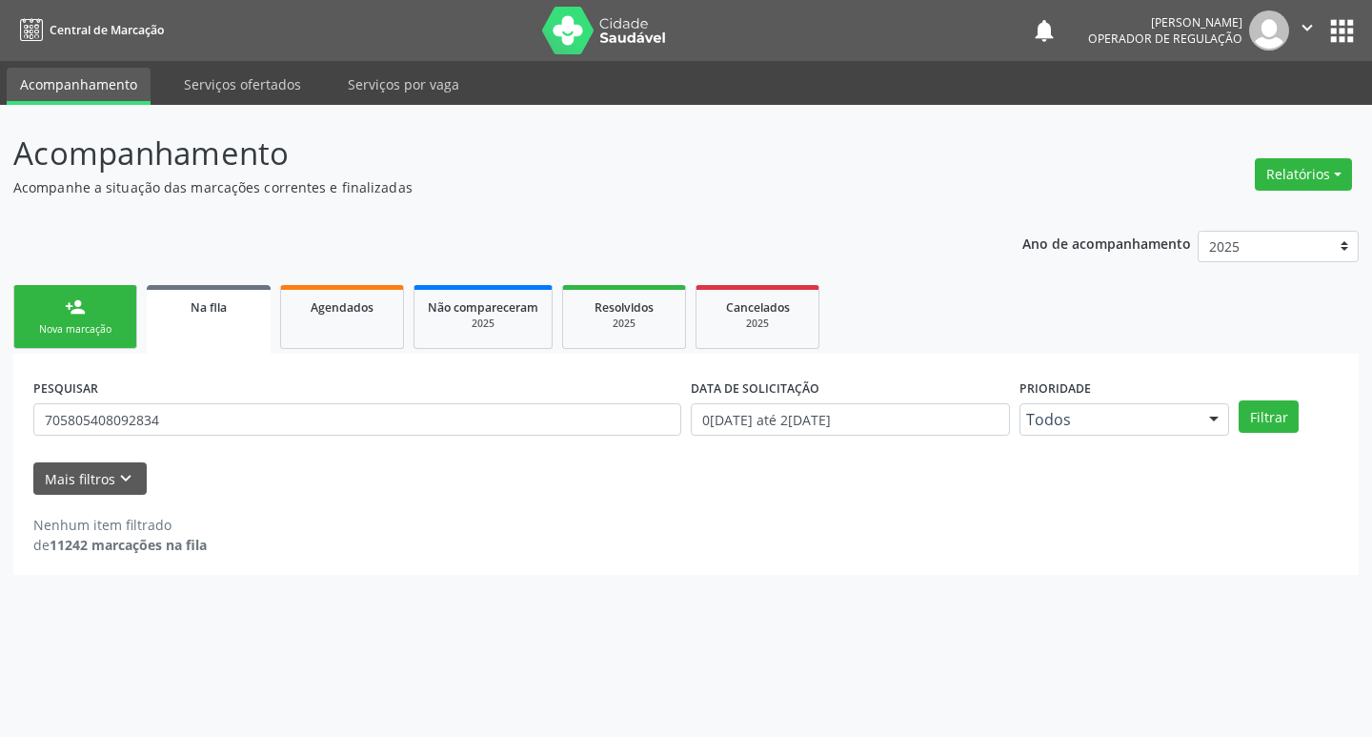
click at [111, 310] on link "person_add Nova marcação" at bounding box center [75, 317] width 124 height 64
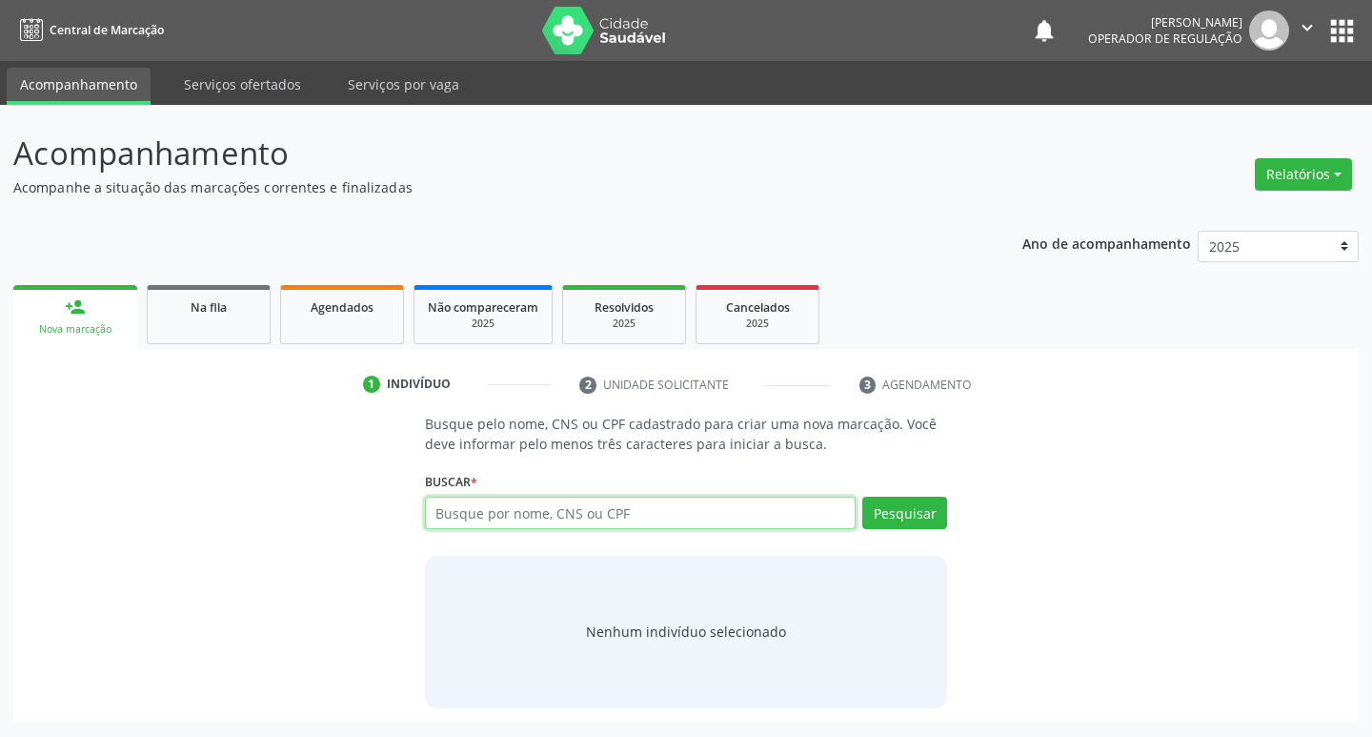
click at [572, 521] on input "text" at bounding box center [641, 513] width 432 height 32
paste input "705805408092834"
type input "705805408092834"
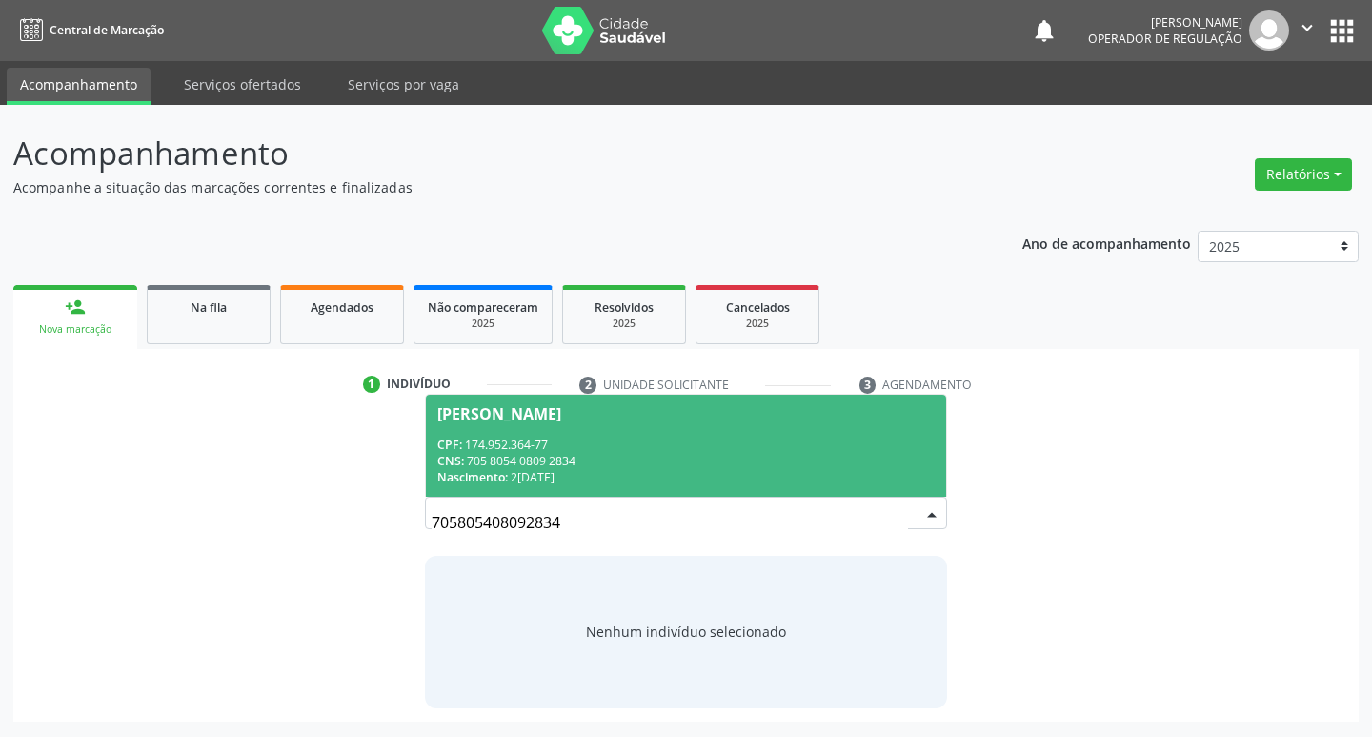
click at [779, 476] on div "Nascimento: 2[DATE]" at bounding box center [686, 477] width 498 height 16
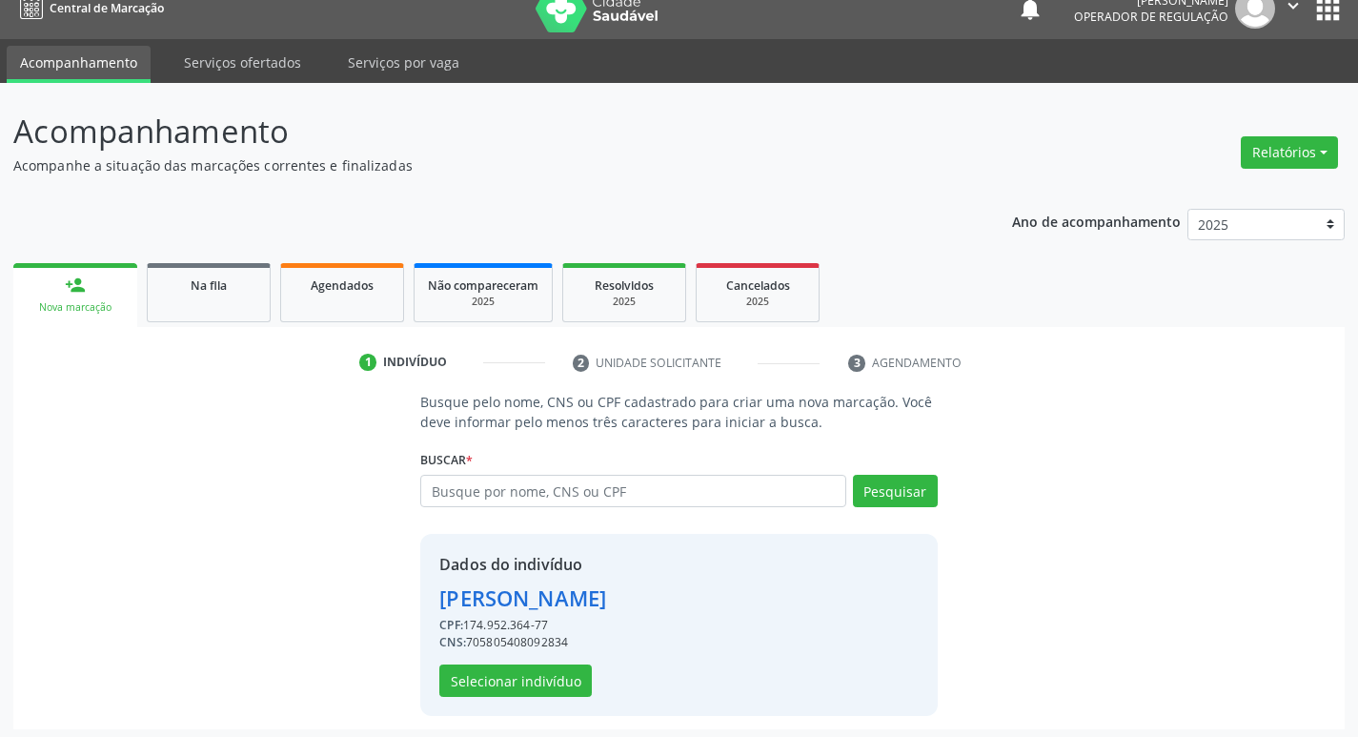
scroll to position [28, 0]
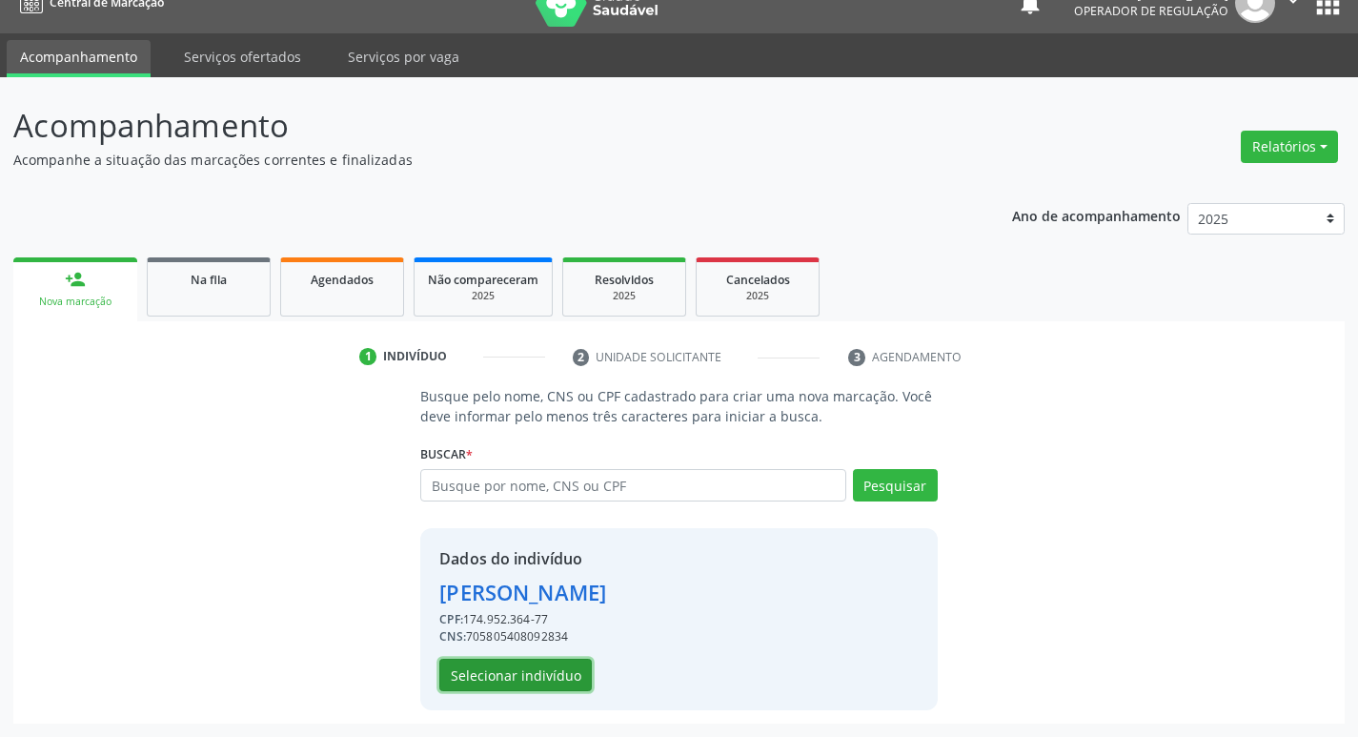
click at [519, 672] on button "Selecionar indivíduo" at bounding box center [515, 675] width 152 height 32
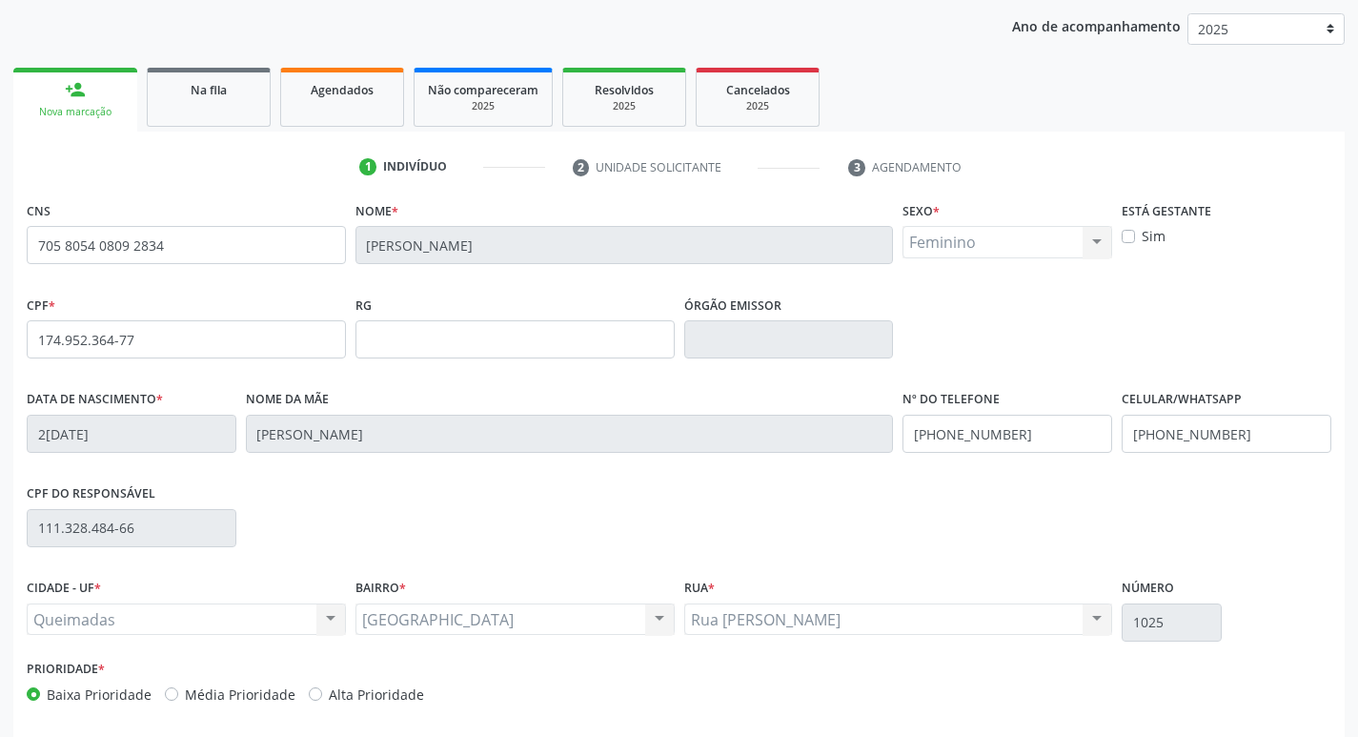
scroll to position [296, 0]
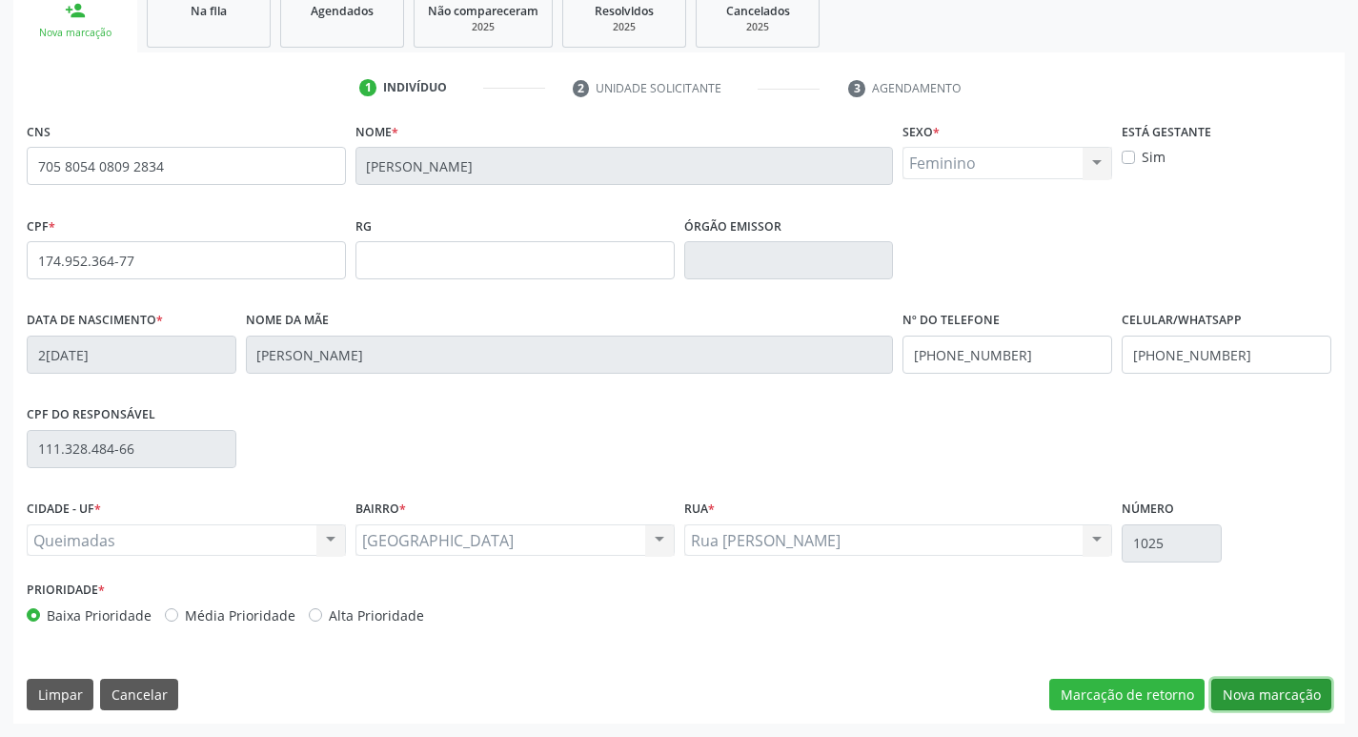
click at [1308, 689] on button "Nova marcação" at bounding box center [1271, 695] width 120 height 32
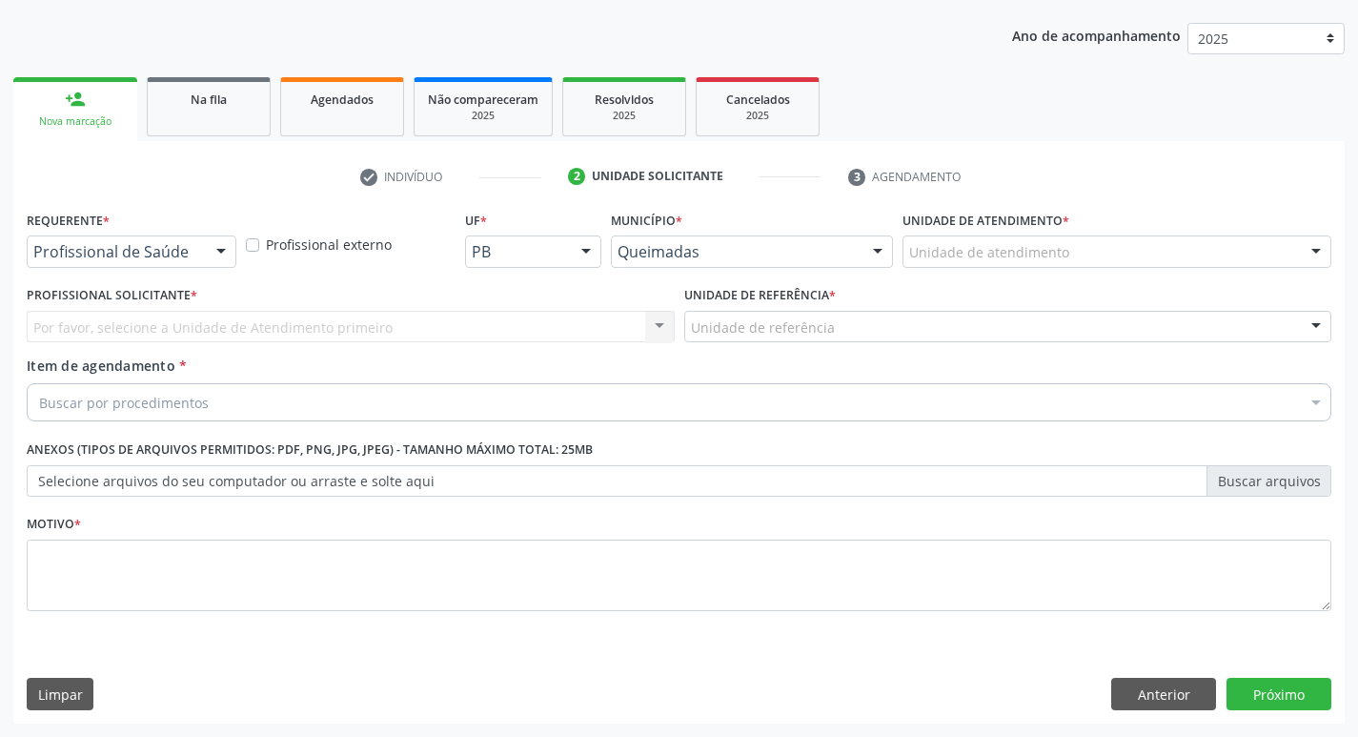
scroll to position [208, 0]
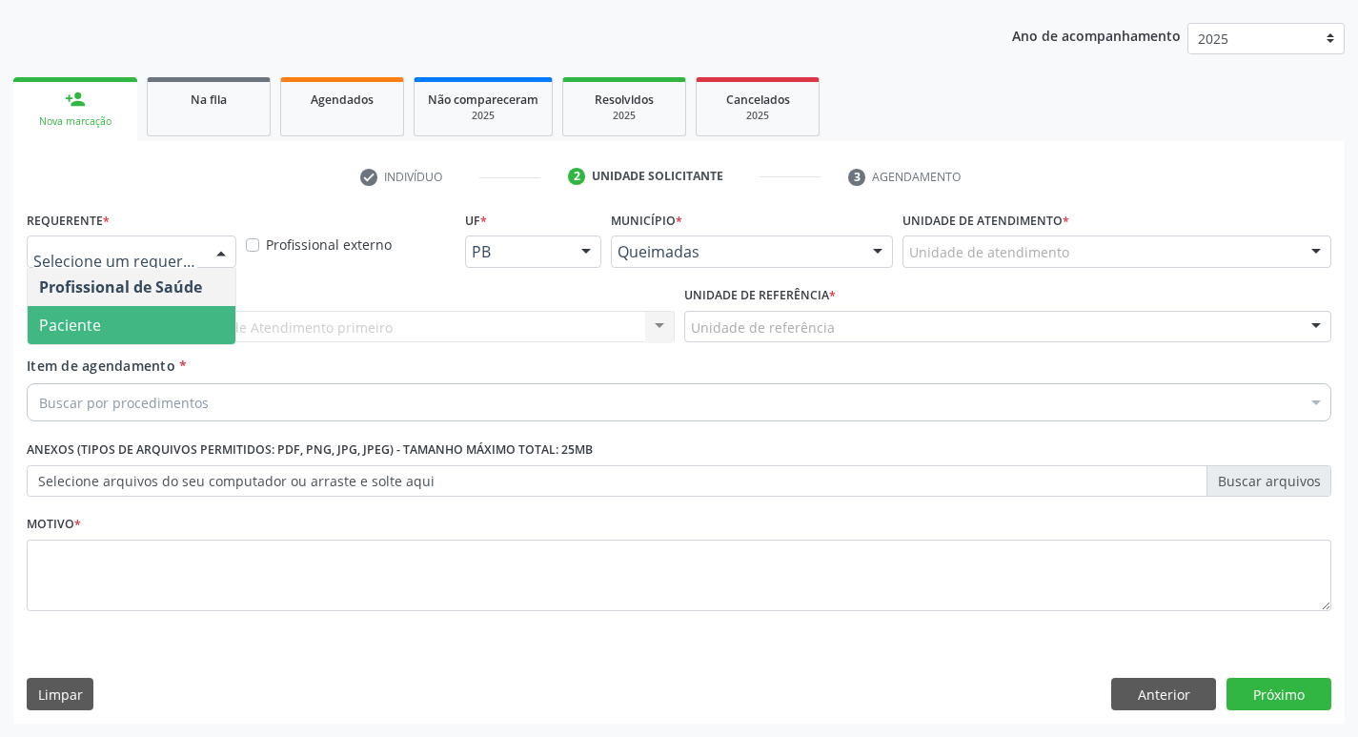
click at [105, 332] on span "Paciente" at bounding box center [132, 325] width 208 height 38
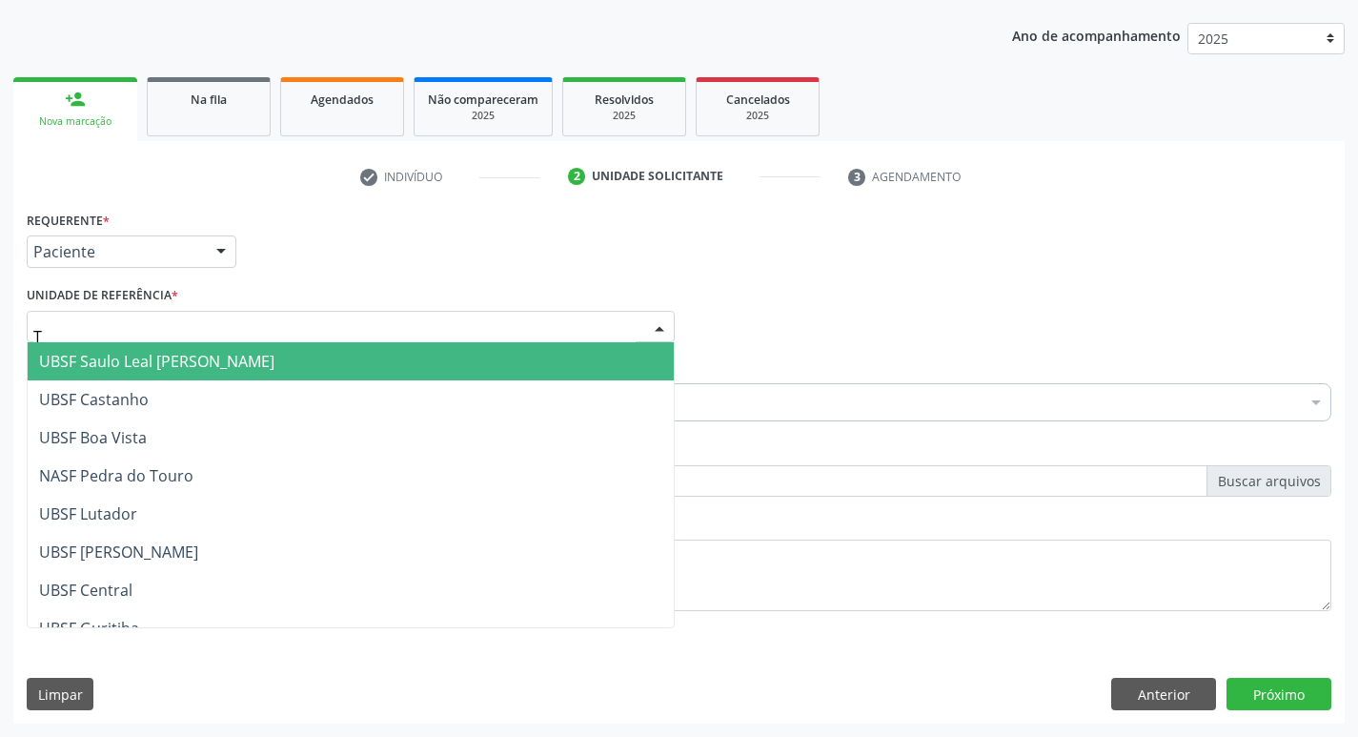
type input "TI"
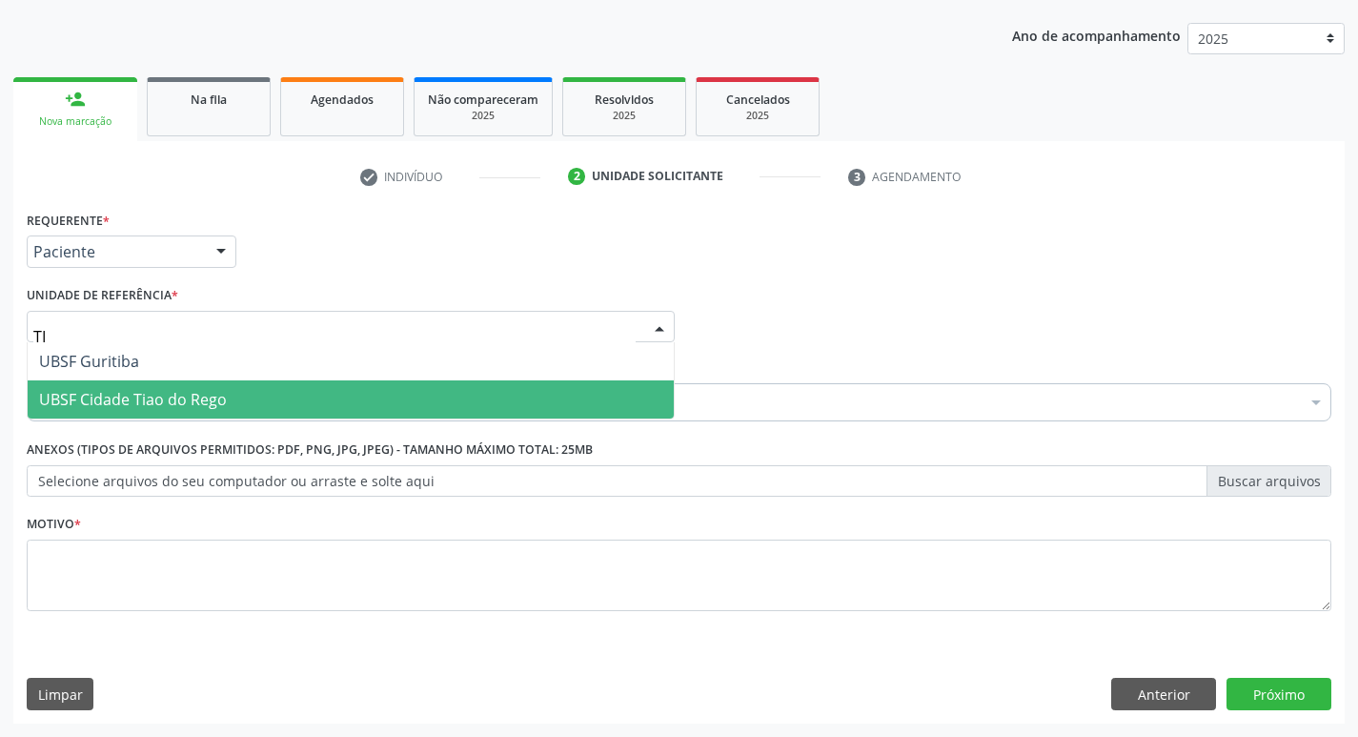
click at [138, 397] on span "UBSF Cidade Tiao do Rego" at bounding box center [133, 399] width 188 height 21
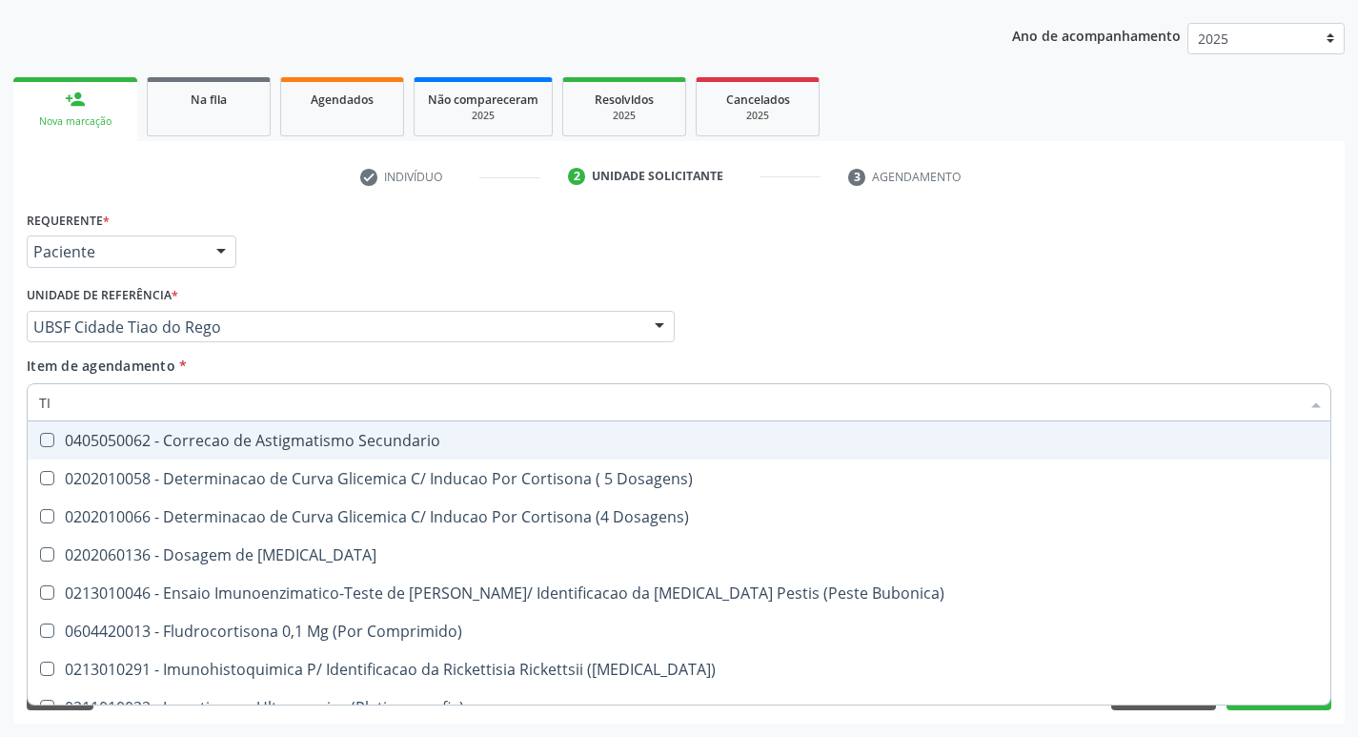
type input "T"
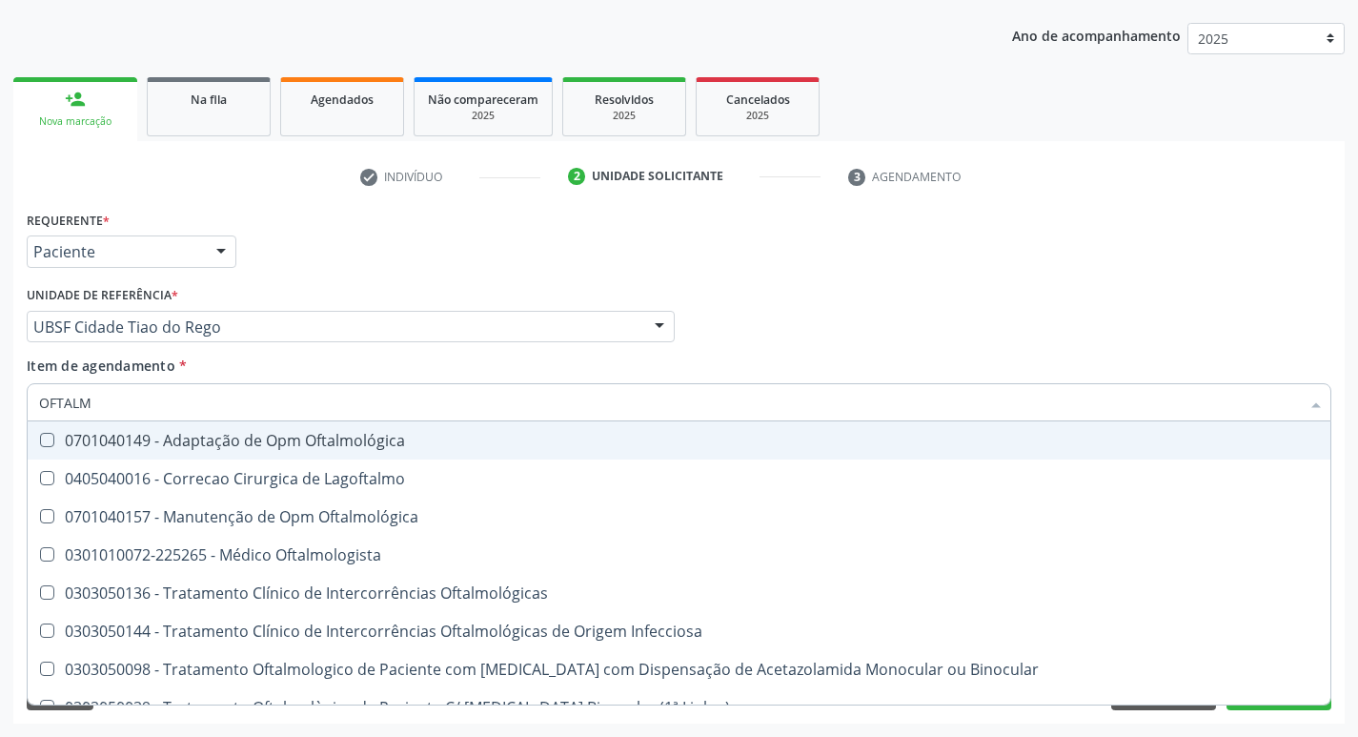
type input "OFTALMO"
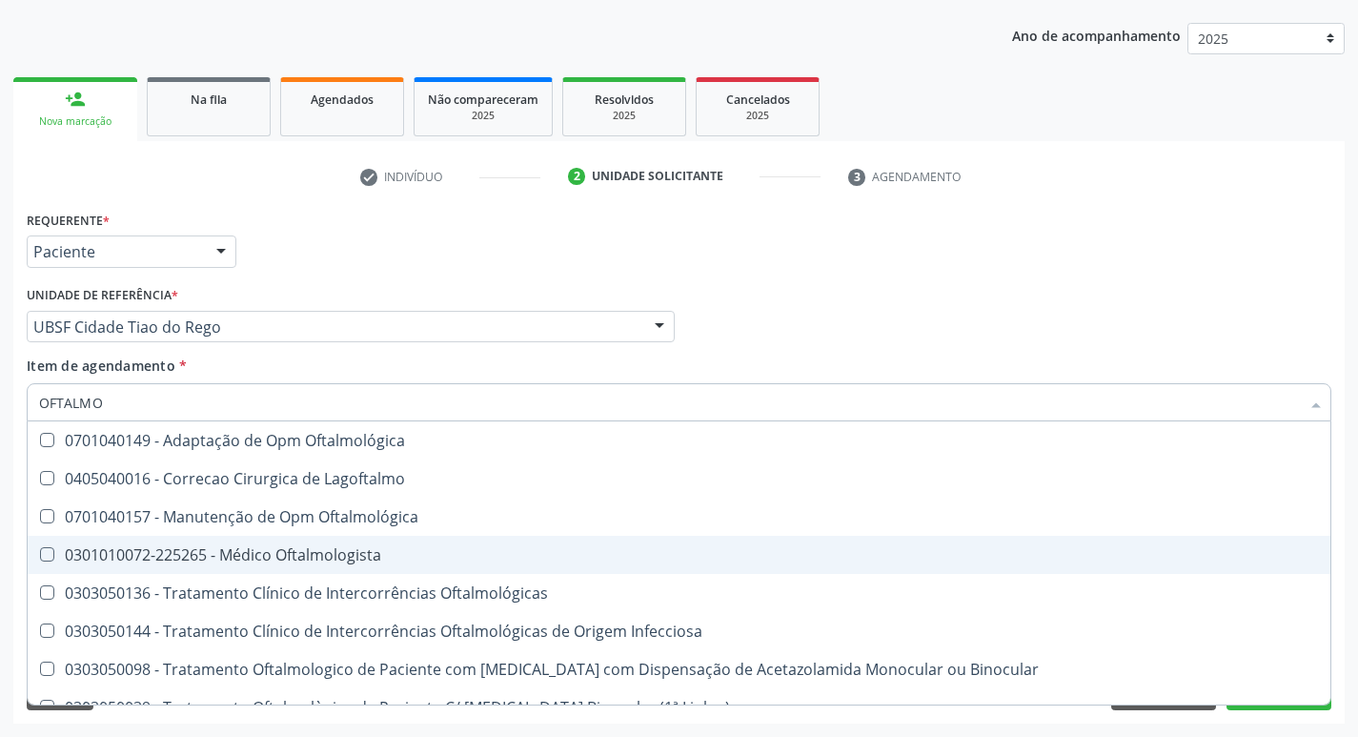
click at [174, 555] on div "0301010072-225265 - Médico Oftalmologista" at bounding box center [679, 554] width 1280 height 15
checkbox Oftalmologista "true"
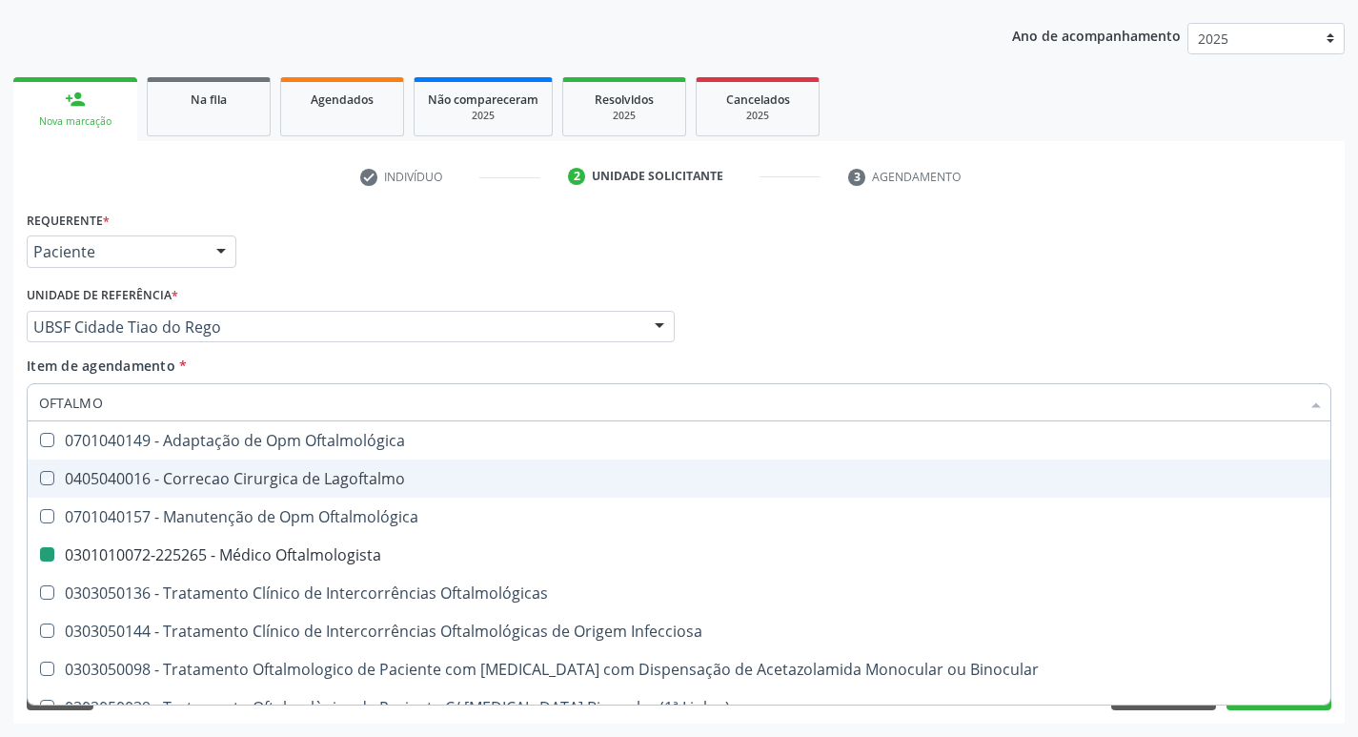
click at [400, 217] on div "Requerente * Paciente Profissional de Saúde Paciente Nenhum resultado encontrad…" at bounding box center [679, 243] width 1314 height 74
checkbox Lagoftalmo "true"
checkbox Oftalmologista "false"
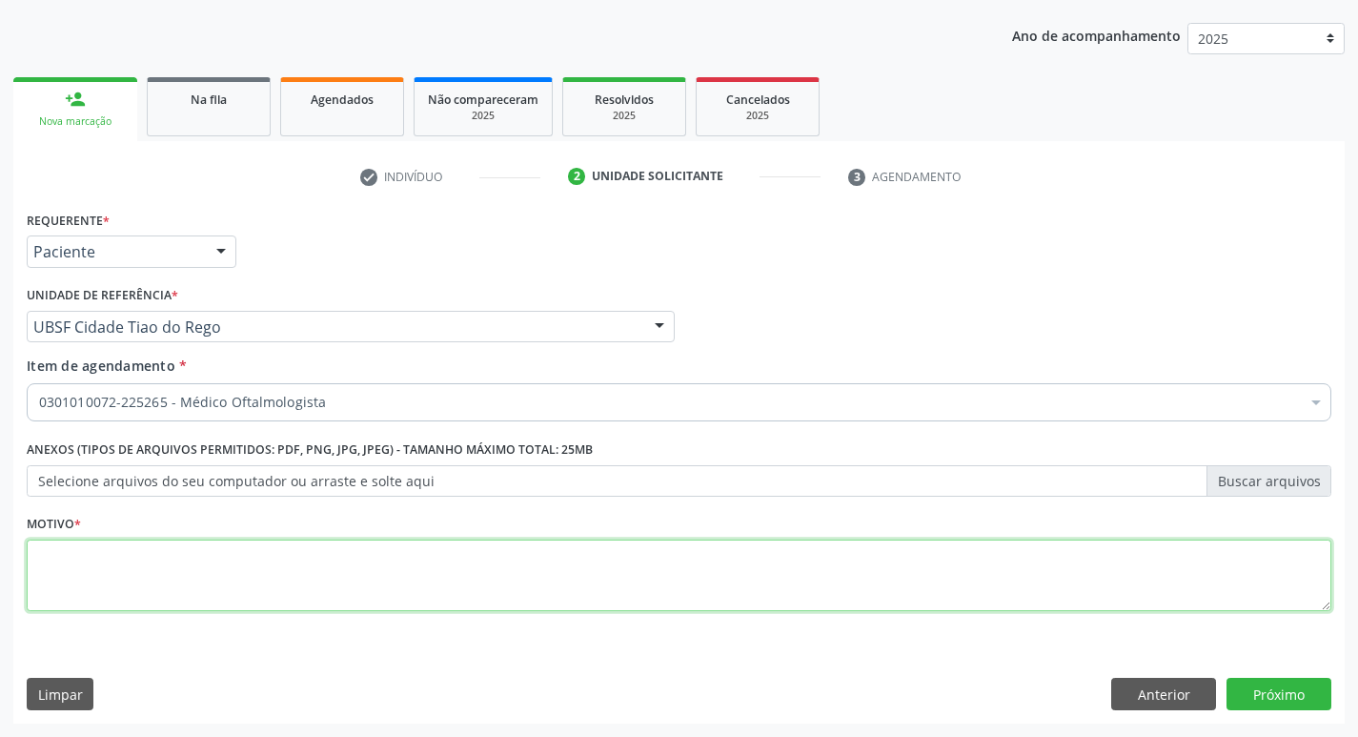
click at [195, 577] on textarea at bounding box center [679, 575] width 1305 height 72
type textarea "AVALIAÇÃO"
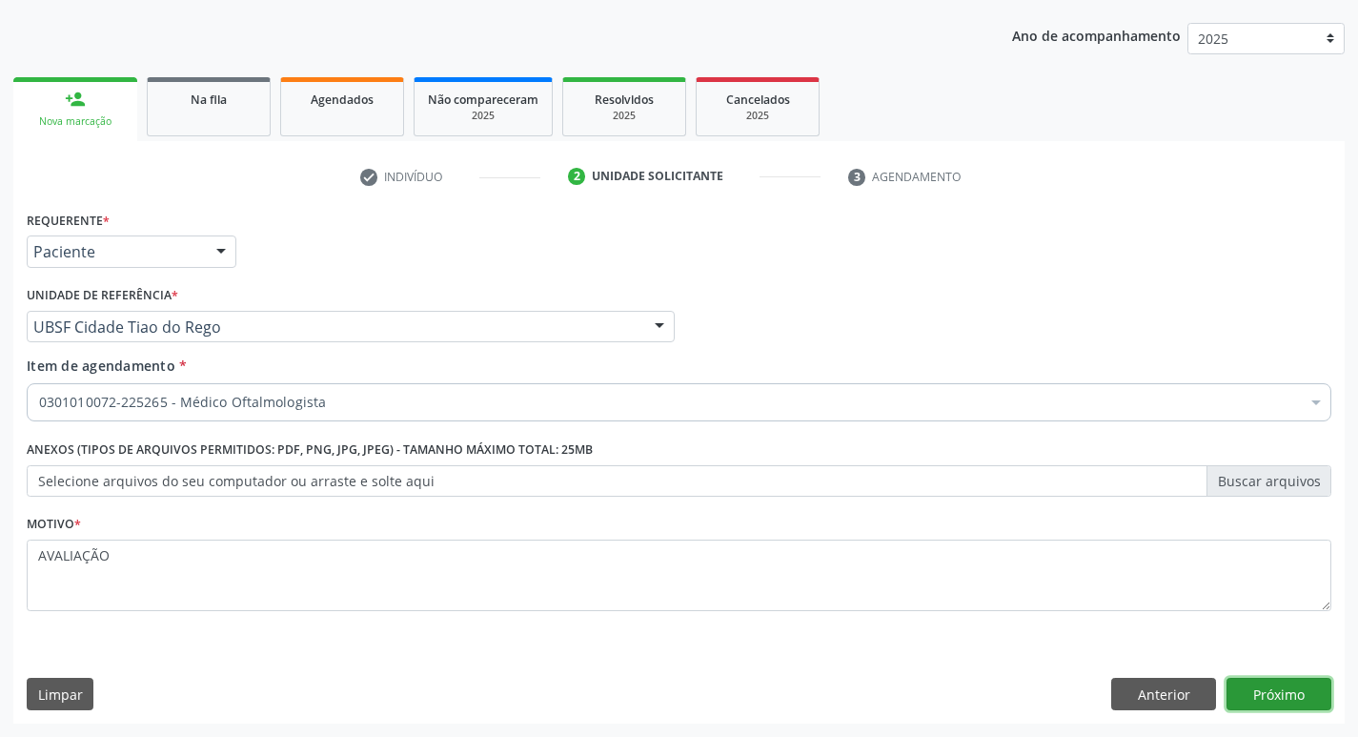
click at [1262, 692] on button "Próximo" at bounding box center [1279, 694] width 105 height 32
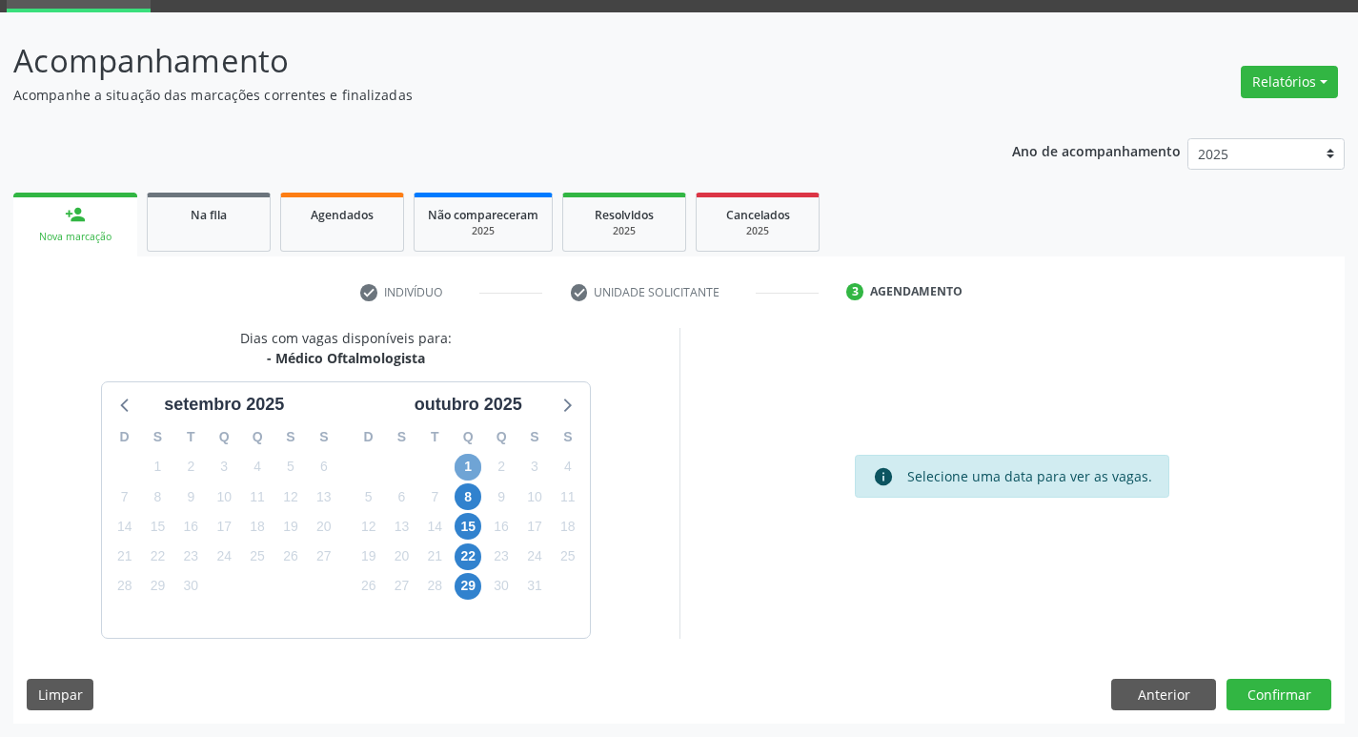
click at [476, 463] on span "1" at bounding box center [468, 467] width 27 height 27
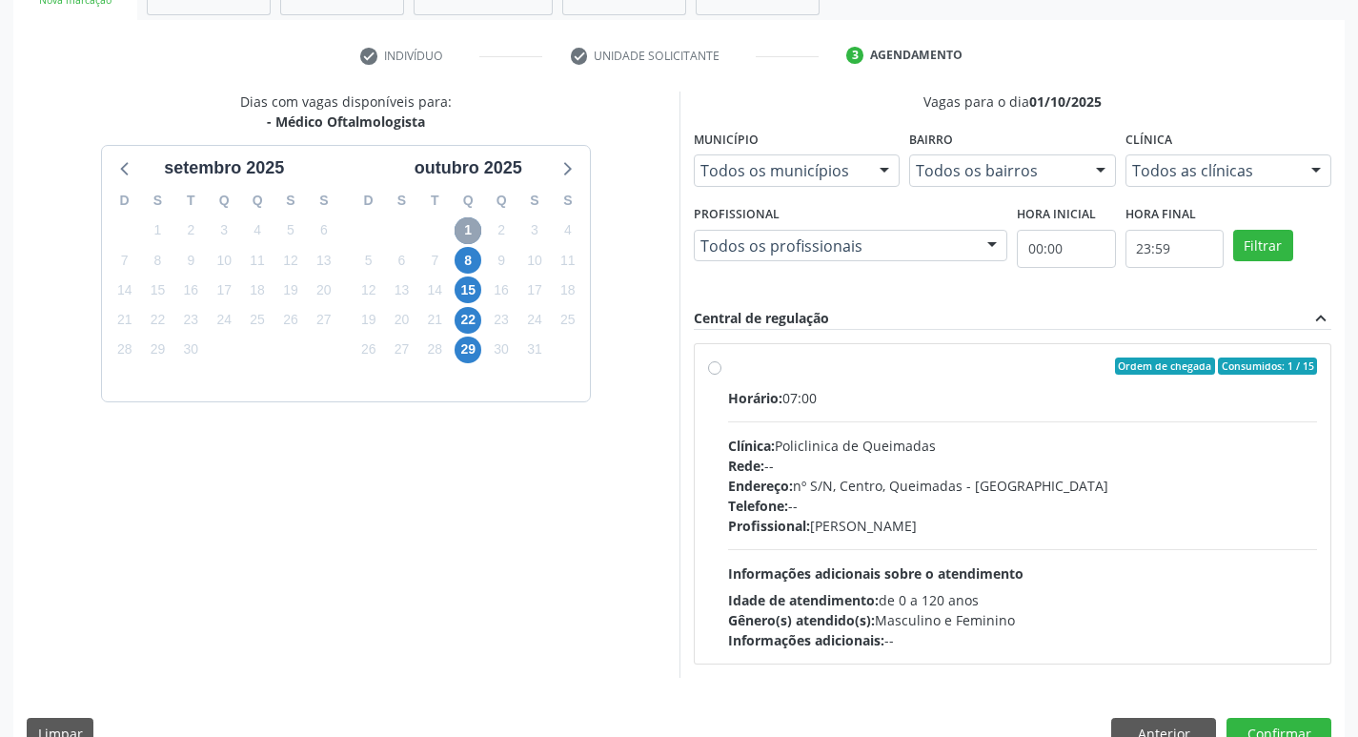
scroll to position [368, 0]
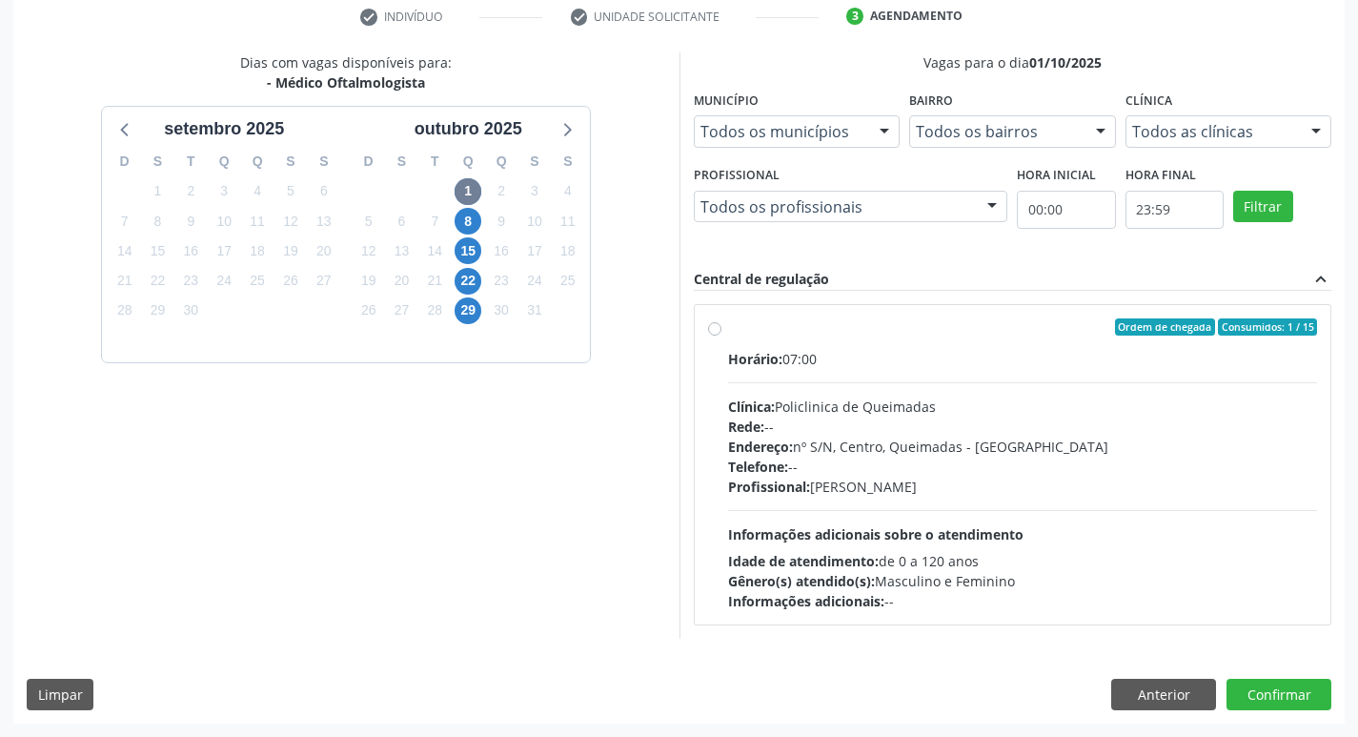
click at [879, 318] on div "Ordem de chegada Consumidos: 1 / 15" at bounding box center [1023, 326] width 590 height 17
click at [721, 318] on input "Ordem de chegada Consumidos: 1 / 15 Horário: 07:00 Clínica: Policlinica de Quei…" at bounding box center [714, 326] width 13 height 17
radio input "true"
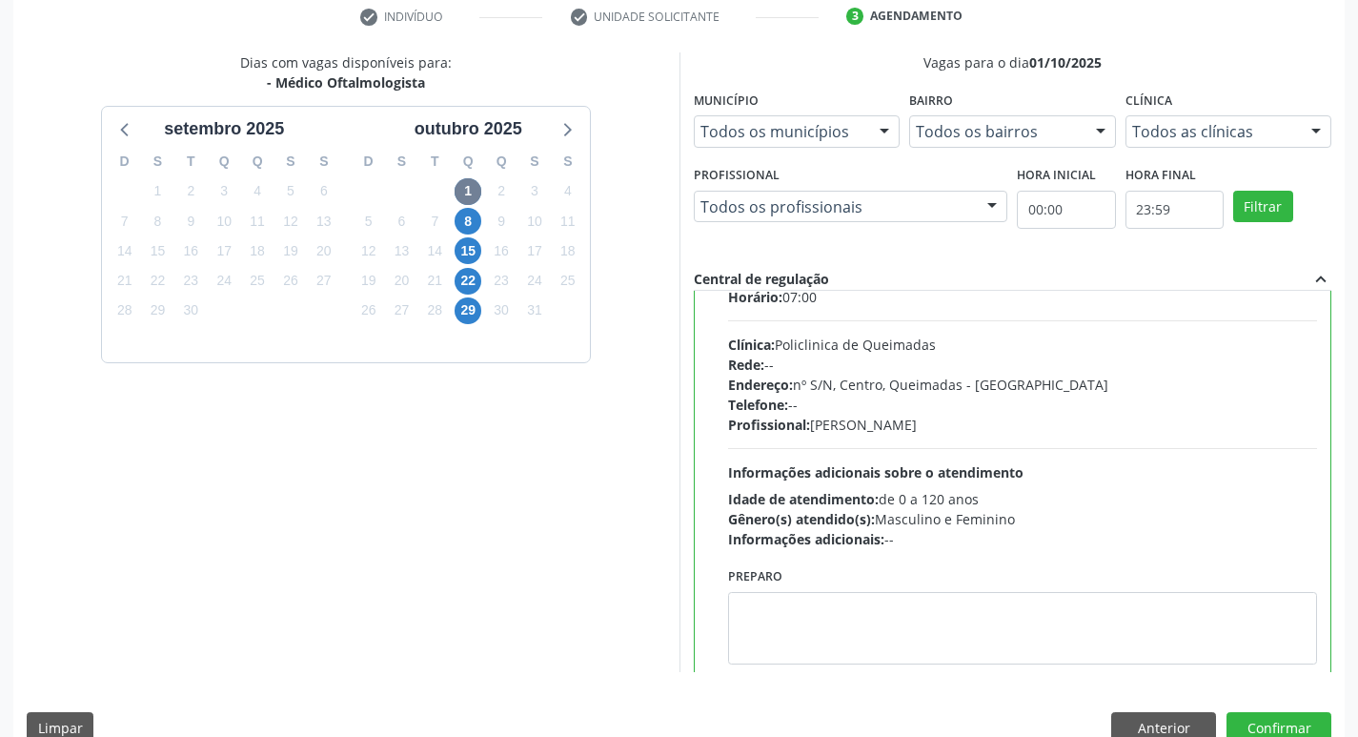
scroll to position [94, 0]
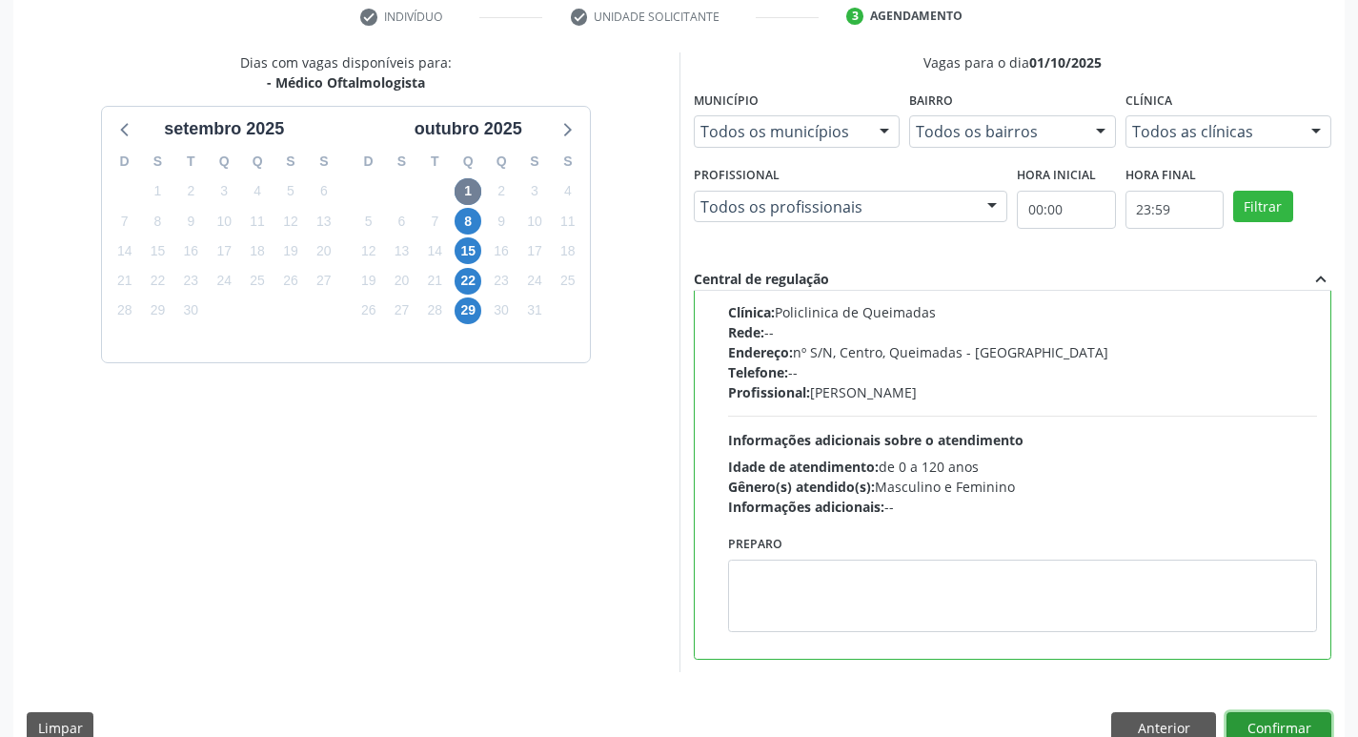
click at [1257, 719] on button "Confirmar" at bounding box center [1279, 728] width 105 height 32
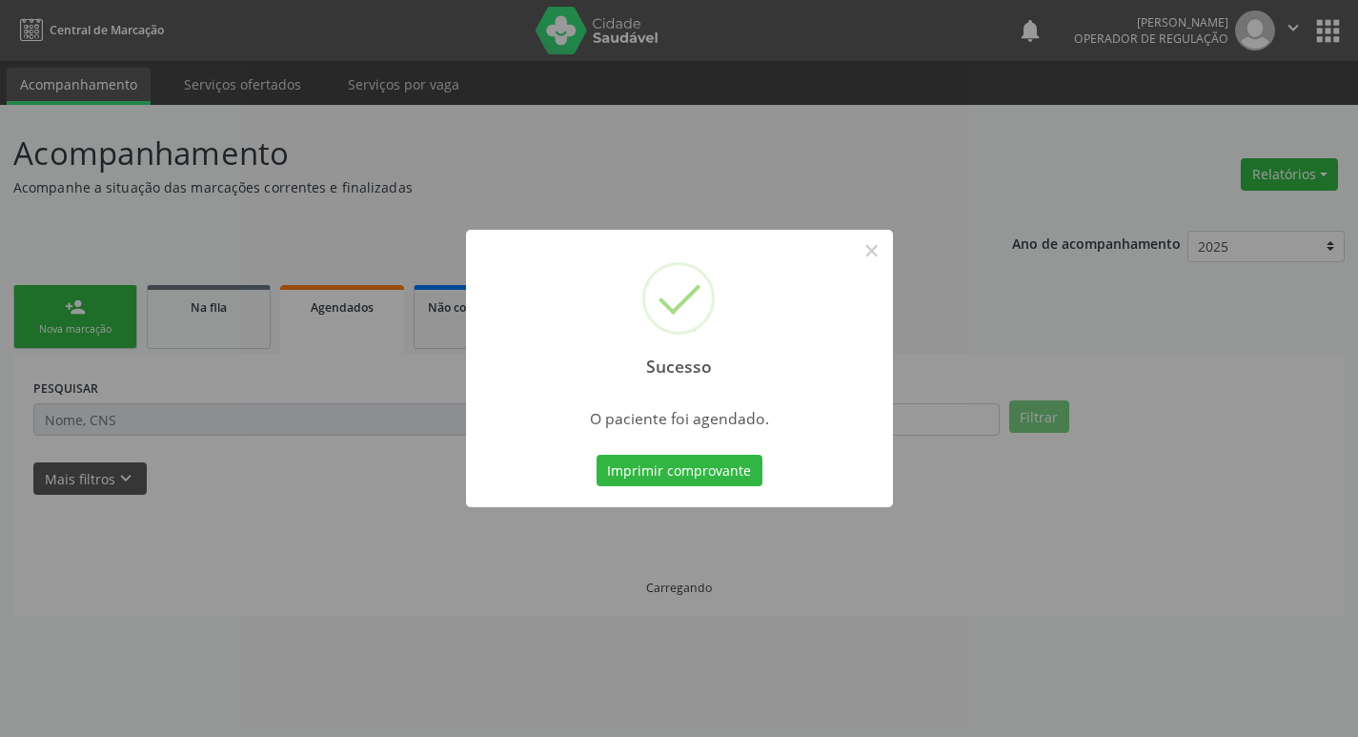
scroll to position [0, 0]
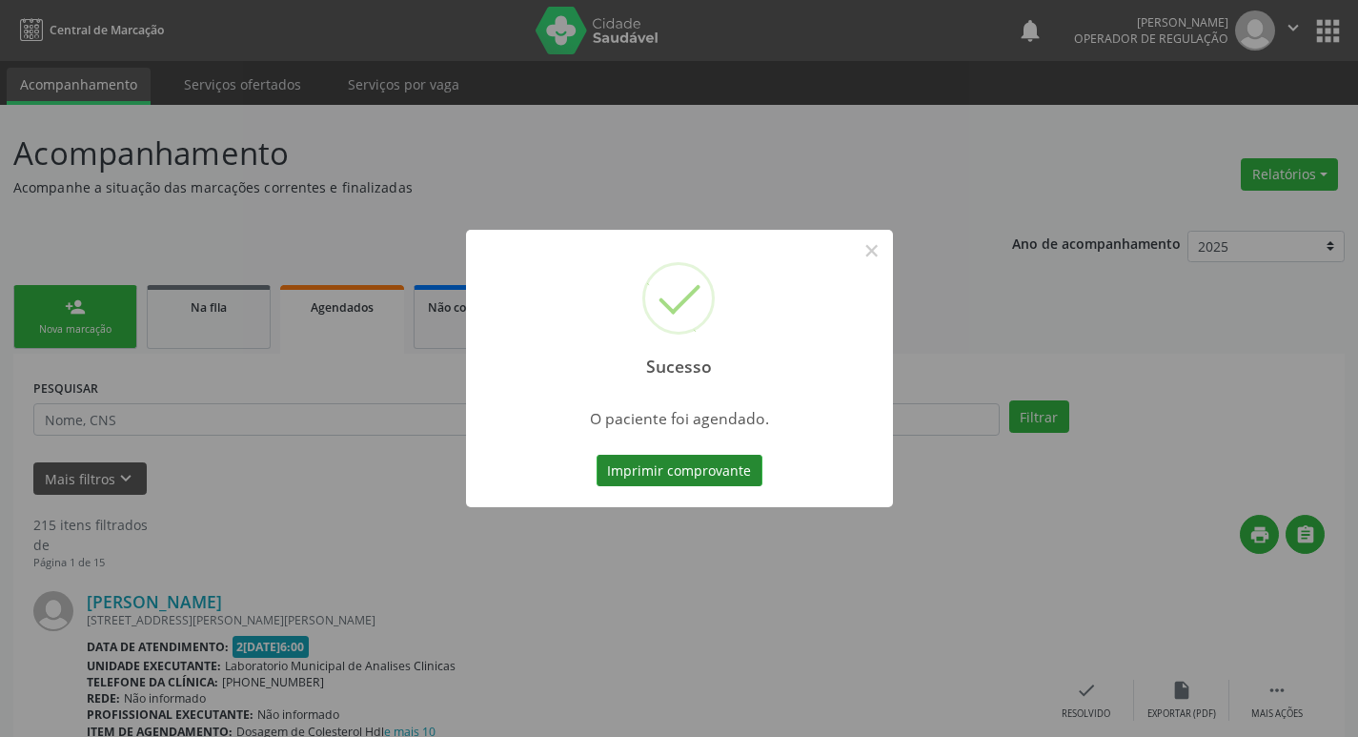
click at [642, 465] on button "Imprimir comprovante" at bounding box center [680, 471] width 166 height 32
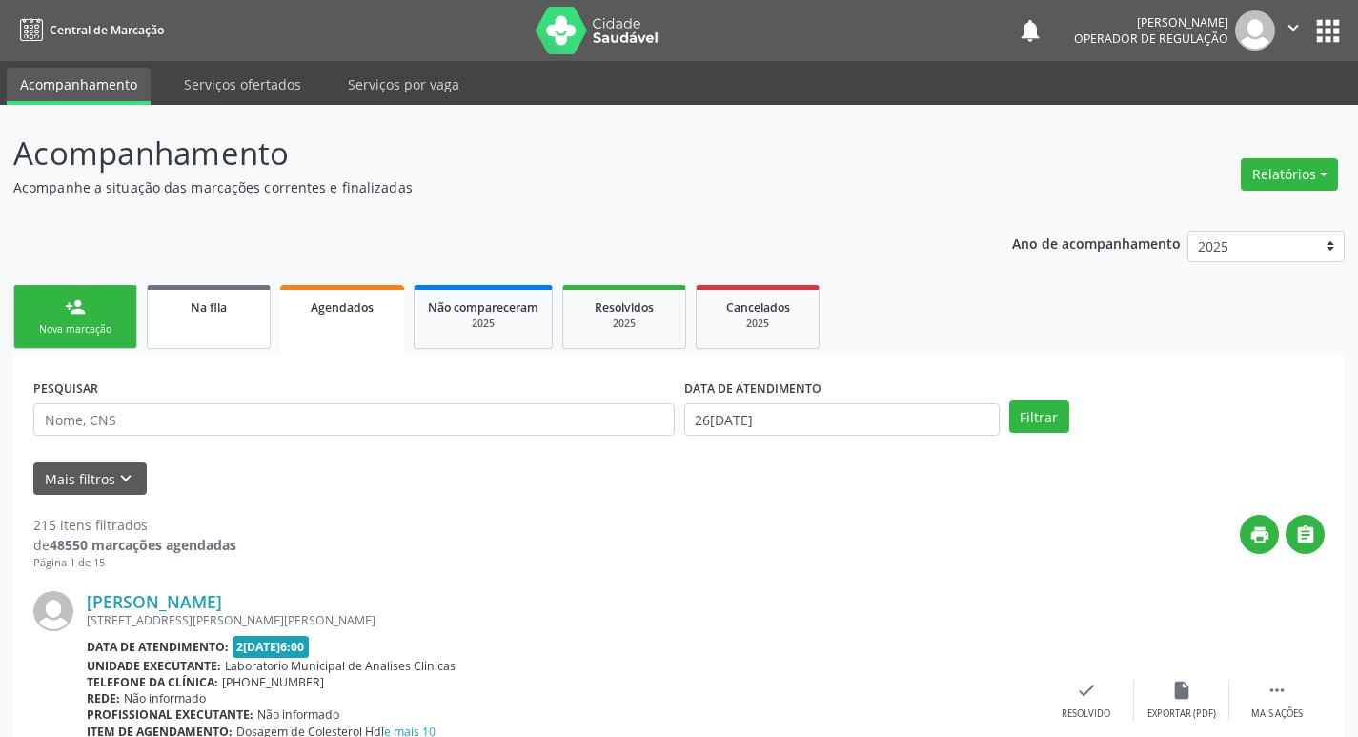
click at [238, 325] on link "Na fila" at bounding box center [209, 317] width 124 height 64
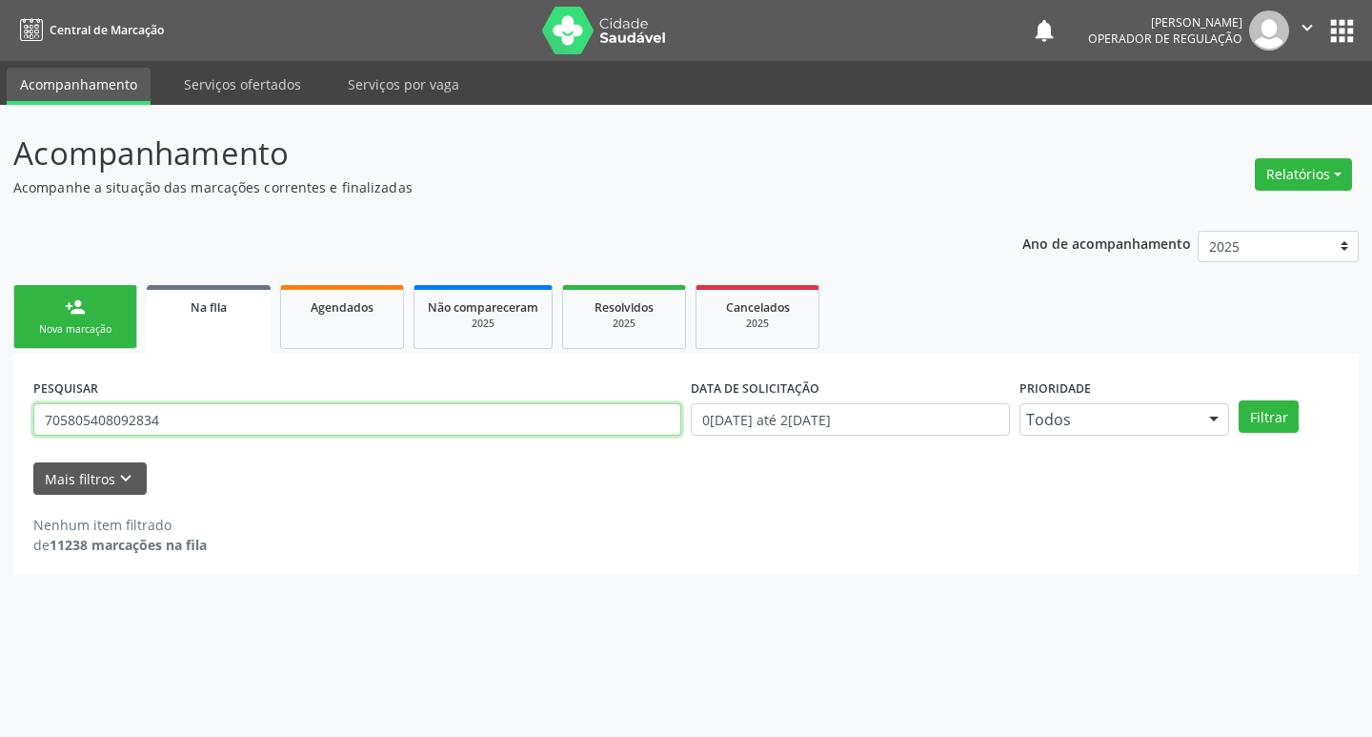
click at [257, 416] on input "705805408092834" at bounding box center [357, 419] width 648 height 32
type input "7"
type input "701109835505480"
click at [1239, 400] on button "Filtrar" at bounding box center [1269, 416] width 60 height 32
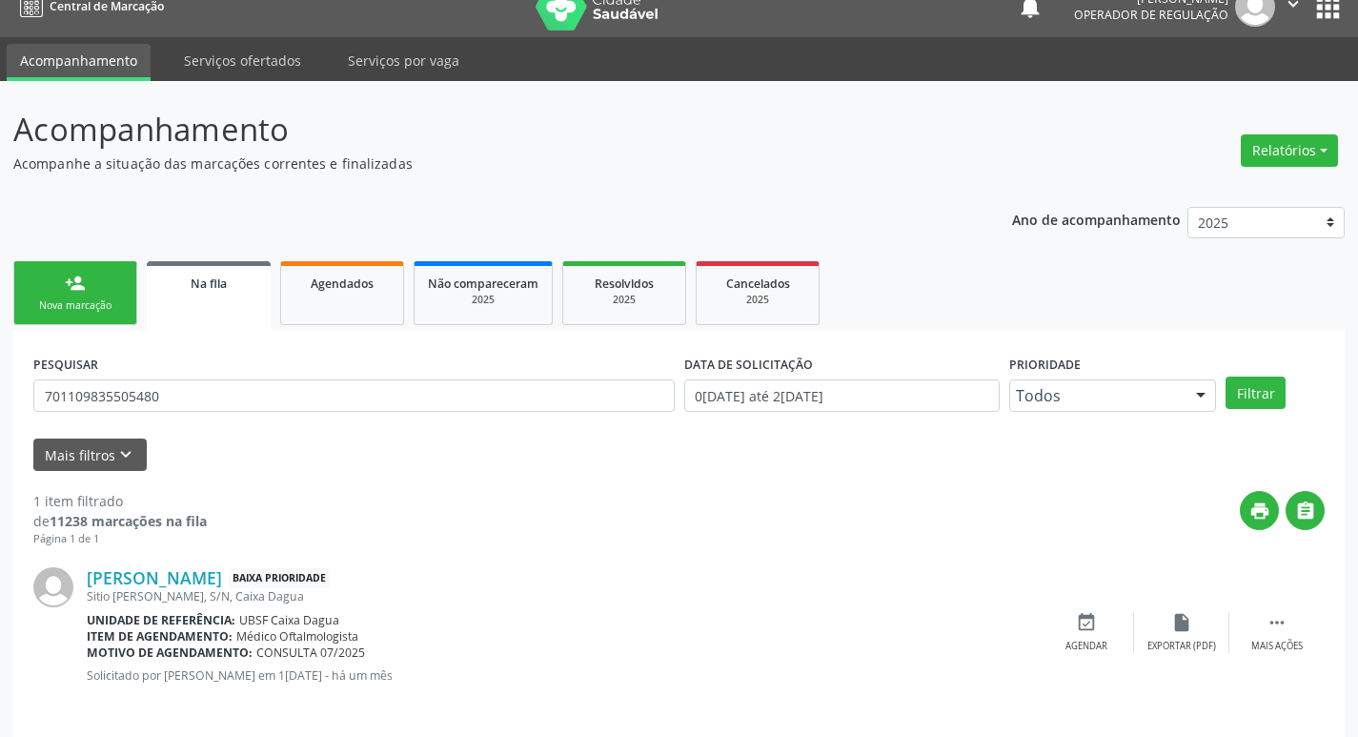
scroll to position [37, 0]
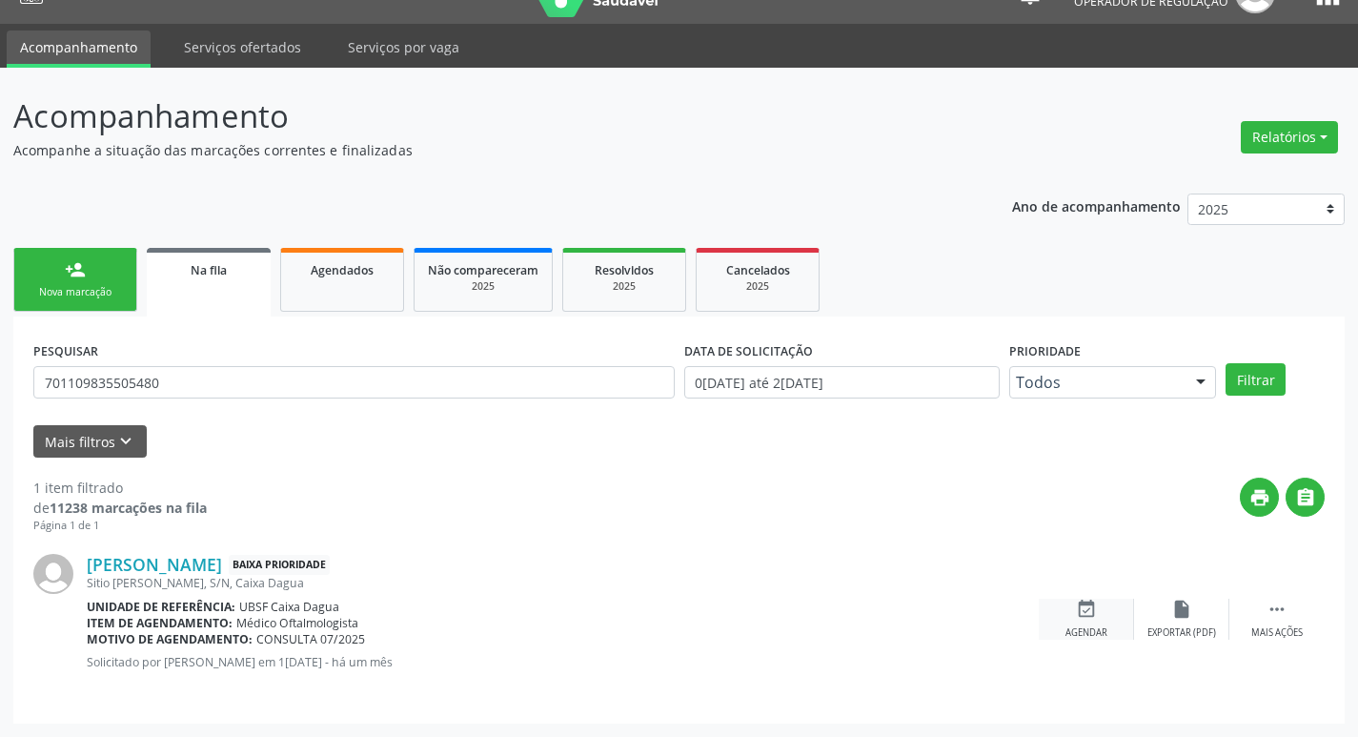
click at [1114, 620] on div "event_available Agendar" at bounding box center [1086, 618] width 95 height 41
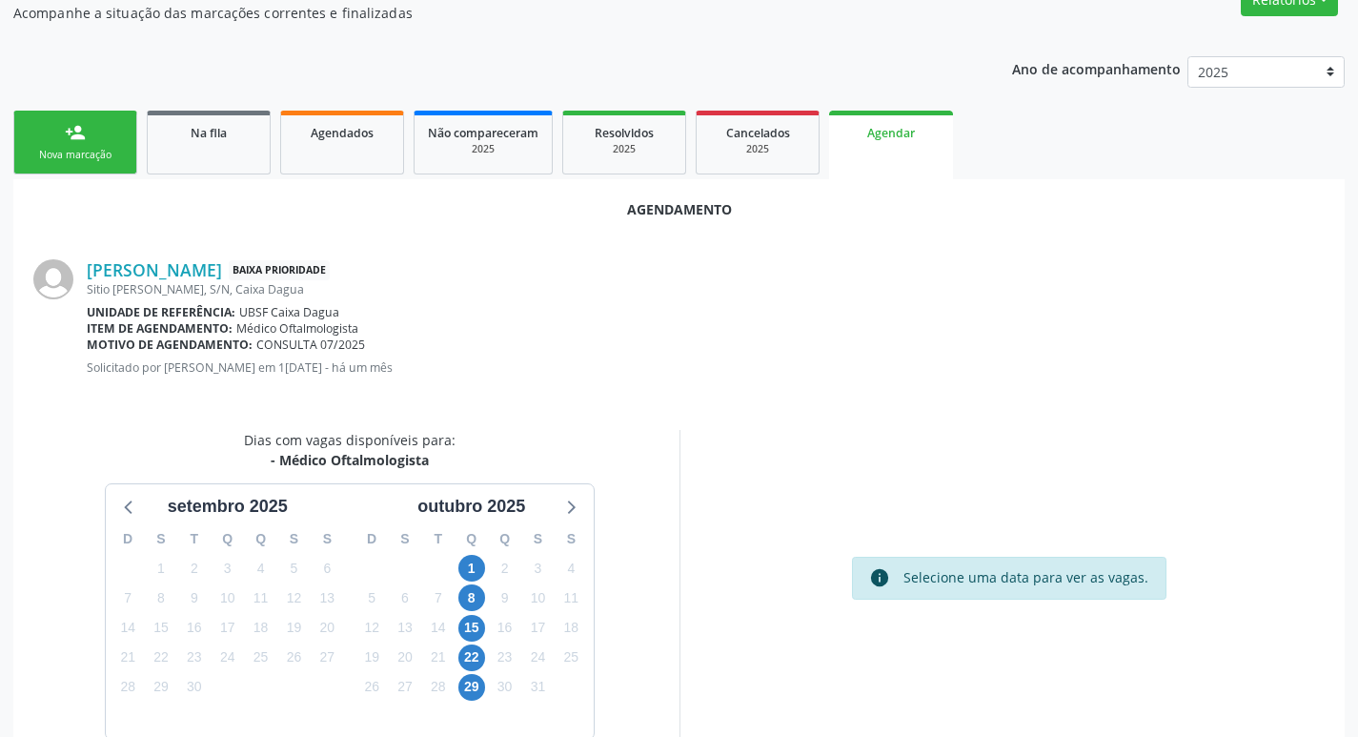
scroll to position [255, 0]
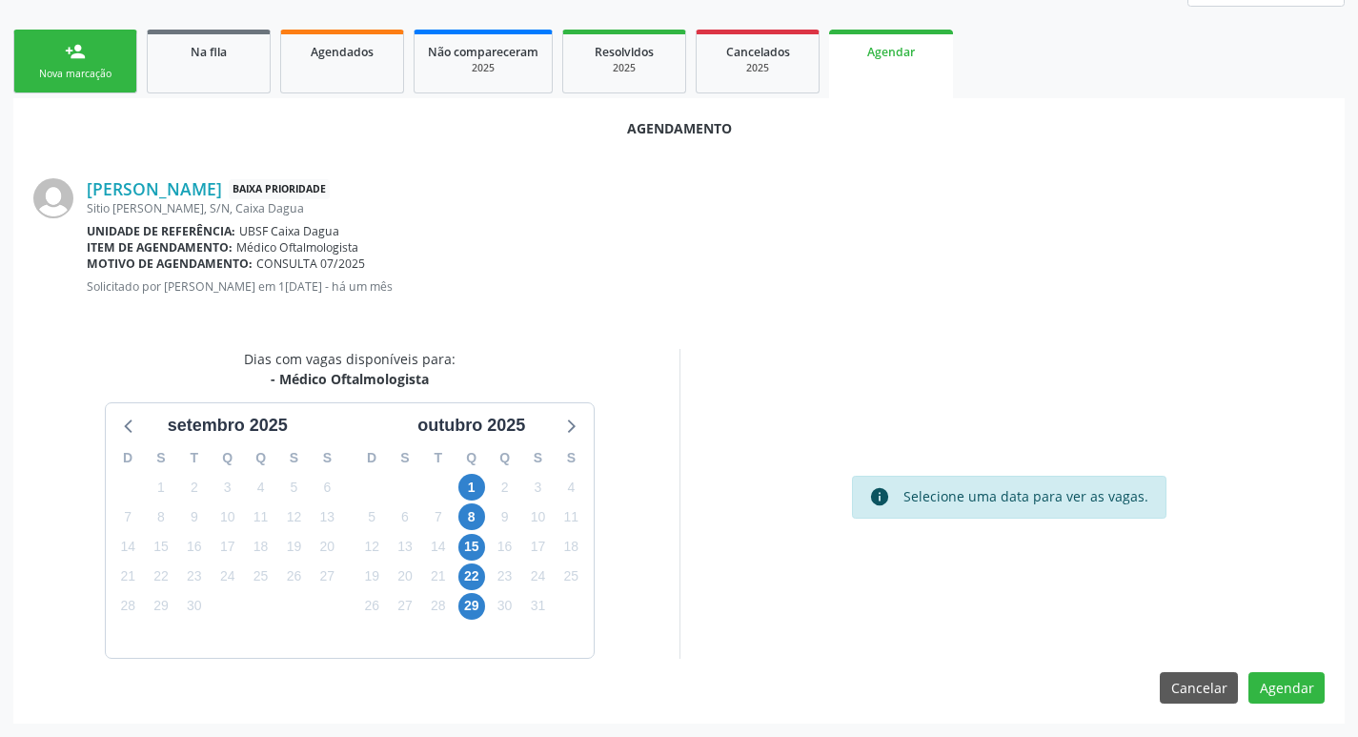
click at [483, 475] on div "1" at bounding box center [471, 488] width 27 height 30
click at [474, 495] on span "1" at bounding box center [471, 487] width 27 height 27
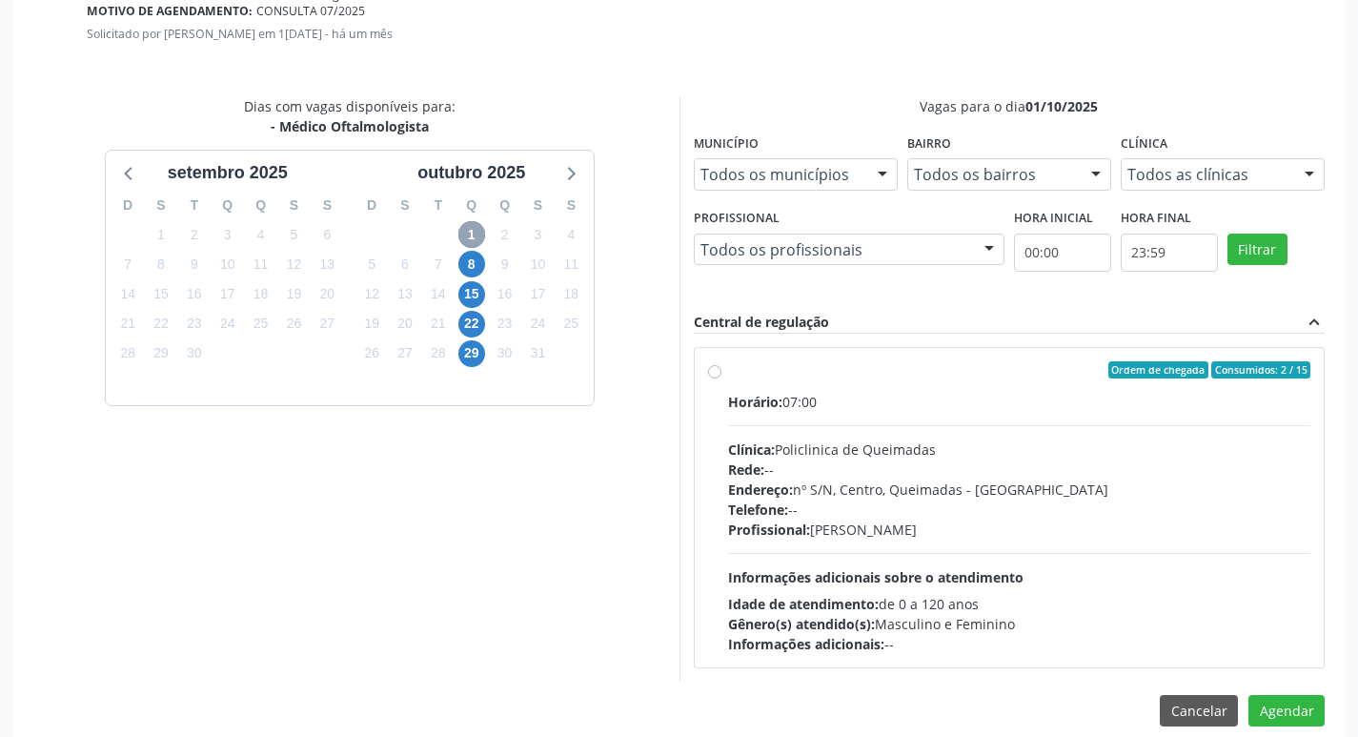
scroll to position [531, 0]
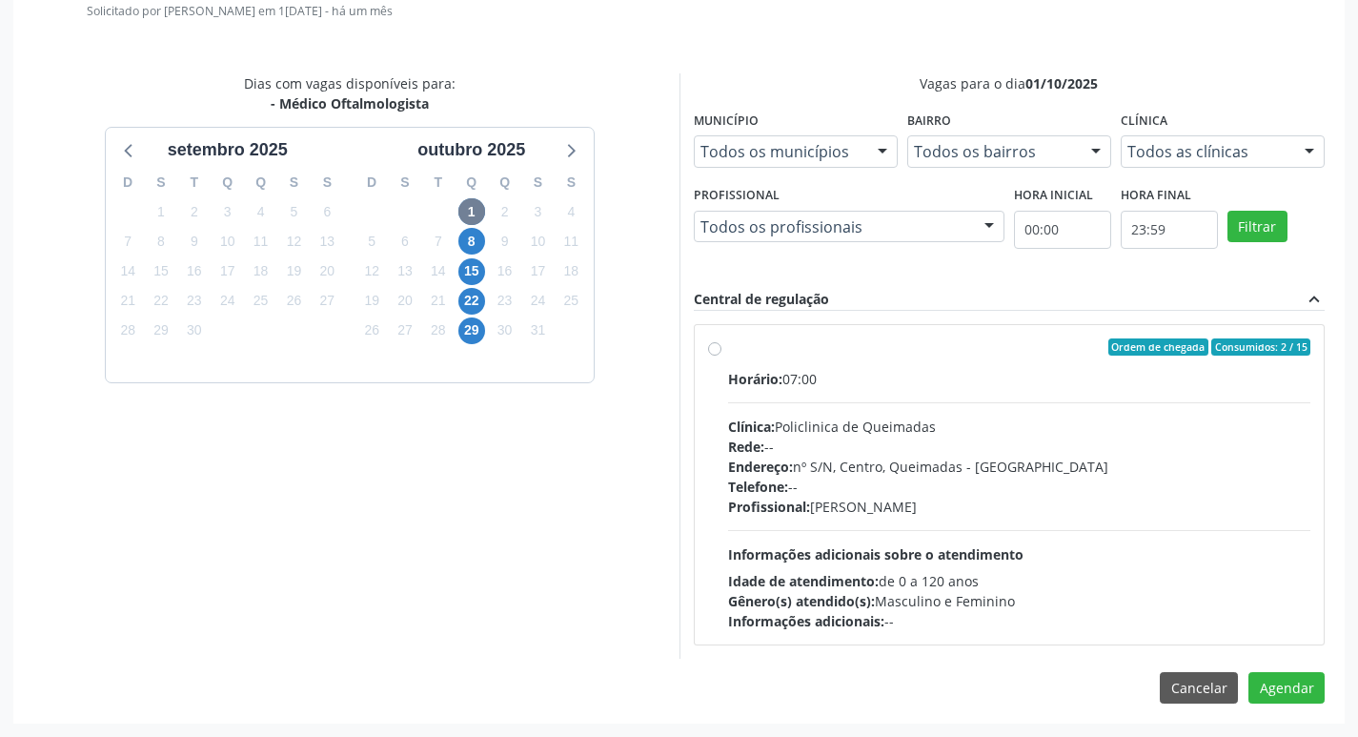
click at [1062, 388] on div "Horário: 07:00 Clínica: Policlinica de Queimadas Rede: -- Endereço: nº S/N, Cen…" at bounding box center [1019, 500] width 583 height 262
radio input "true"
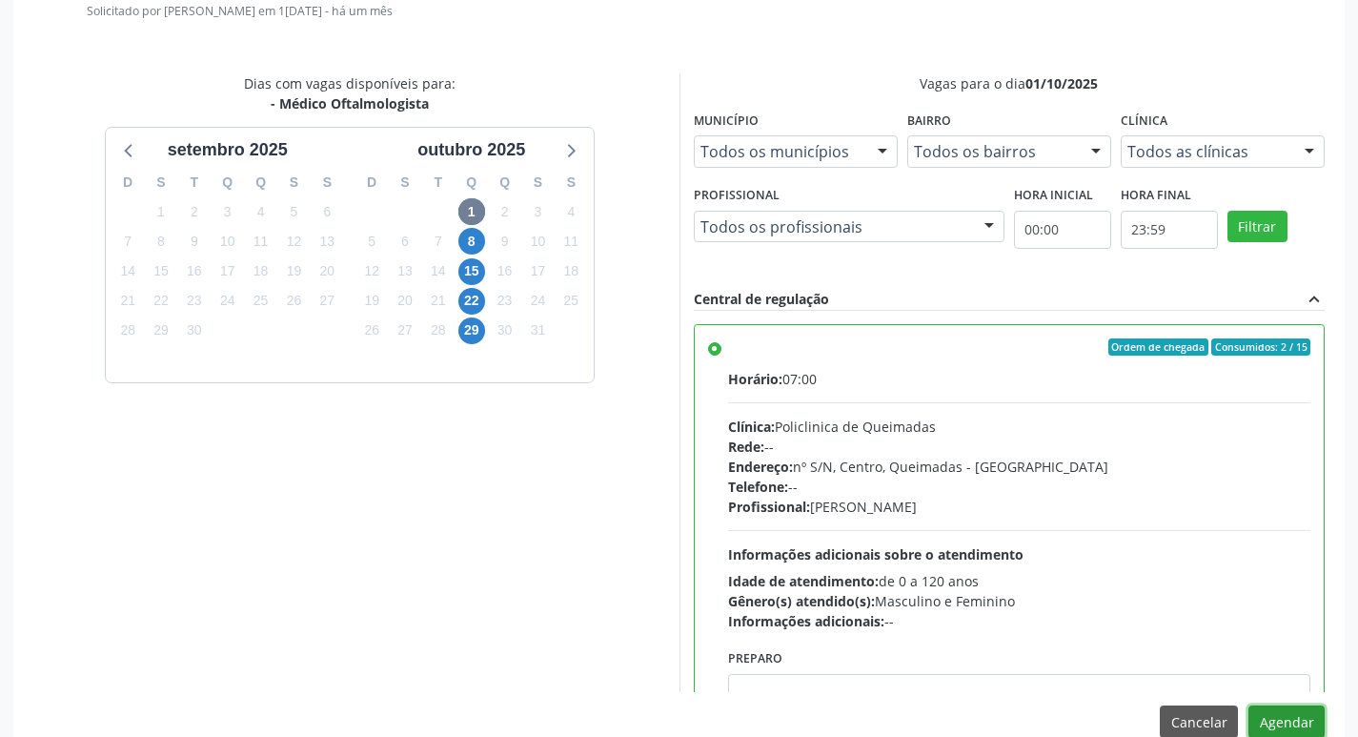
click at [1272, 729] on button "Agendar" at bounding box center [1286, 721] width 76 height 32
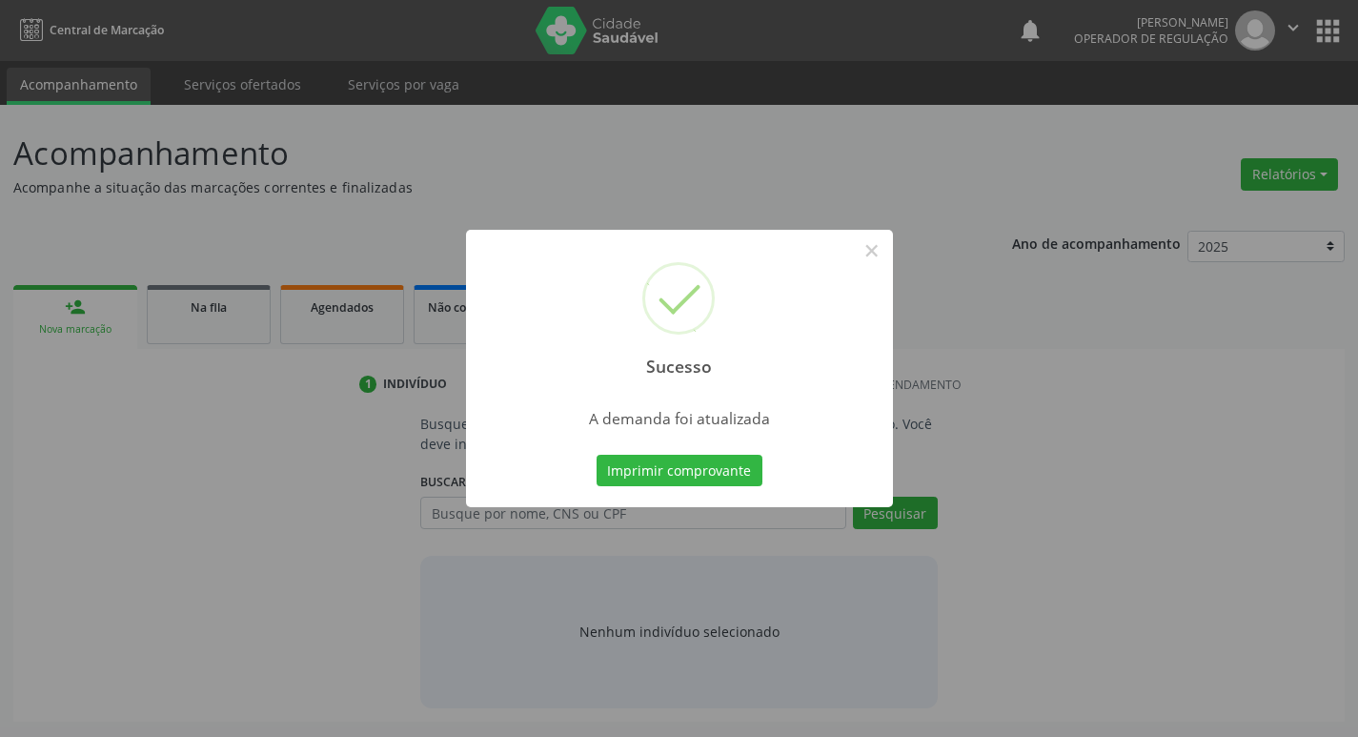
scroll to position [0, 0]
click at [713, 469] on button "Imprimir comprovante" at bounding box center [686, 471] width 166 height 32
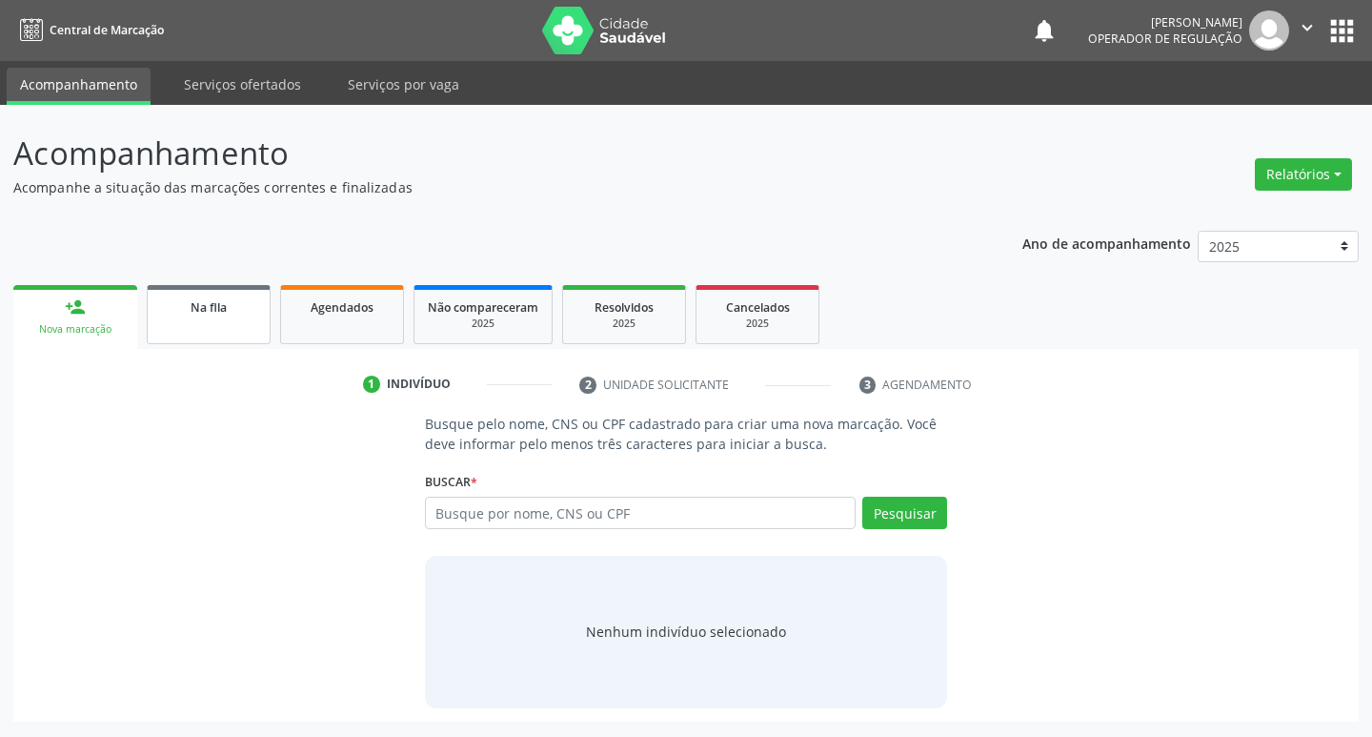
click at [254, 314] on div "Na fila" at bounding box center [208, 306] width 95 height 20
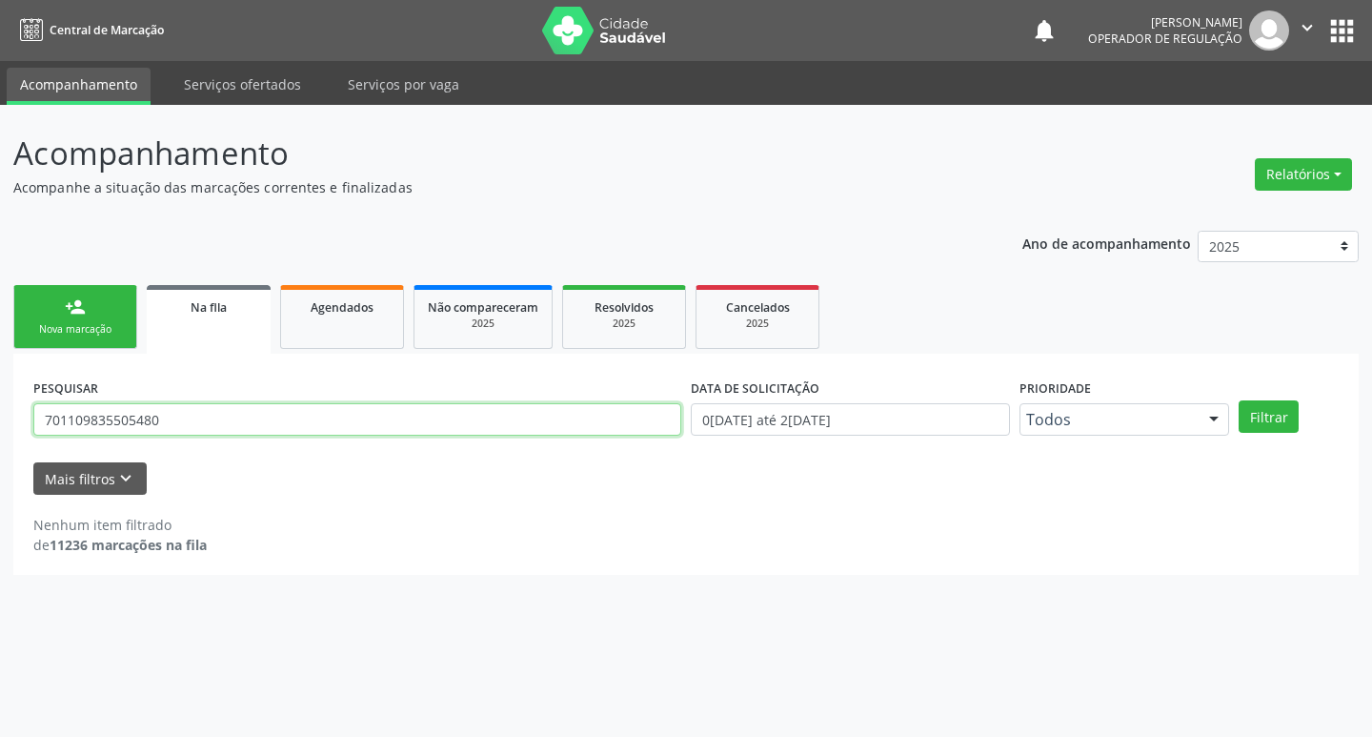
click at [204, 416] on input "701109835505480" at bounding box center [357, 419] width 648 height 32
type input "704002348809068"
click at [1239, 400] on button "Filtrar" at bounding box center [1269, 416] width 60 height 32
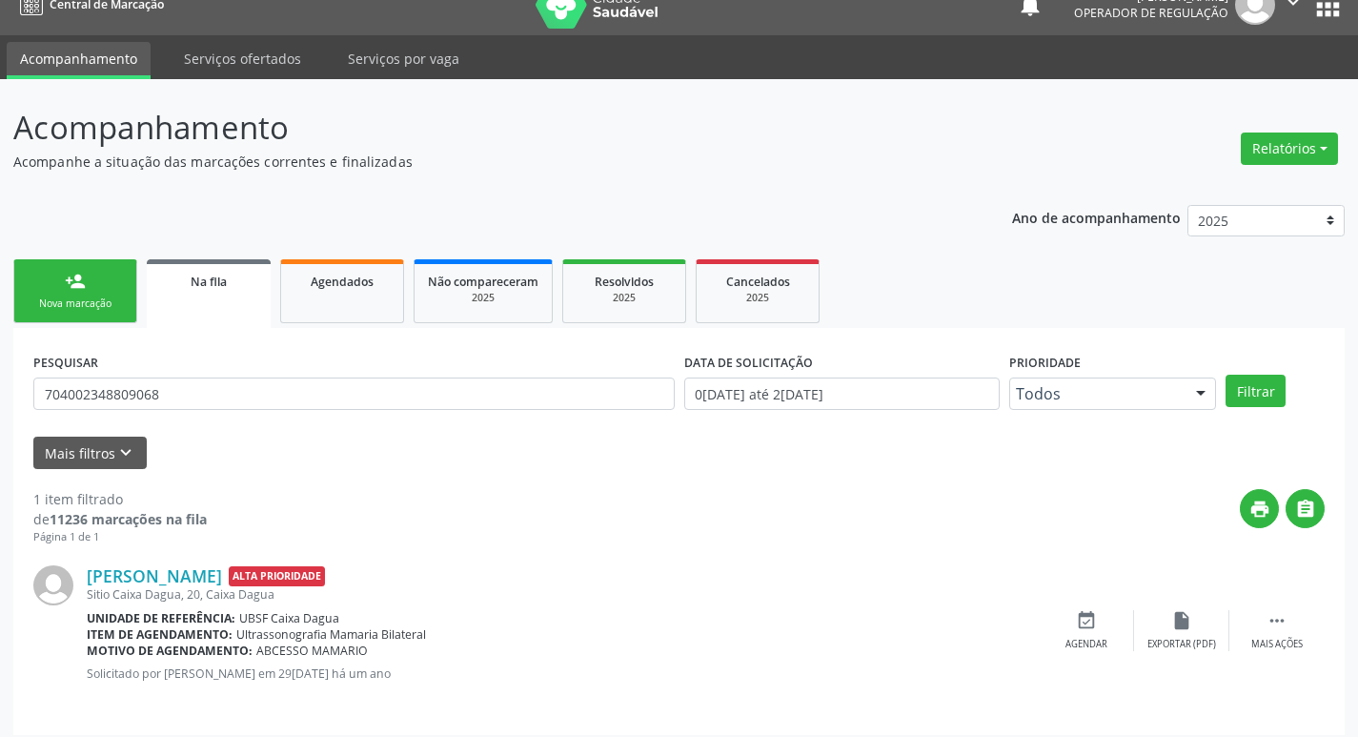
scroll to position [37, 0]
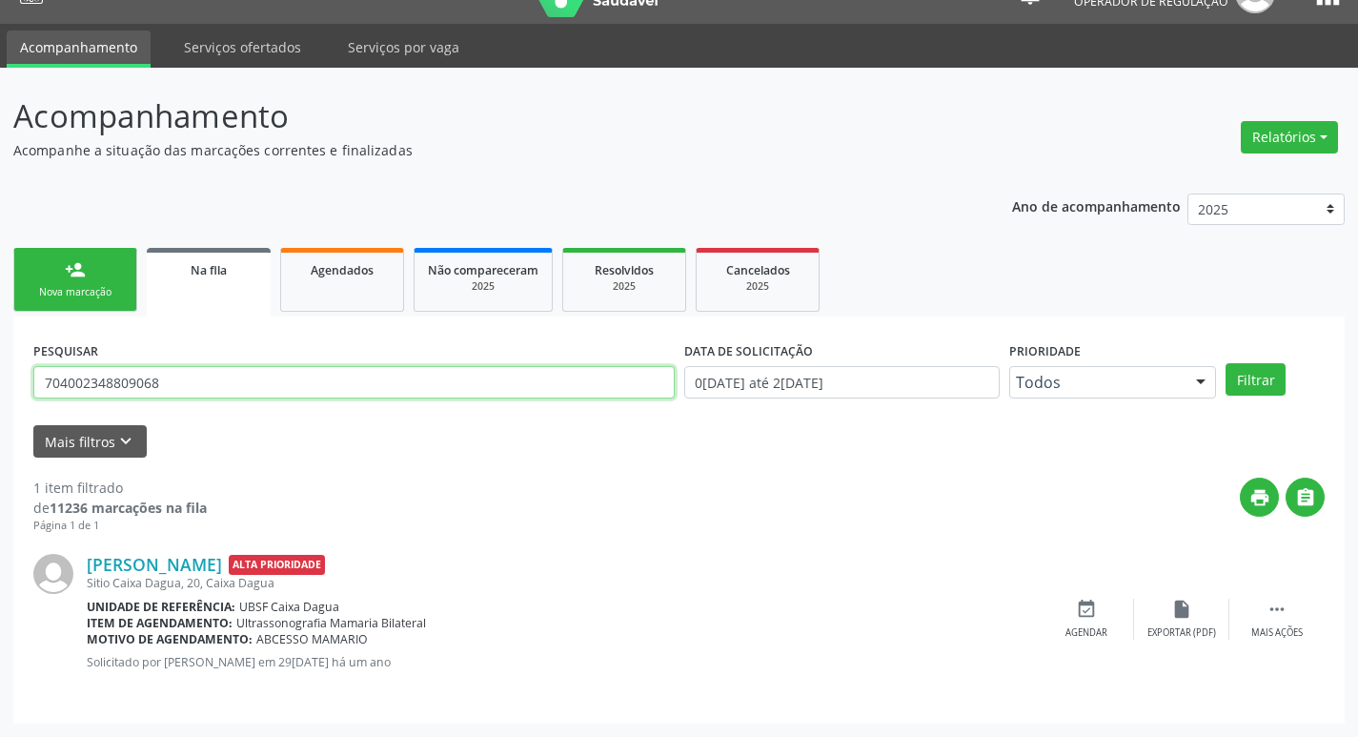
click at [215, 391] on input "704002348809068" at bounding box center [353, 382] width 641 height 32
click at [73, 295] on div "Nova marcação" at bounding box center [75, 292] width 95 height 14
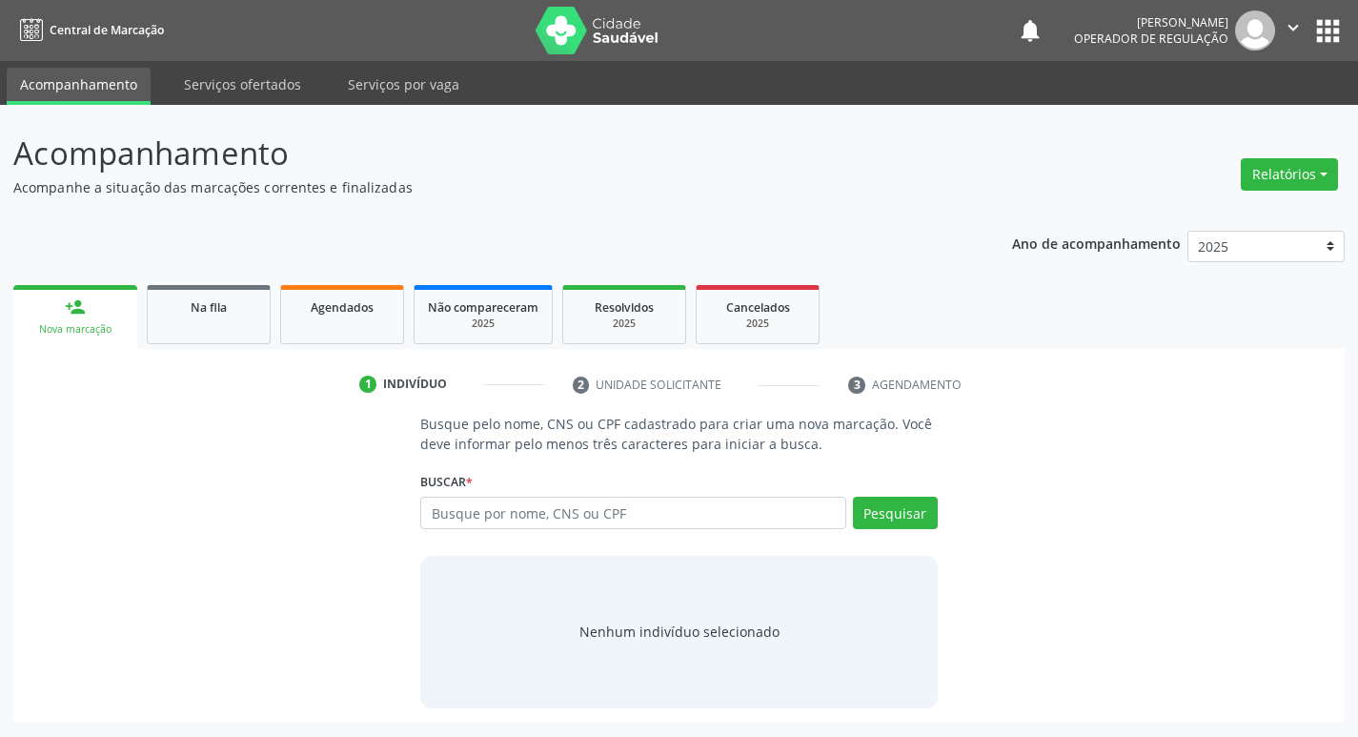
scroll to position [0, 0]
click at [793, 512] on input "text" at bounding box center [641, 513] width 432 height 32
paste input "704002348809068"
type input "704002348809068"
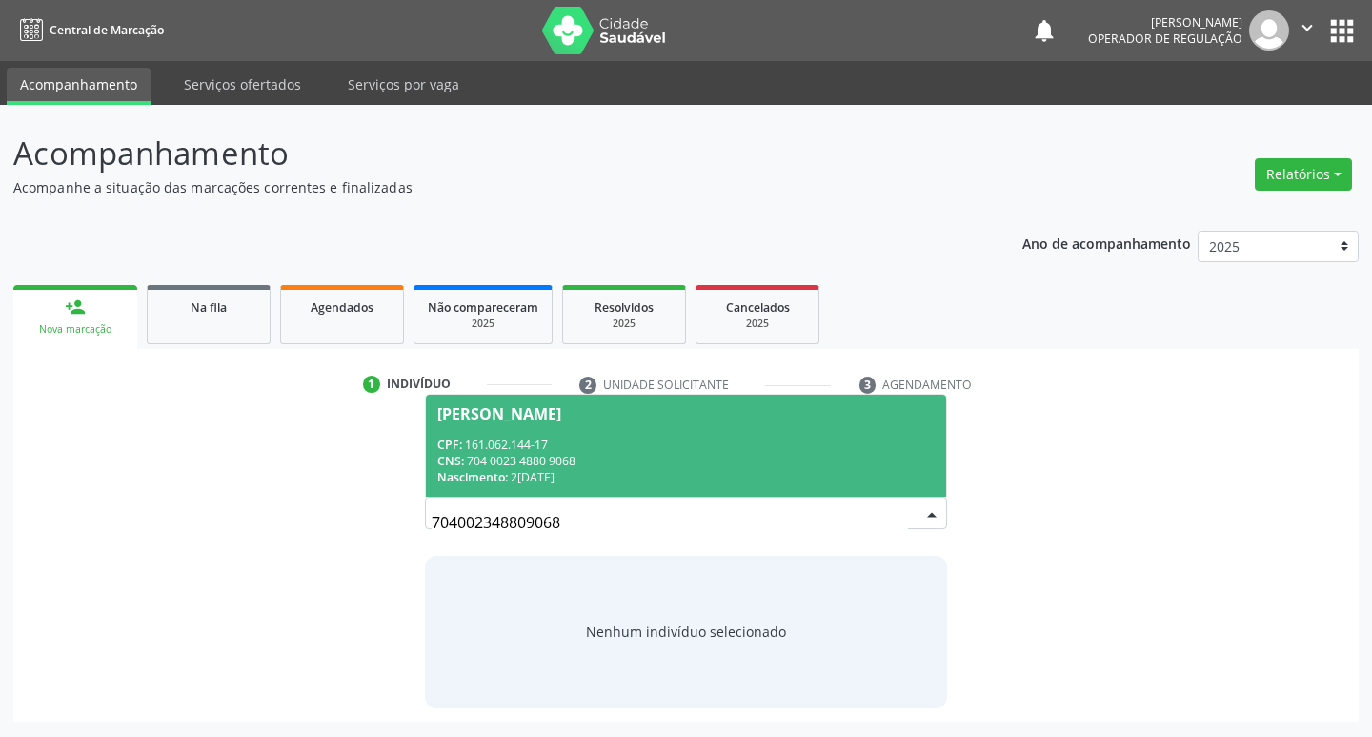
click at [624, 473] on div "Nascimento: 2[DATE]" at bounding box center [686, 477] width 498 height 16
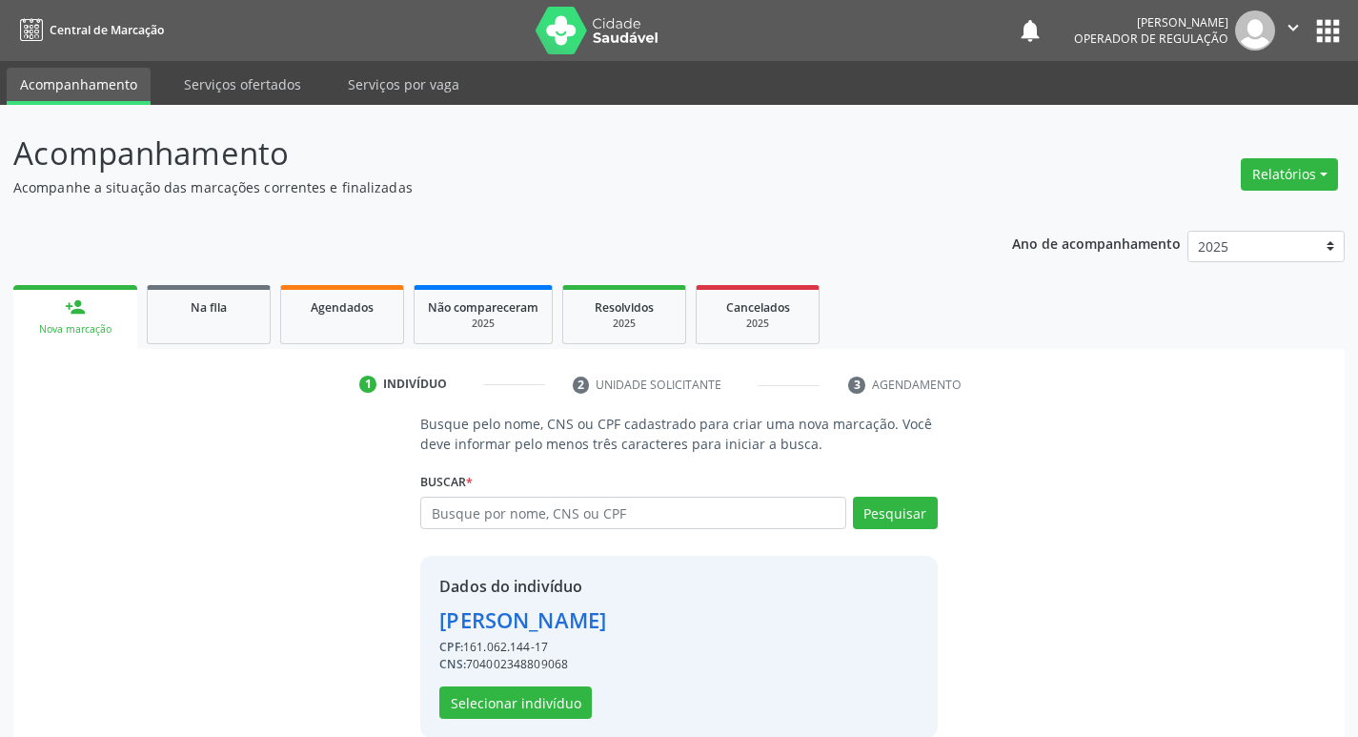
scroll to position [28, 0]
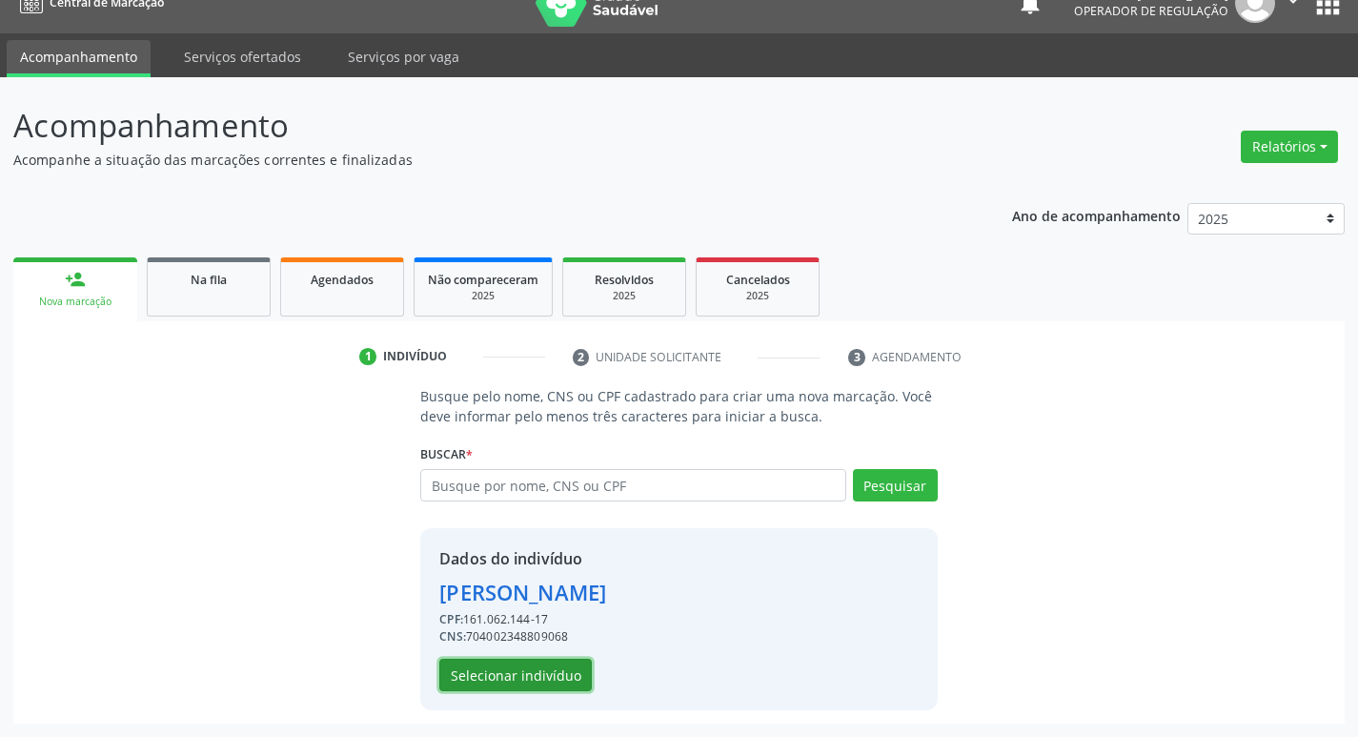
click at [542, 670] on button "Selecionar indivíduo" at bounding box center [515, 675] width 152 height 32
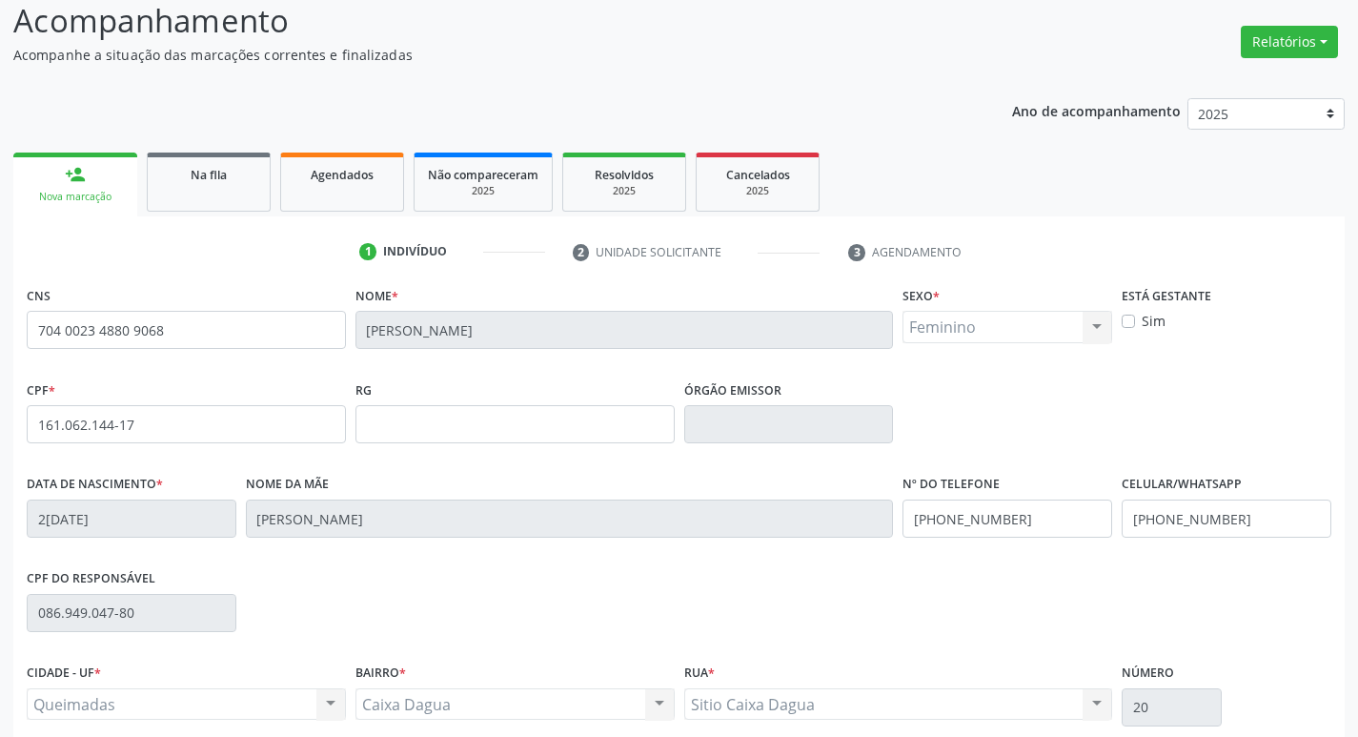
scroll to position [296, 0]
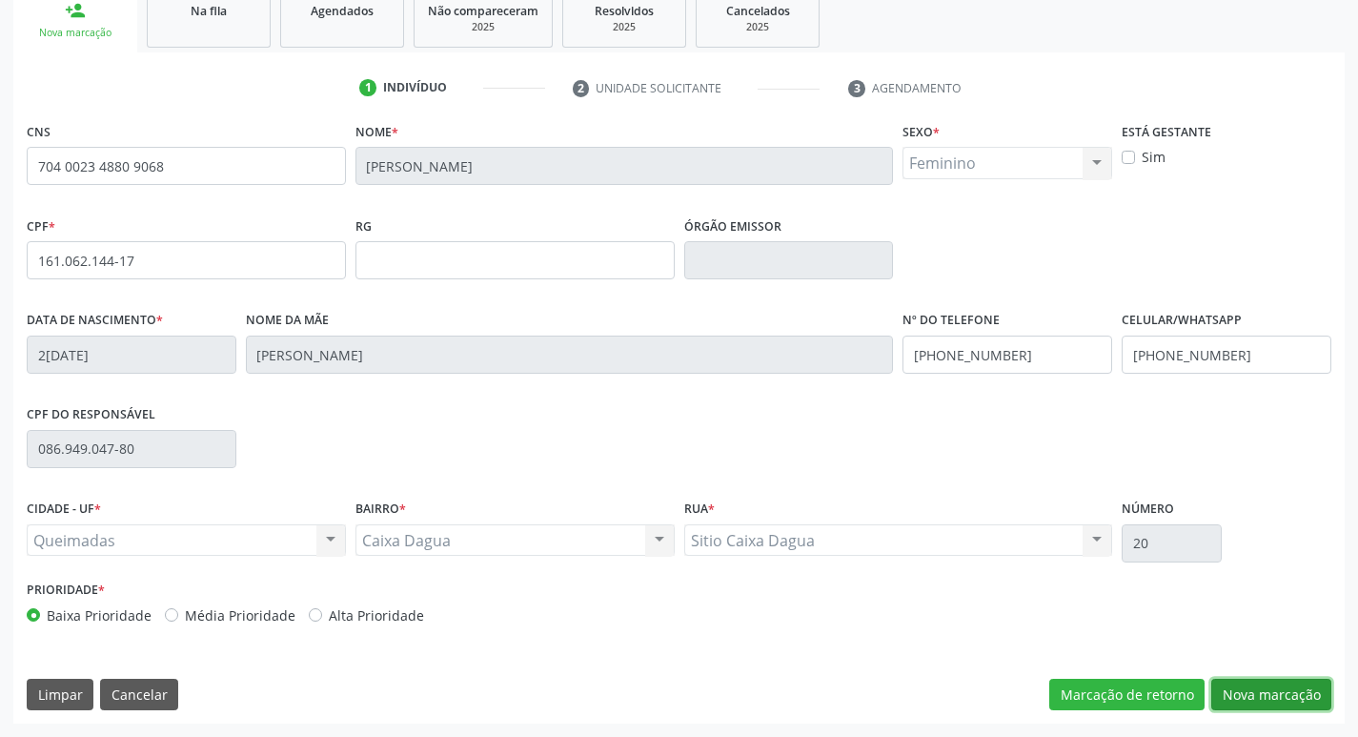
click at [1262, 692] on button "Nova marcação" at bounding box center [1271, 695] width 120 height 32
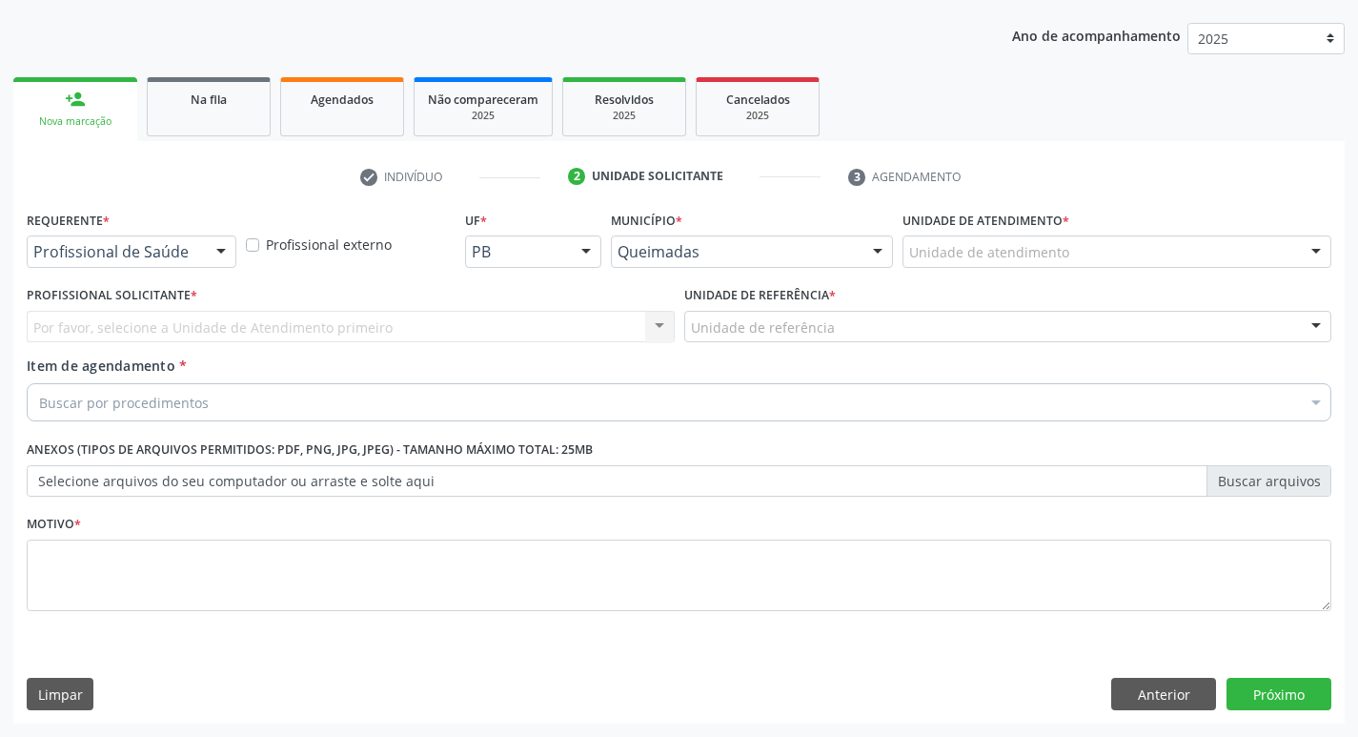
scroll to position [208, 0]
click at [225, 247] on div at bounding box center [221, 252] width 29 height 32
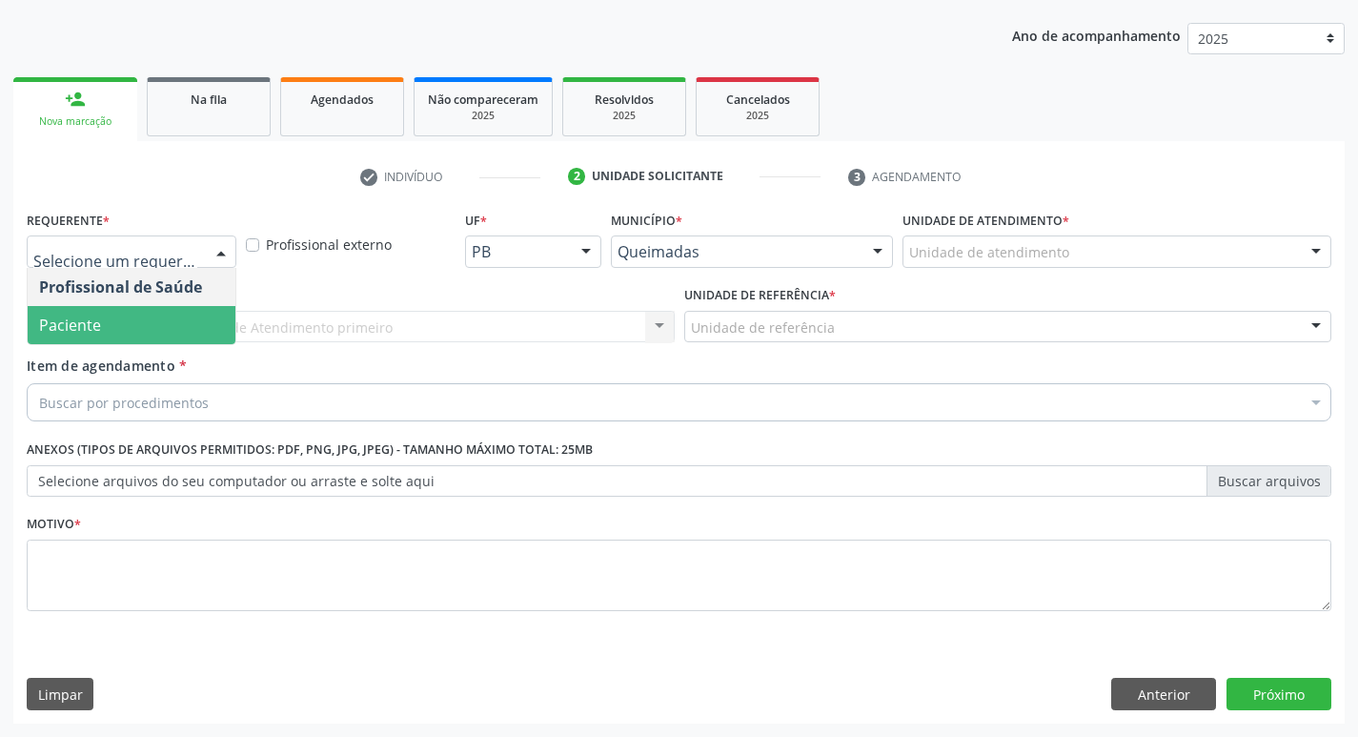
click at [161, 340] on span "Paciente" at bounding box center [132, 325] width 208 height 38
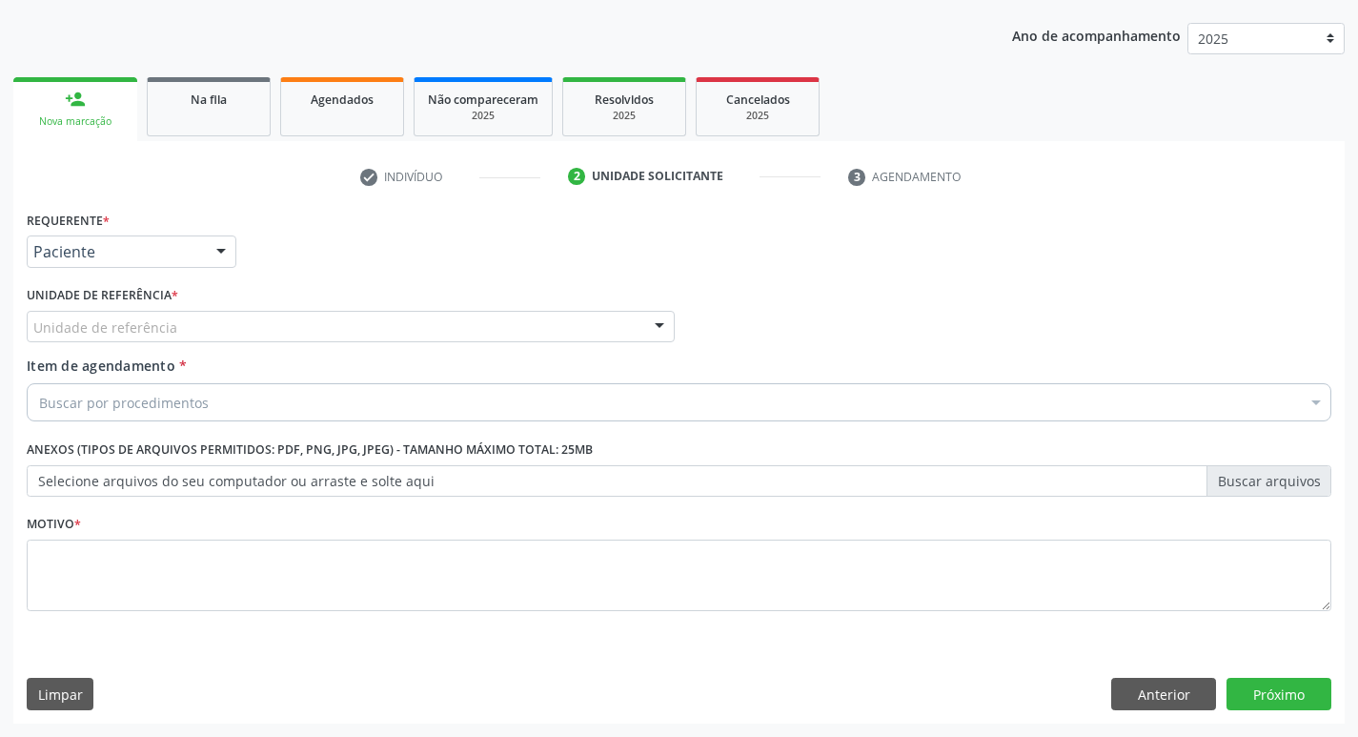
click at [161, 340] on div "Unidade de referência" at bounding box center [351, 327] width 648 height 32
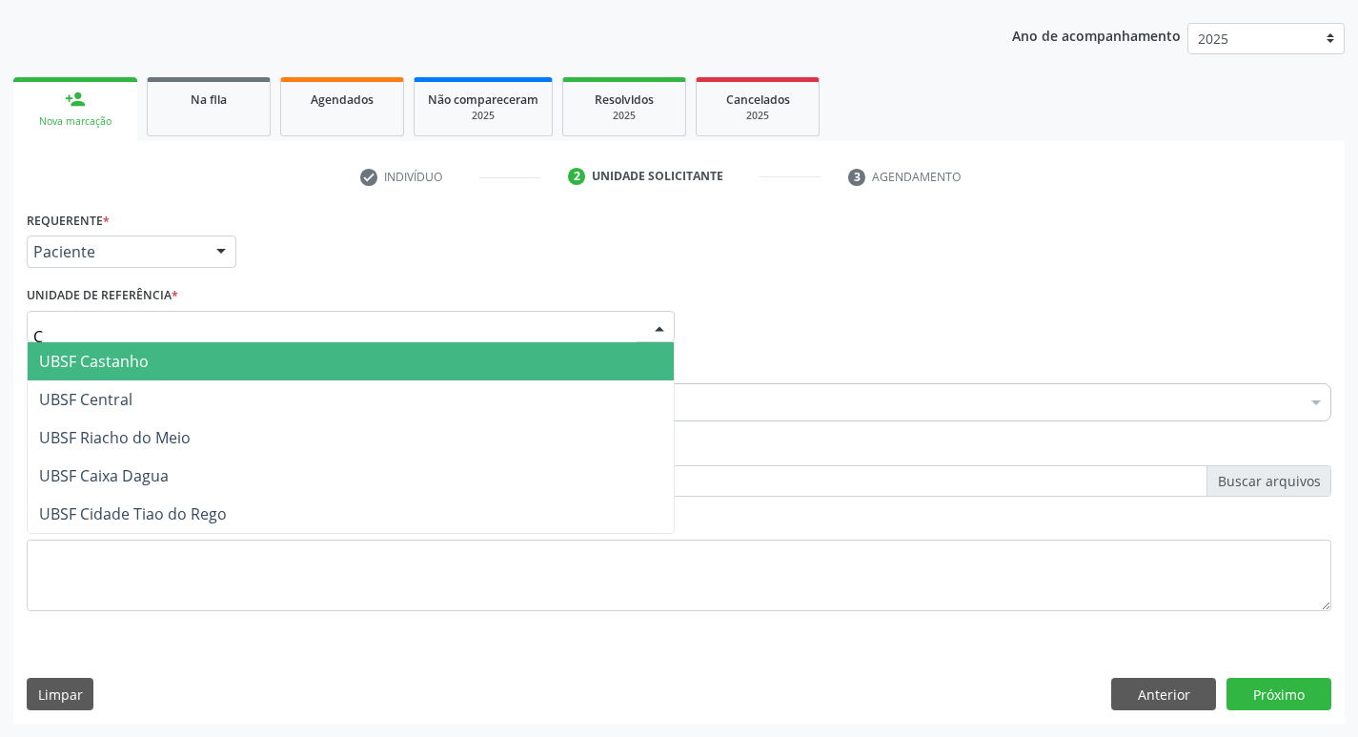
type input "CA"
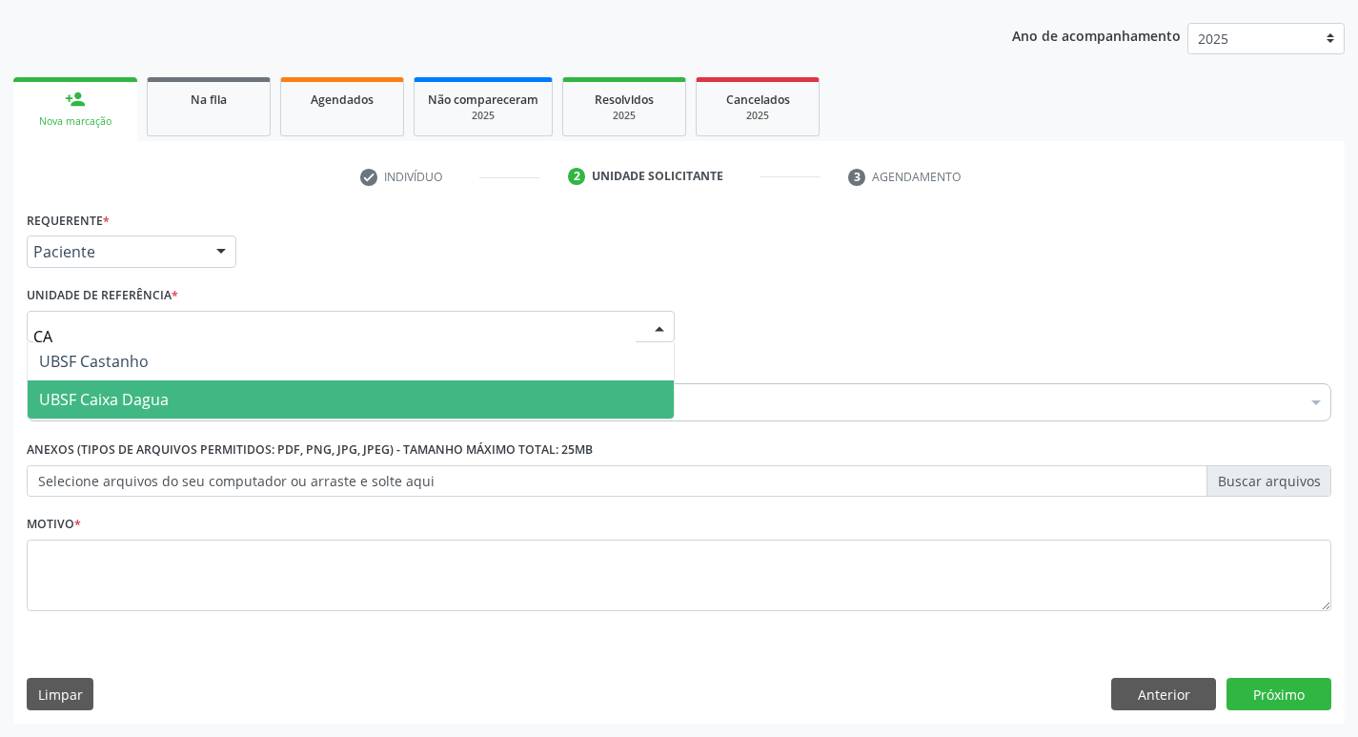
click at [165, 394] on span "UBSF Caixa Dagua" at bounding box center [104, 399] width 130 height 21
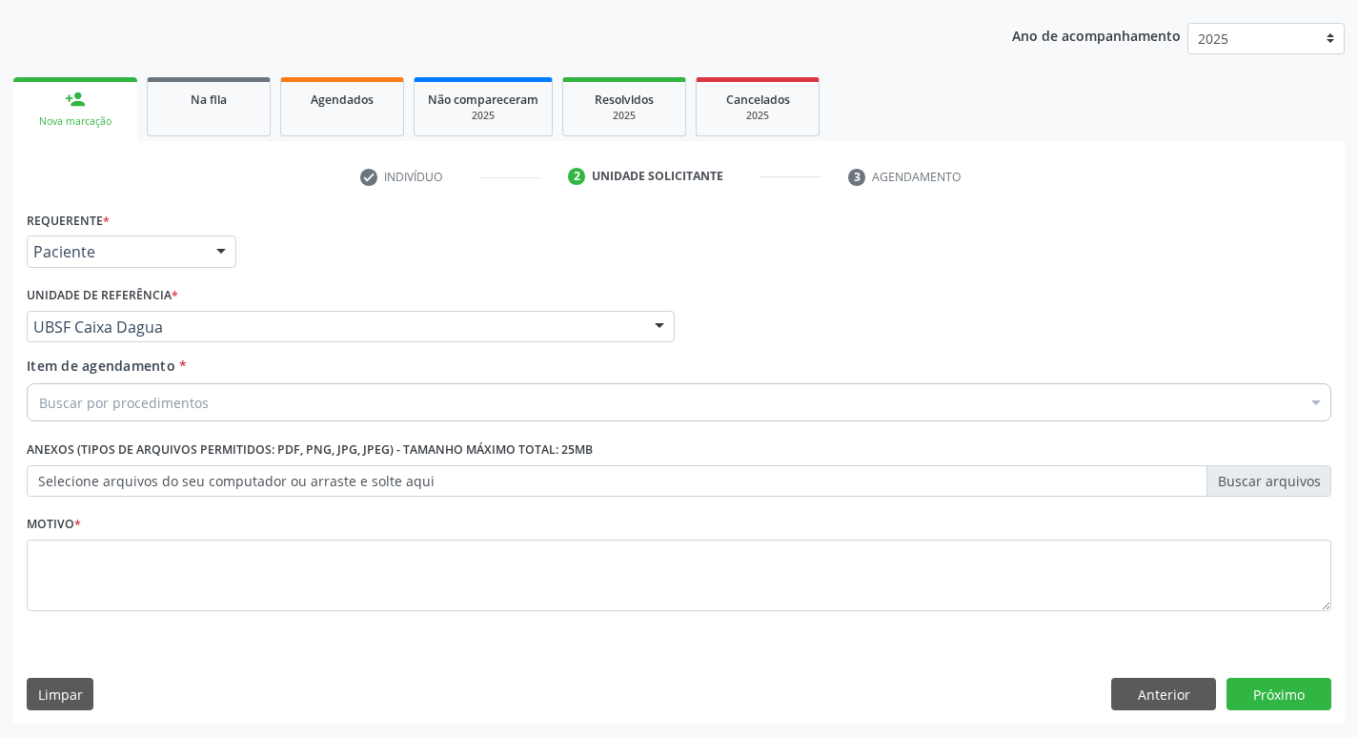
click at [171, 379] on div "Item de agendamento * Buscar por procedimentos Selecionar todos 0604320140 - Ab…" at bounding box center [679, 385] width 1305 height 60
click at [179, 383] on div "Buscar por procedimentos" at bounding box center [679, 402] width 1305 height 38
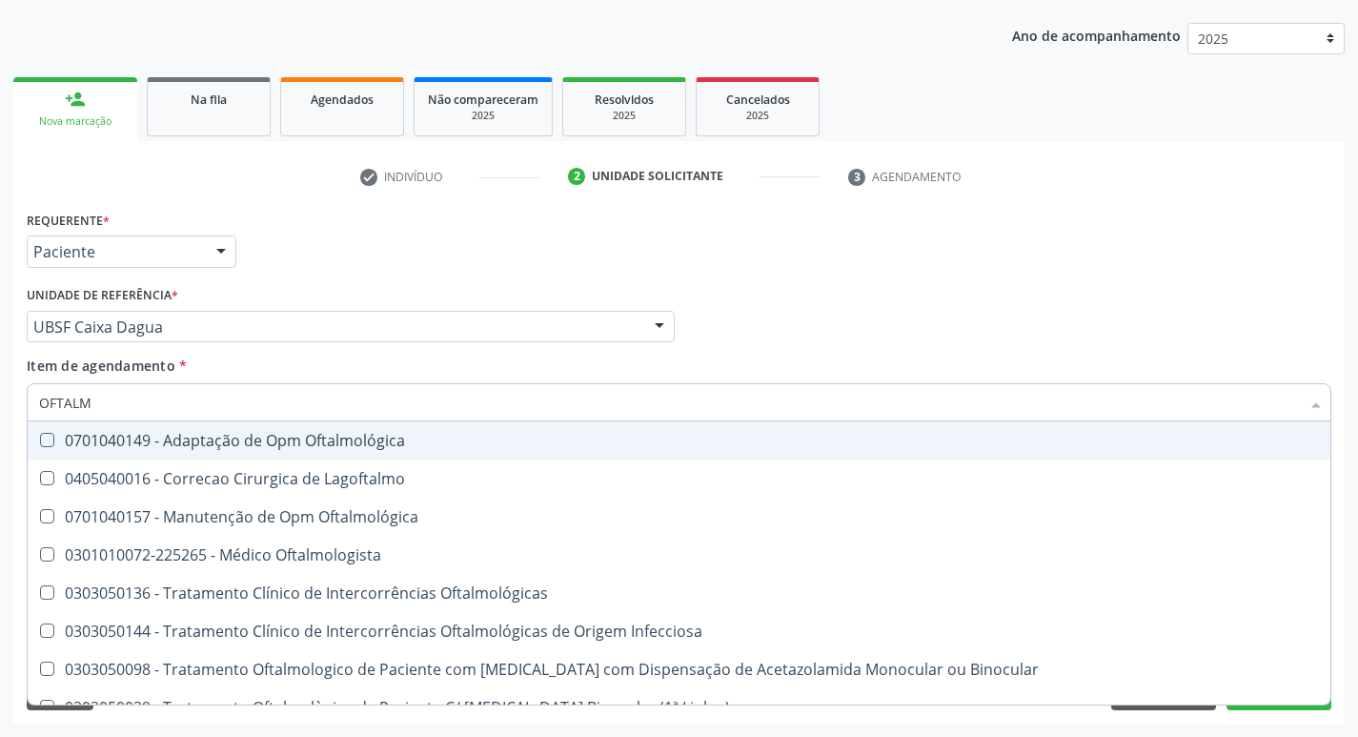
type input "OFTALMO"
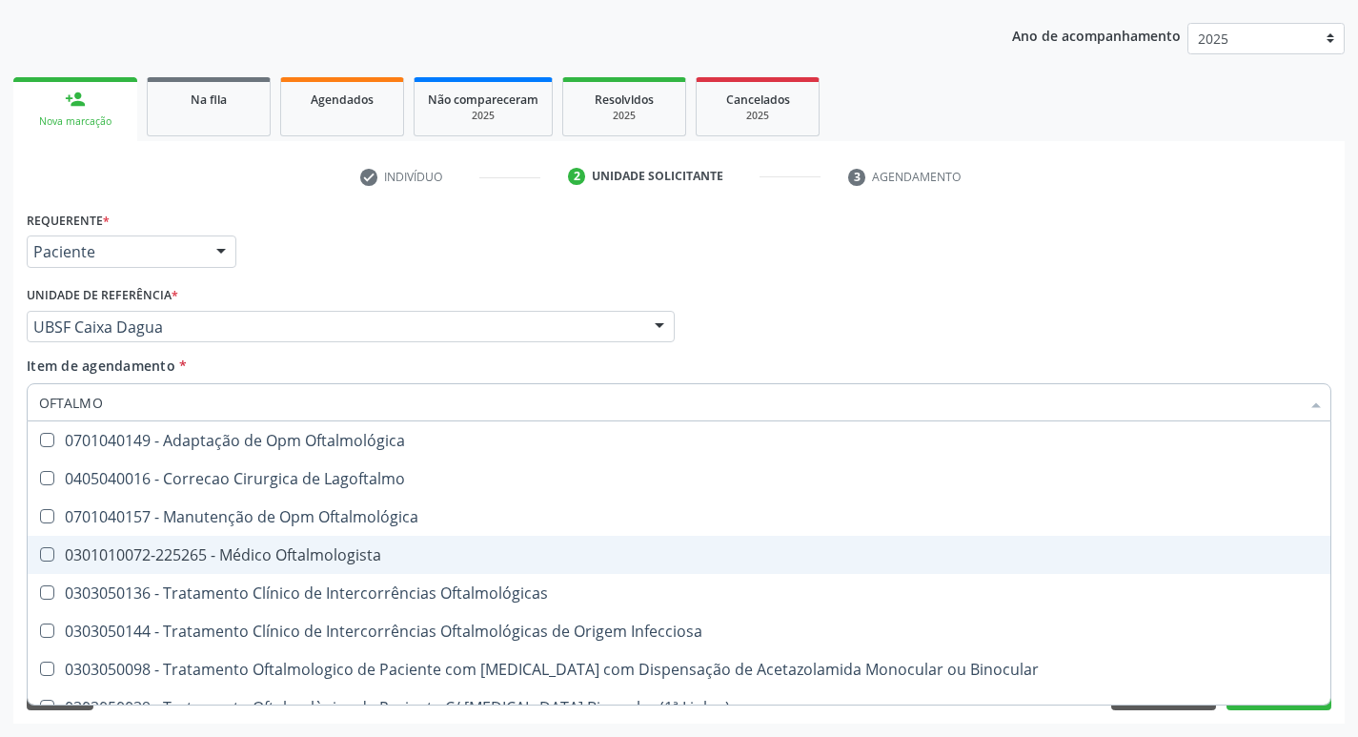
click at [191, 558] on div "0301010072-225265 - Médico Oftalmologista" at bounding box center [679, 554] width 1280 height 15
checkbox Oftalmologista "true"
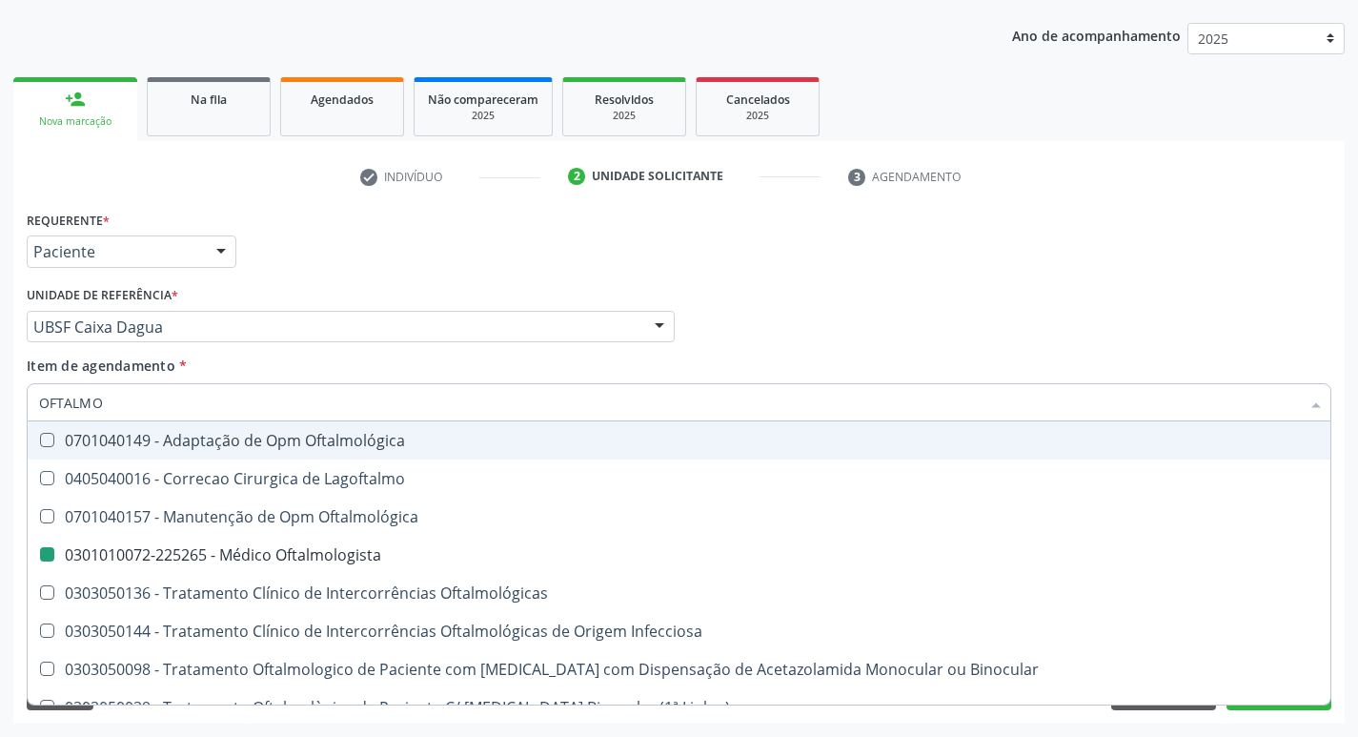
click at [433, 260] on div "Requerente * Paciente Profissional de Saúde Paciente Nenhum resultado encontrad…" at bounding box center [679, 243] width 1314 height 74
checkbox Lagoftalmo "true"
checkbox Oftalmologista "false"
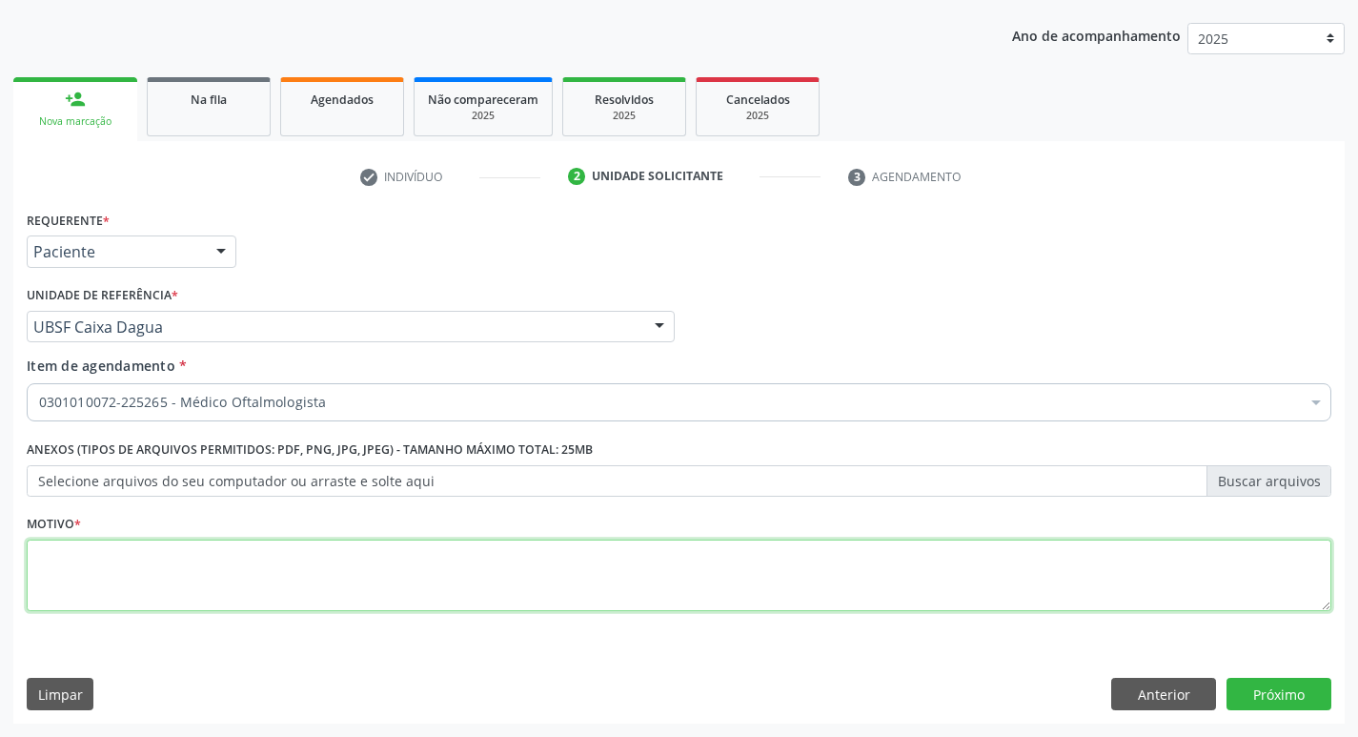
click at [258, 576] on textarea at bounding box center [679, 575] width 1305 height 72
type textarea "CEFALEIA CRÔNICA"
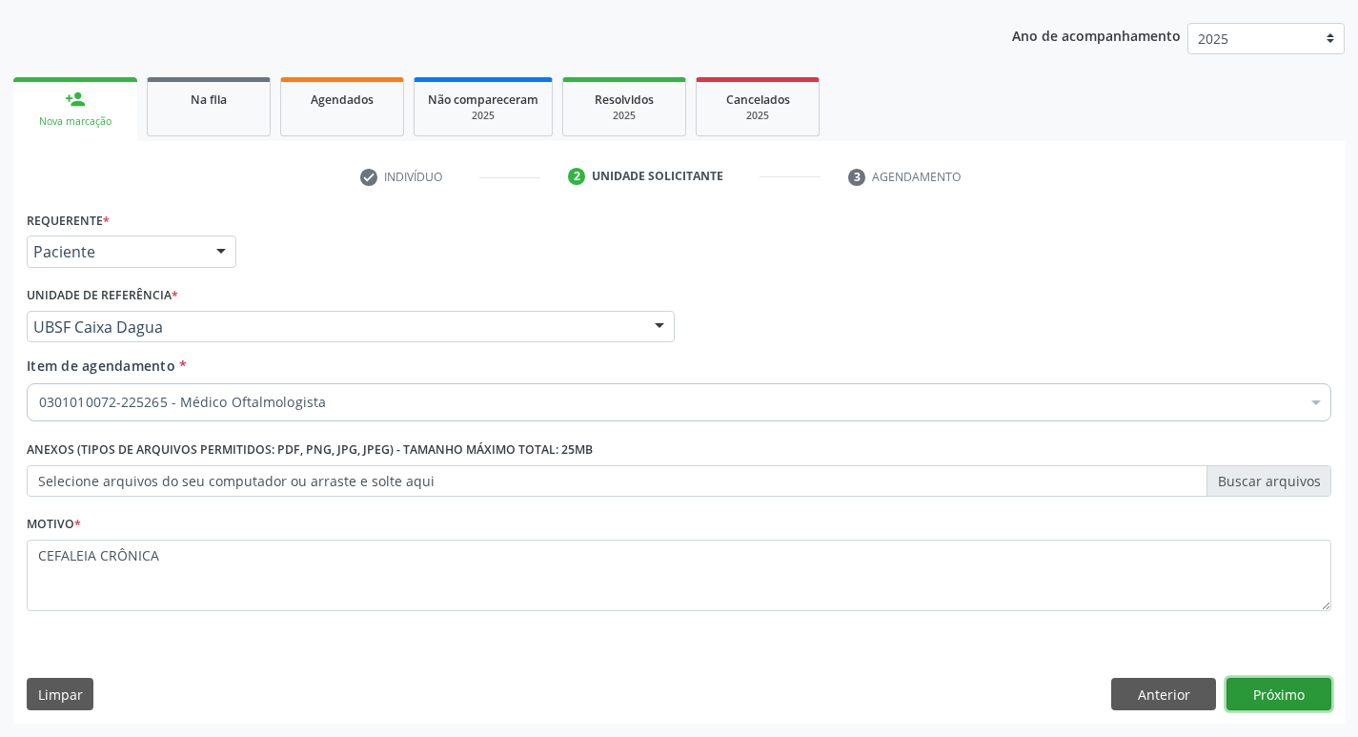
click at [1286, 694] on button "Próximo" at bounding box center [1279, 694] width 105 height 32
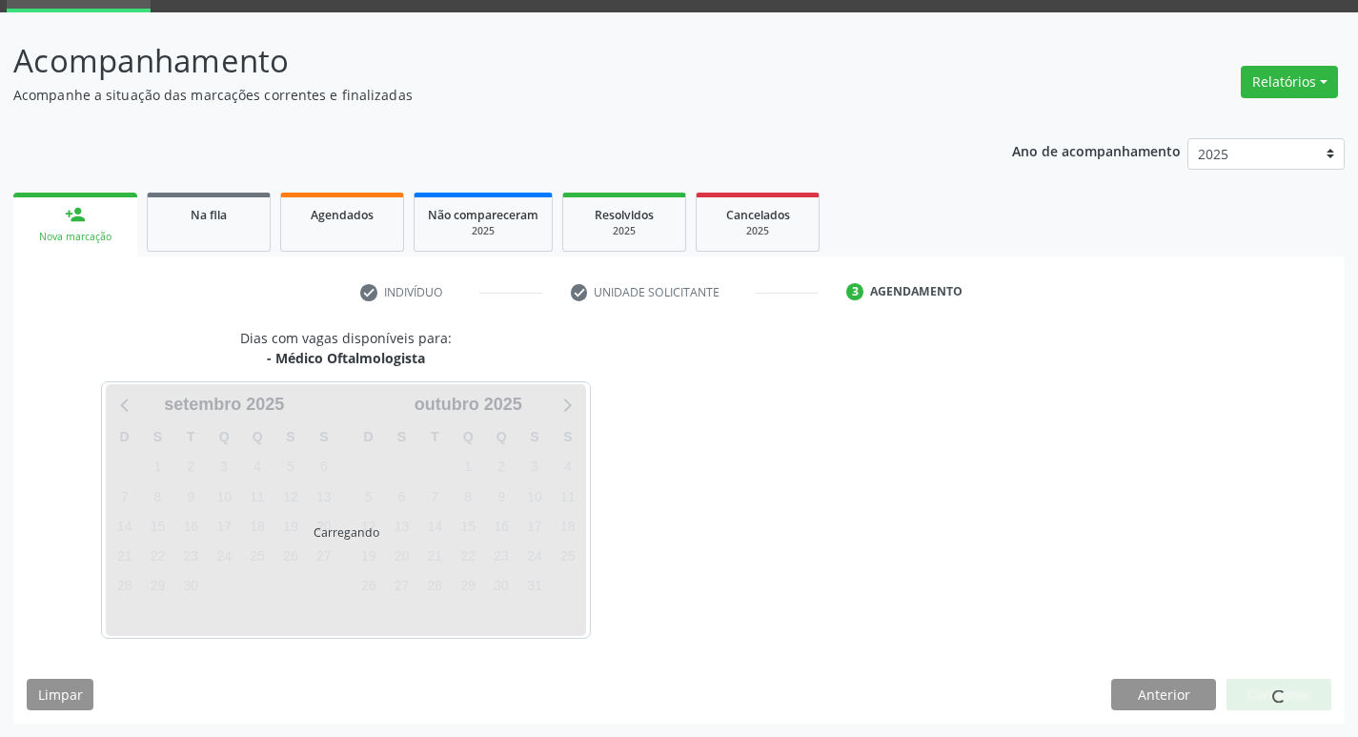
scroll to position [92, 0]
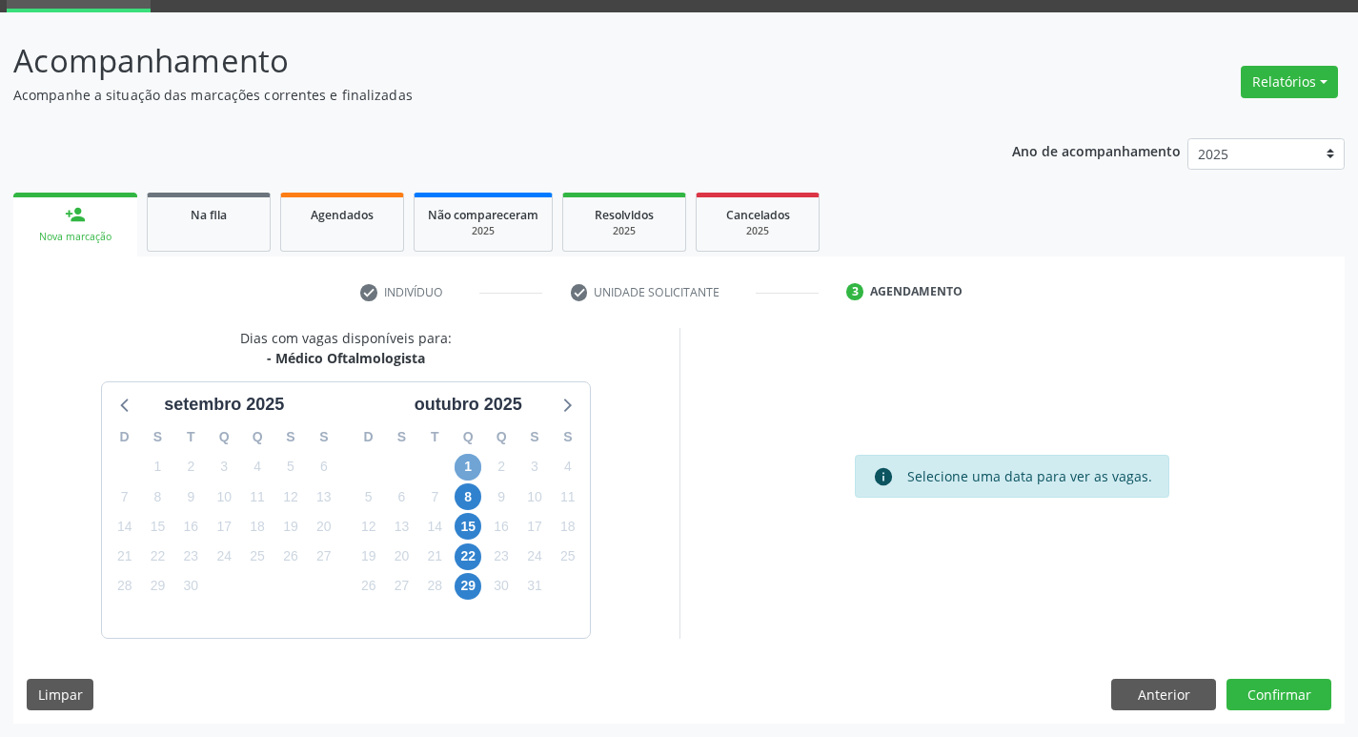
click at [478, 460] on span "1" at bounding box center [468, 467] width 27 height 27
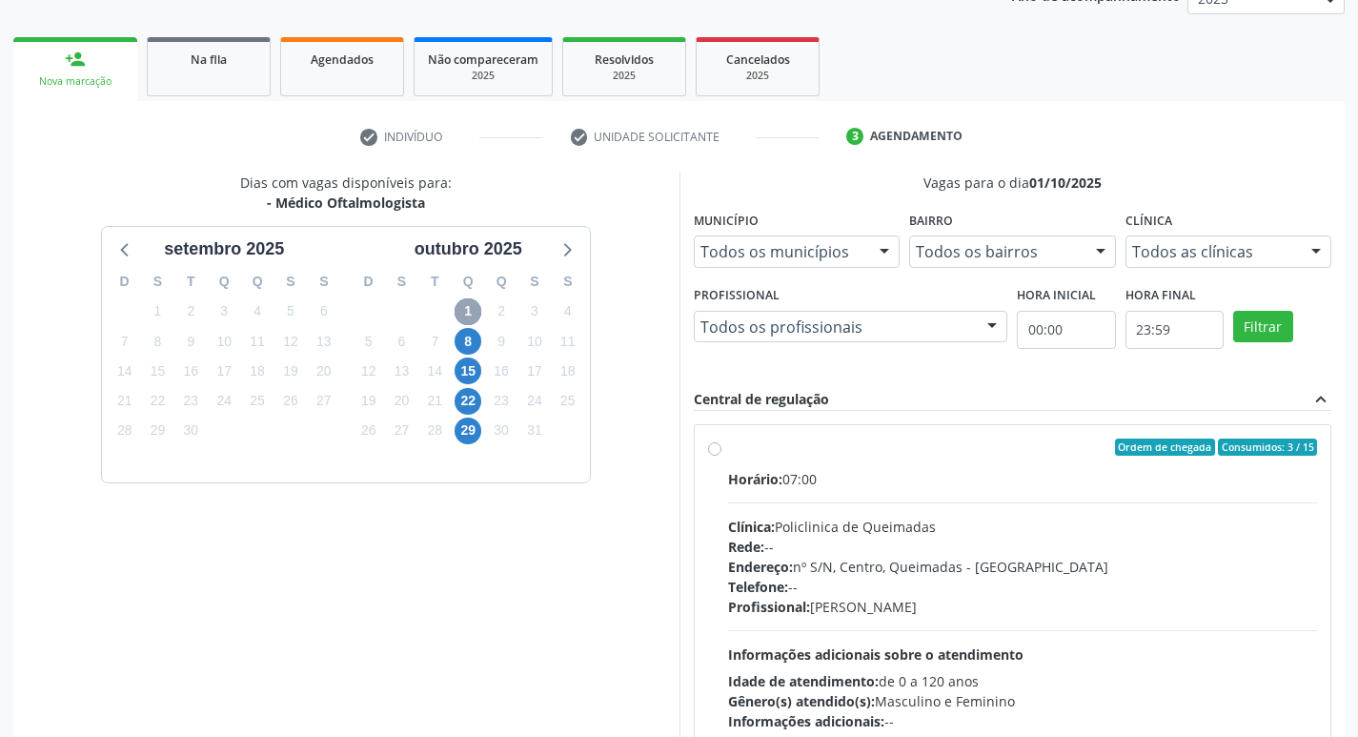
scroll to position [368, 0]
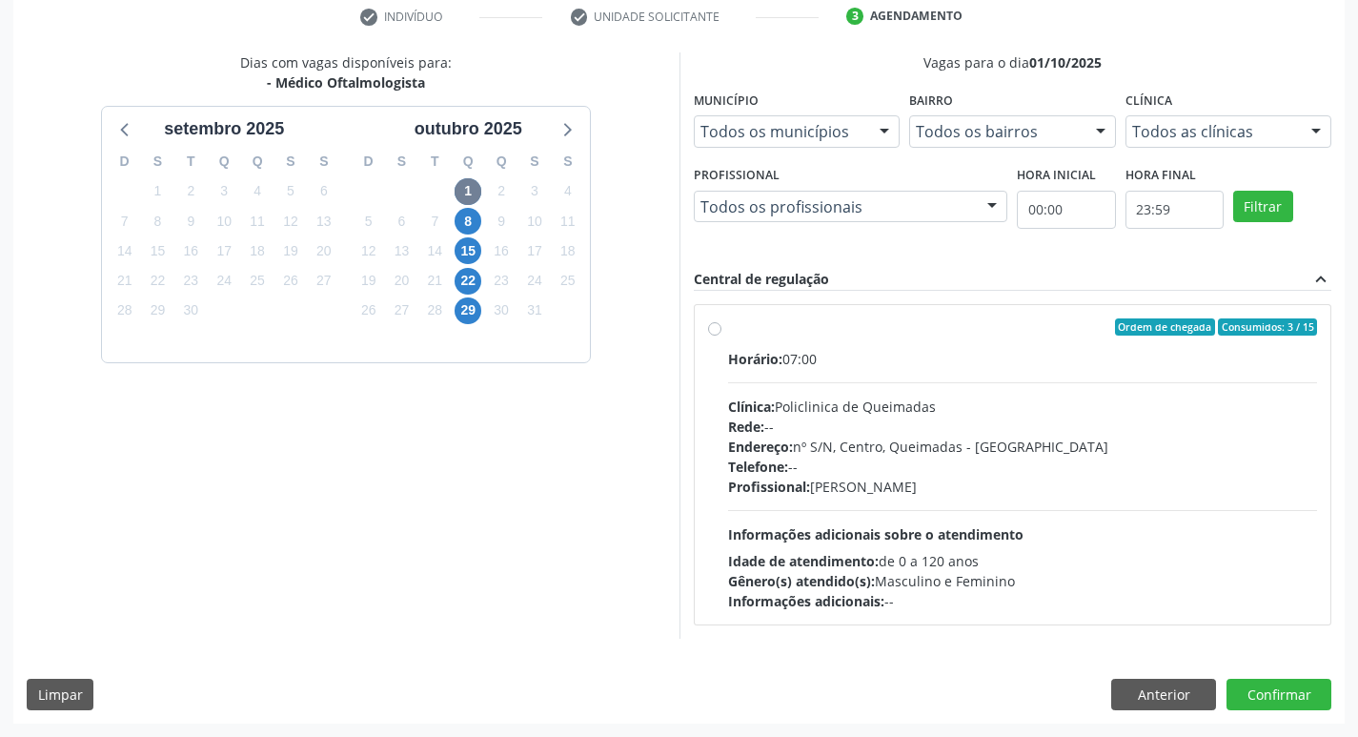
click at [1130, 346] on label "Ordem de chegada Consumidos: 3 / 15 Horário: 07:00 Clínica: Policlinica de Quei…" at bounding box center [1023, 464] width 590 height 293
click at [721, 335] on input "Ordem de chegada Consumidos: 3 / 15 Horário: 07:00 Clínica: Policlinica de Quei…" at bounding box center [714, 326] width 13 height 17
radio input "true"
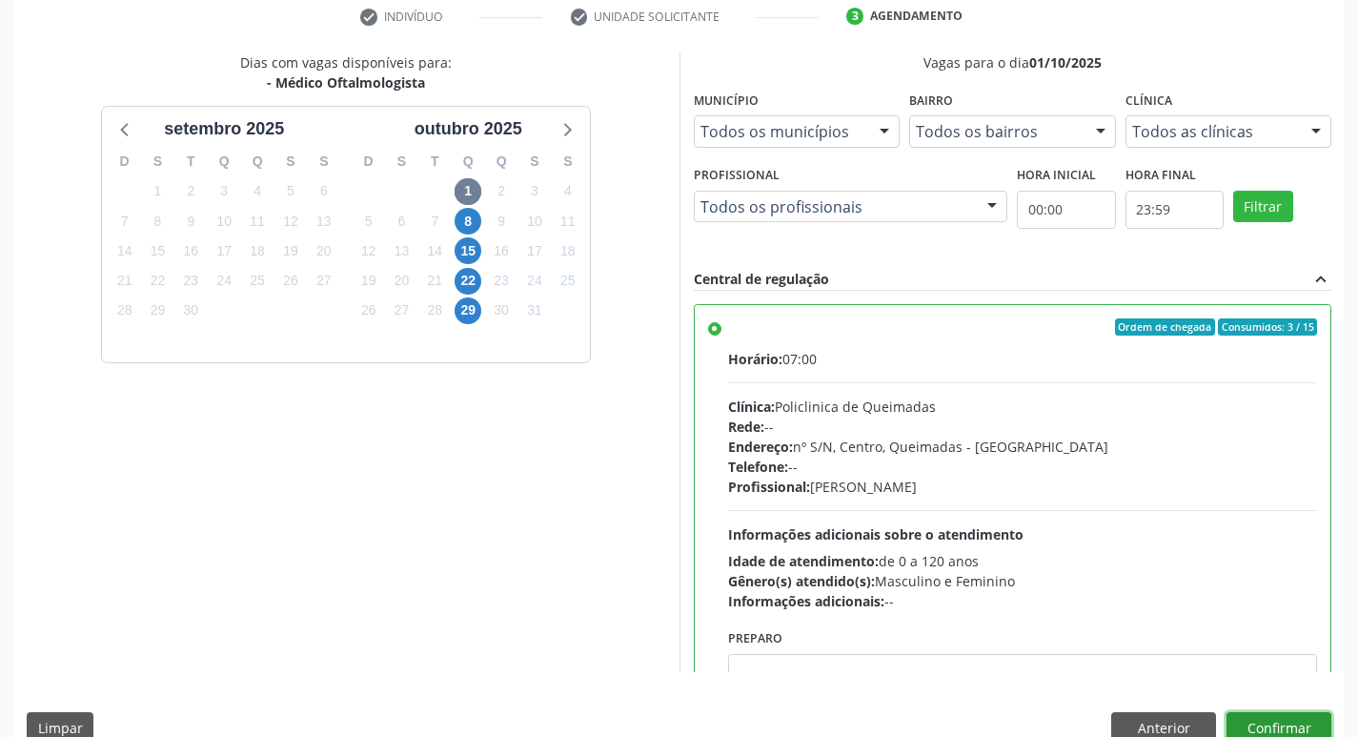
click at [1309, 719] on button "Confirmar" at bounding box center [1279, 728] width 105 height 32
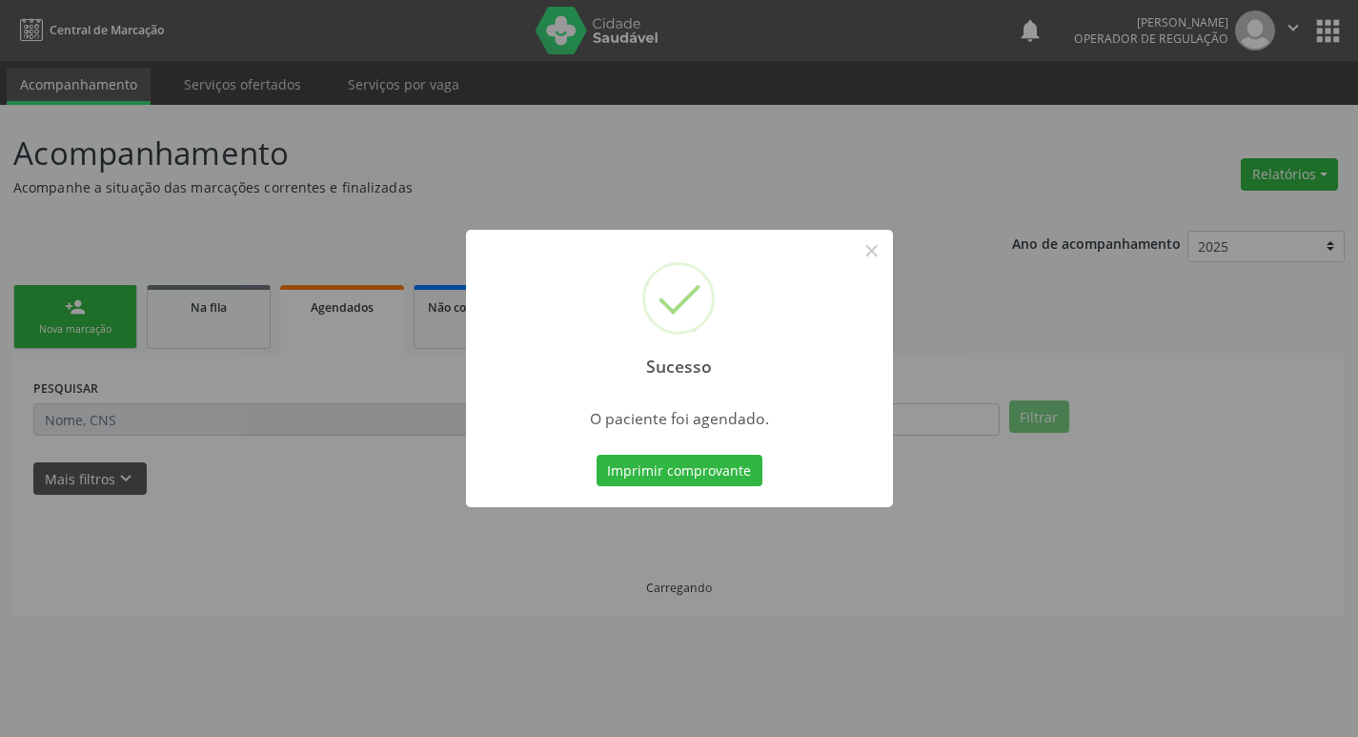
scroll to position [0, 0]
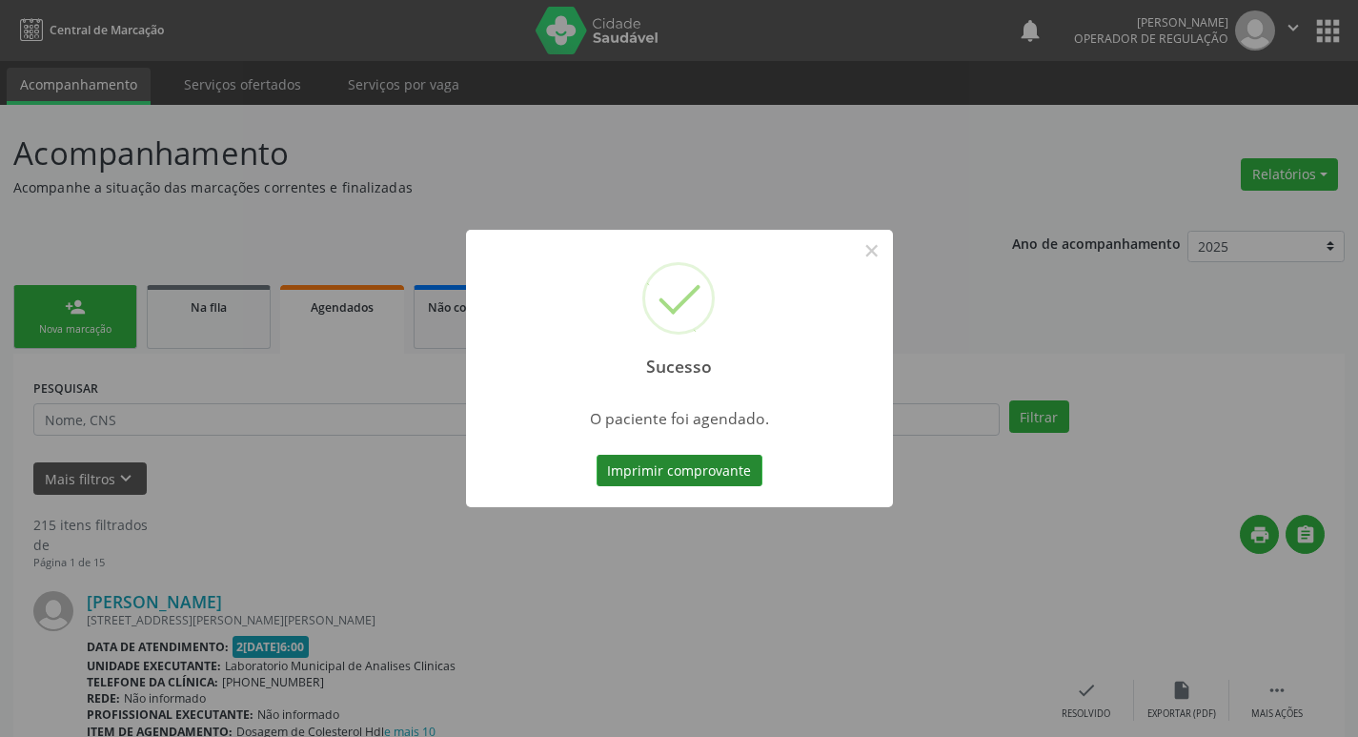
click at [707, 484] on button "Imprimir comprovante" at bounding box center [680, 471] width 166 height 32
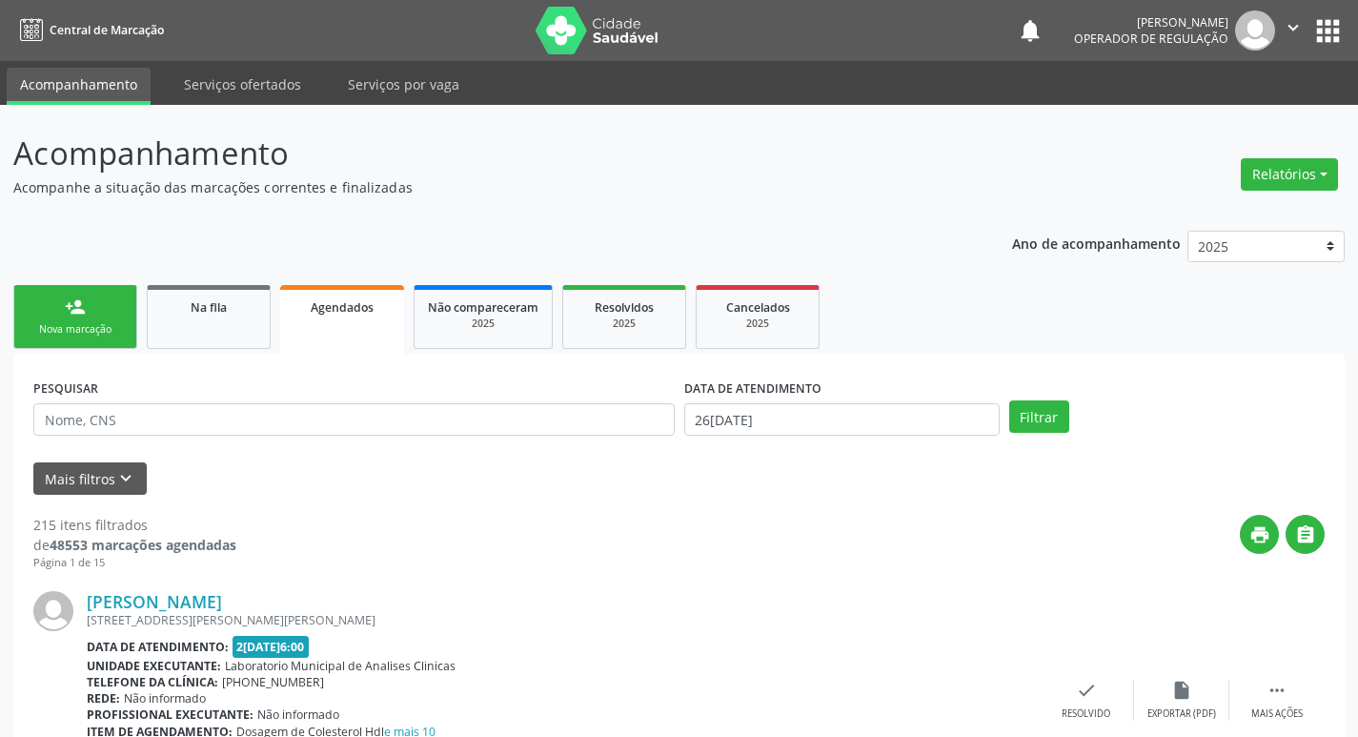
click at [1329, 7] on nav "Central de Marcação notifications [PERSON_NAME] Operador de regulação  Configu…" at bounding box center [679, 30] width 1358 height 61
click at [1330, 22] on button "apps" at bounding box center [1327, 30] width 33 height 33
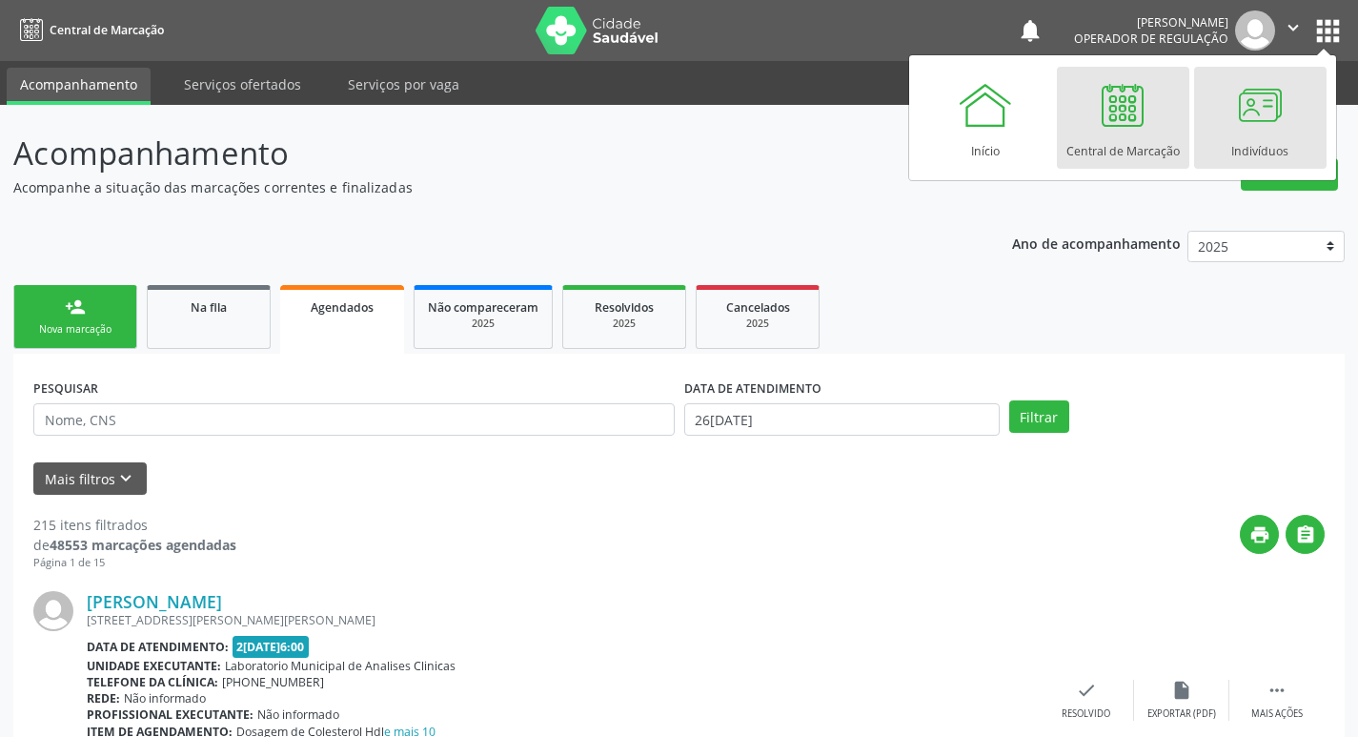
click at [1281, 99] on div at bounding box center [1259, 104] width 57 height 57
